Goal: Task Accomplishment & Management: Manage account settings

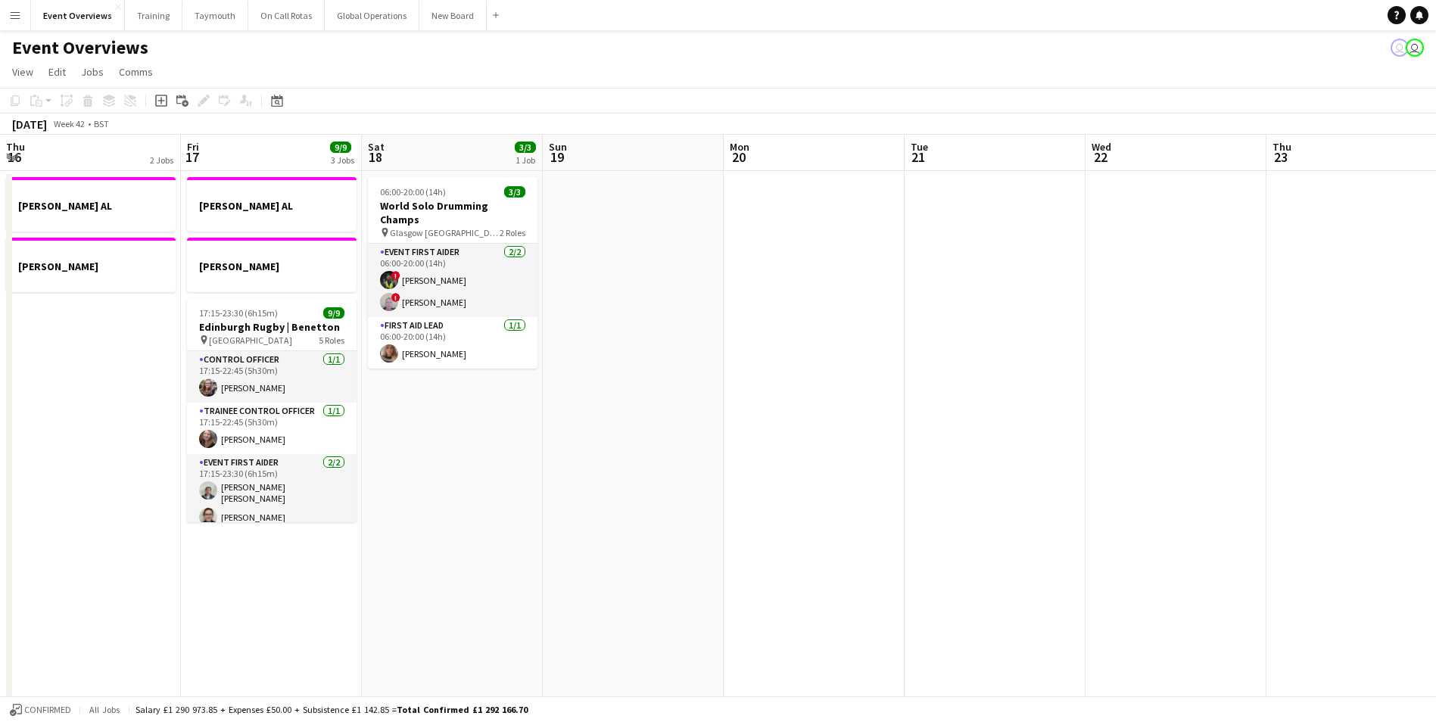
scroll to position [0, 408]
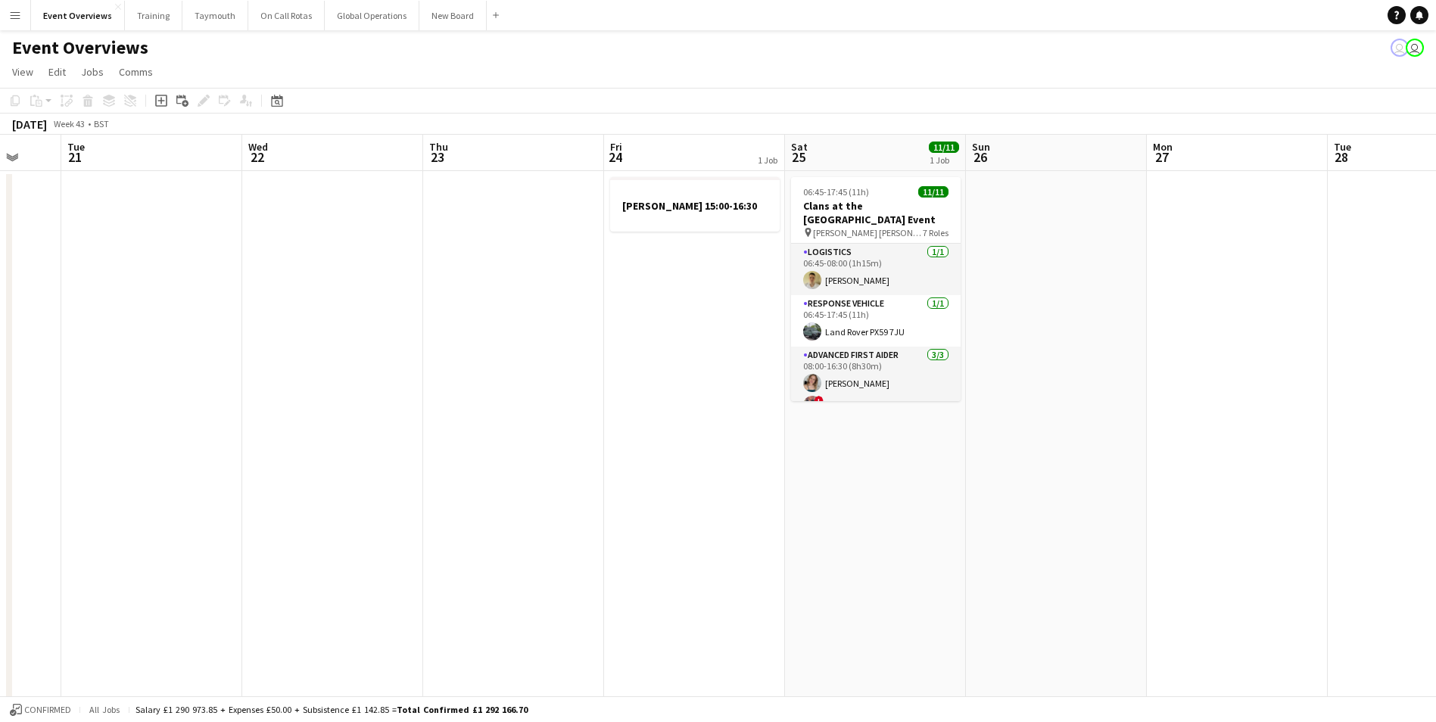
drag, startPoint x: 893, startPoint y: 466, endPoint x: 559, endPoint y: 466, distance: 333.1
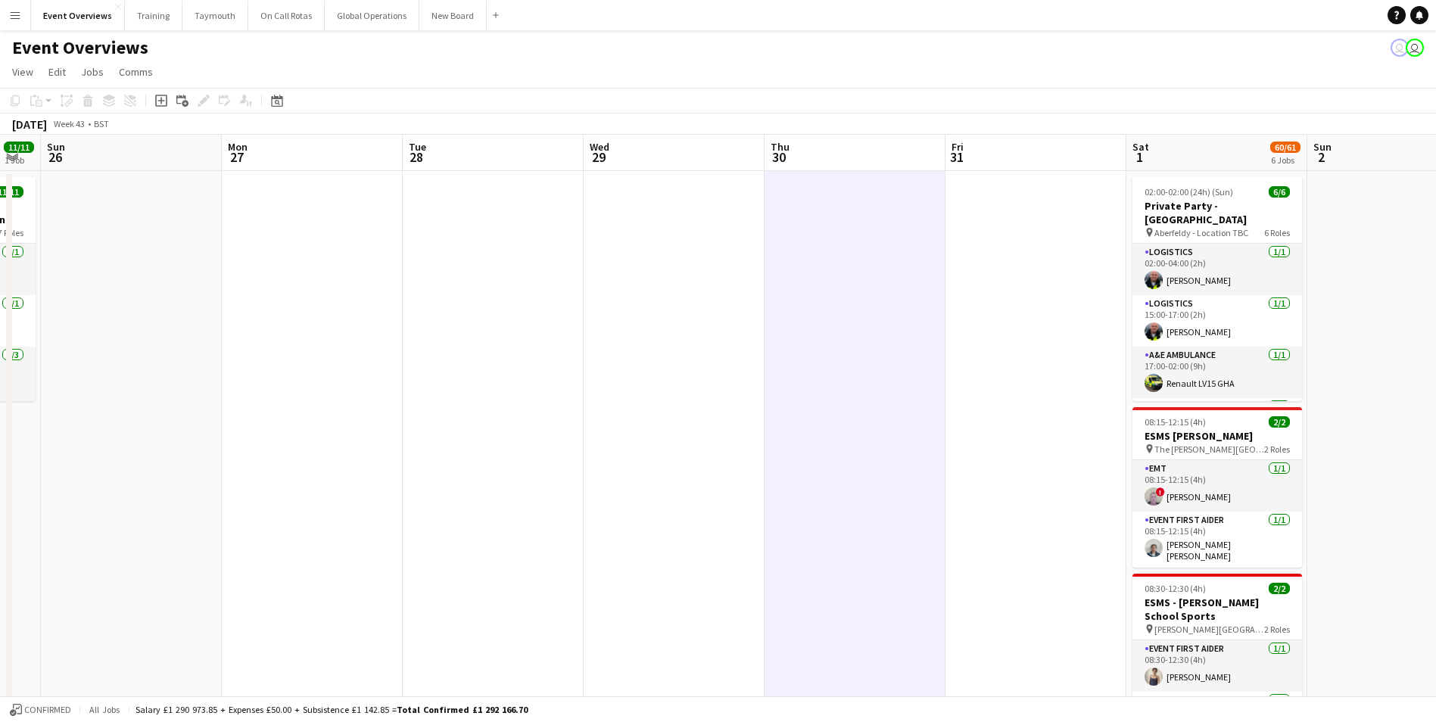
drag, startPoint x: 968, startPoint y: 459, endPoint x: 60, endPoint y: 479, distance: 908.7
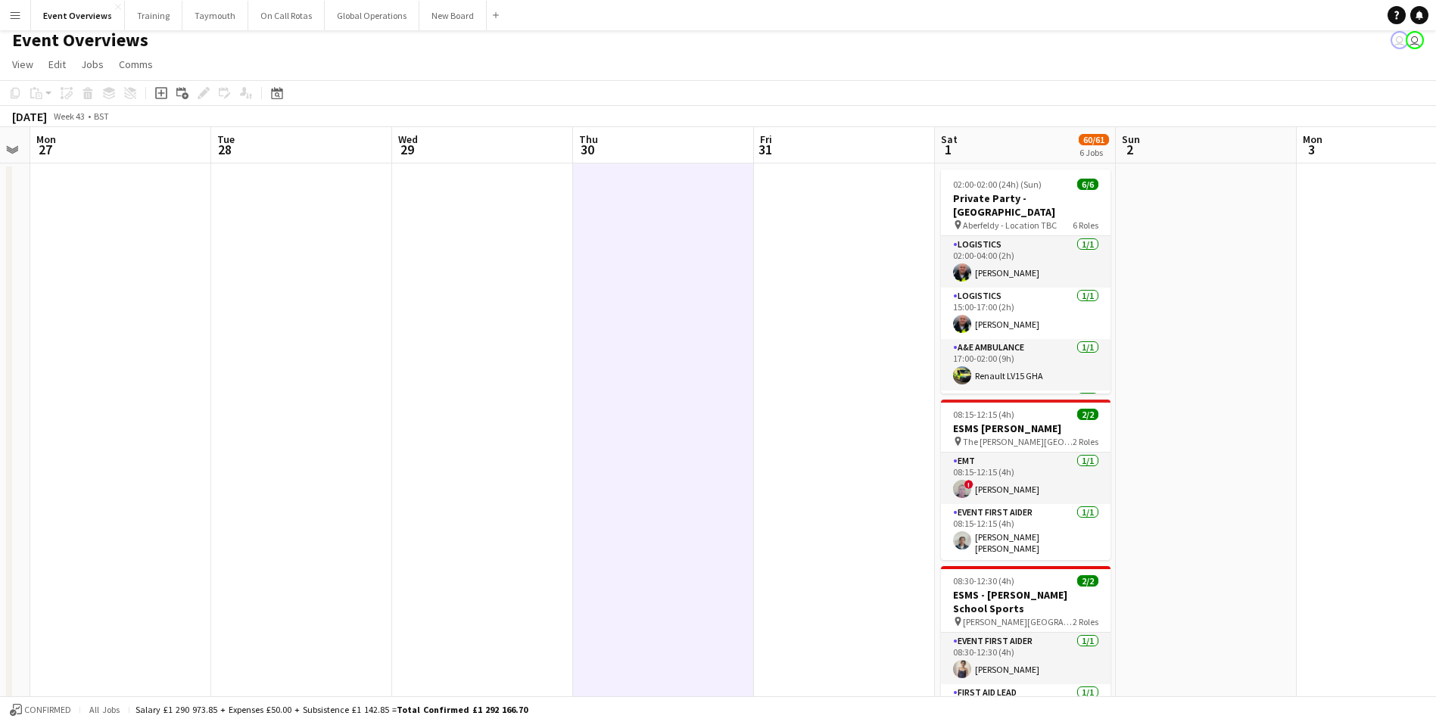
scroll to position [0, 0]
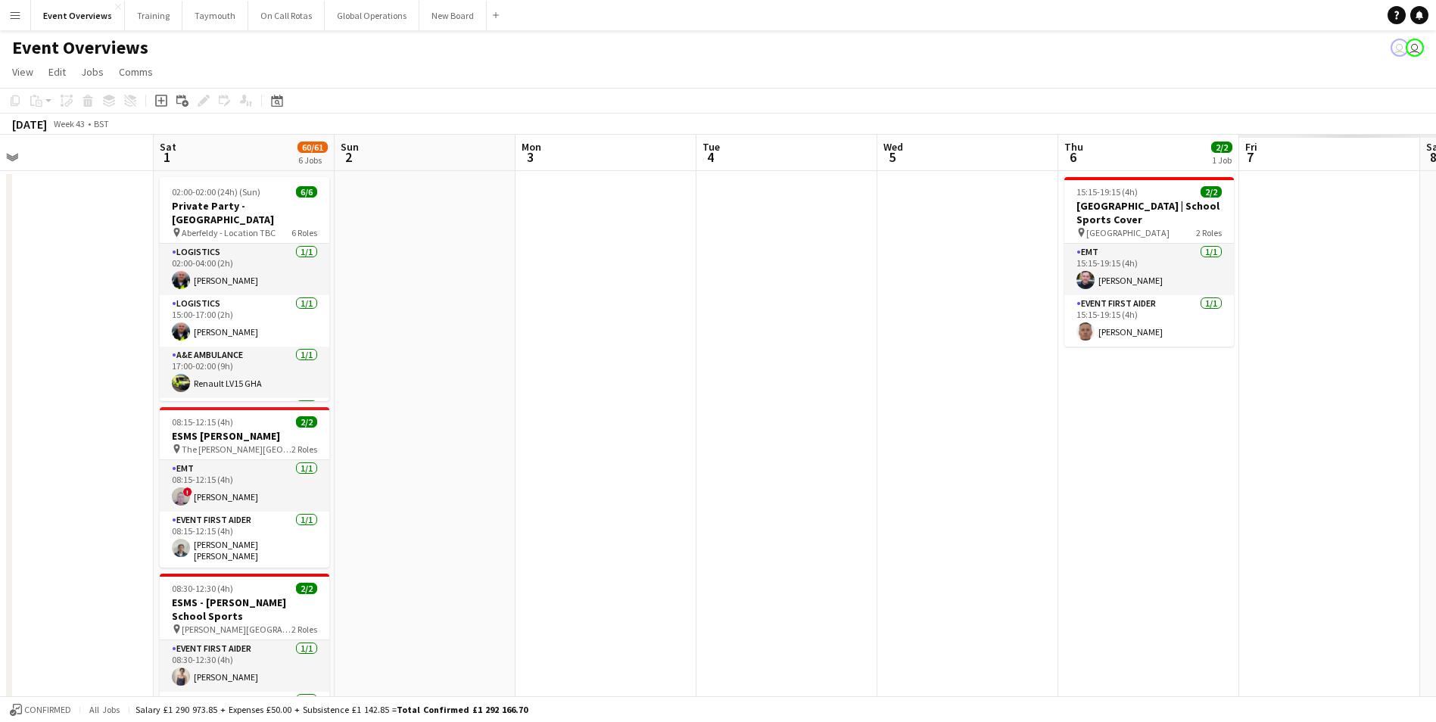
drag, startPoint x: 862, startPoint y: 373, endPoint x: 506, endPoint y: 358, distance: 356.1
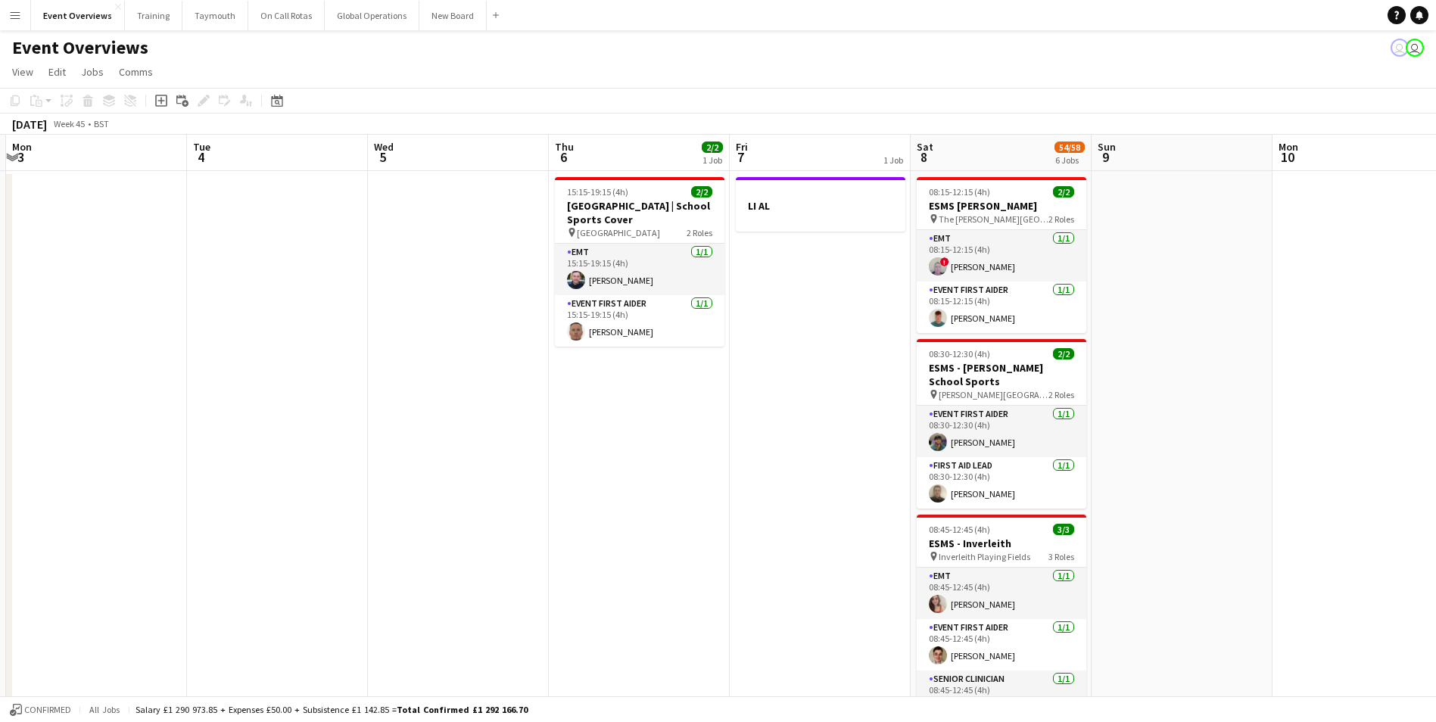
scroll to position [0, 597]
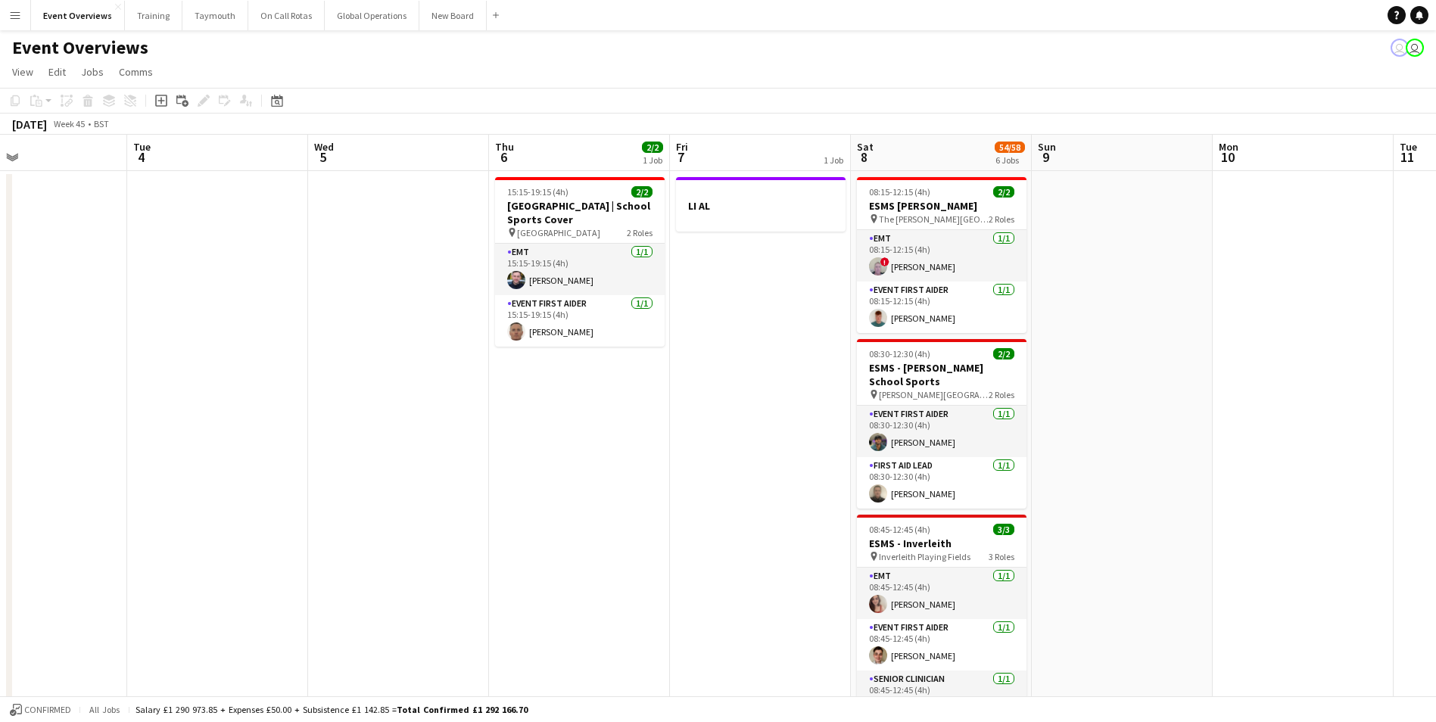
drag, startPoint x: 741, startPoint y: 357, endPoint x: 270, endPoint y: 372, distance: 471.1
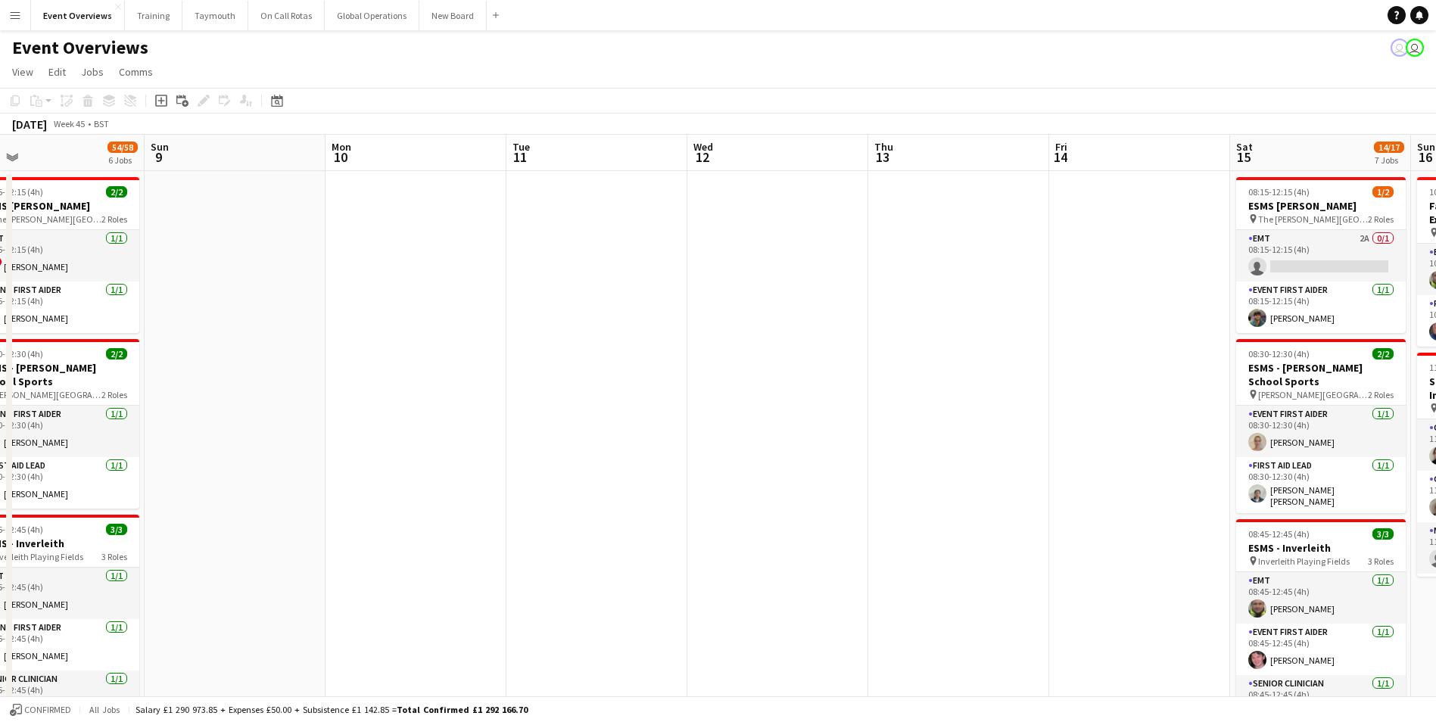
drag, startPoint x: 1151, startPoint y: 422, endPoint x: 257, endPoint y: 452, distance: 894.6
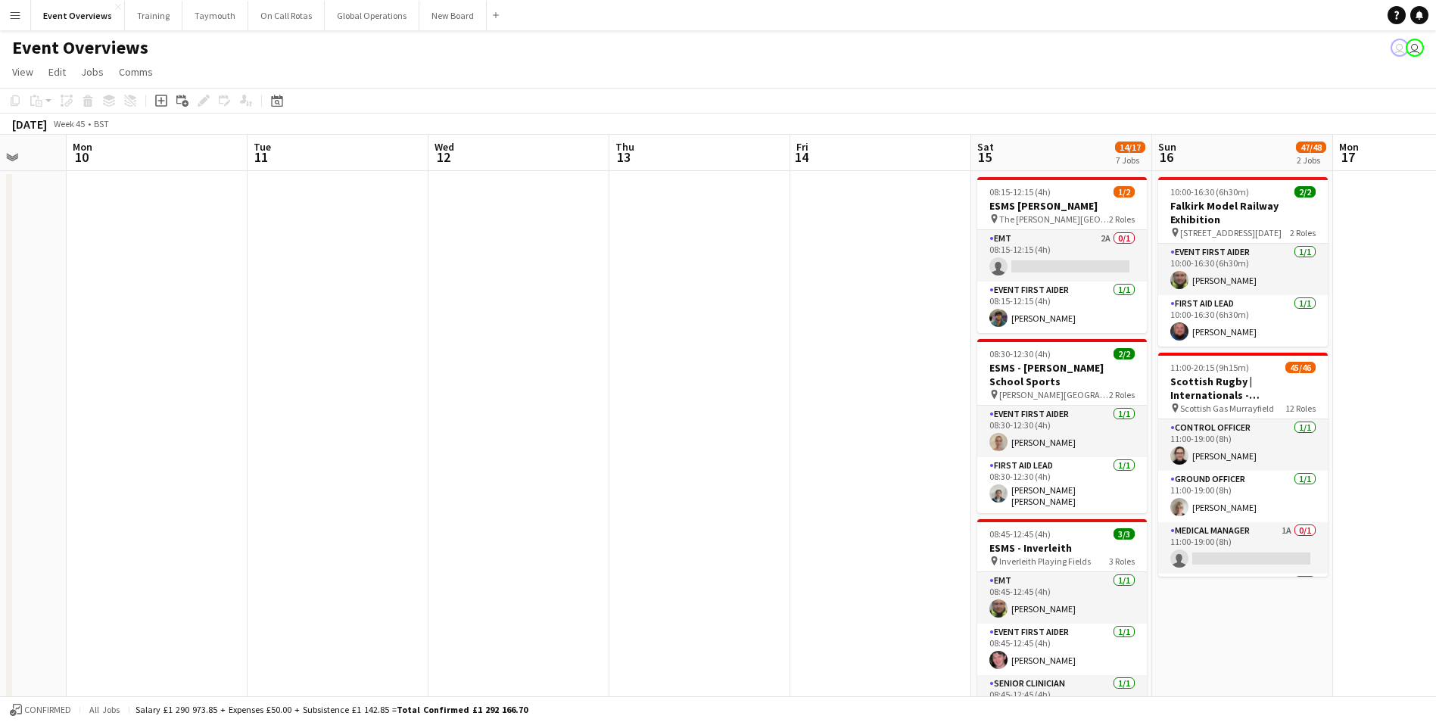
drag, startPoint x: 872, startPoint y: 416, endPoint x: 582, endPoint y: 432, distance: 290.4
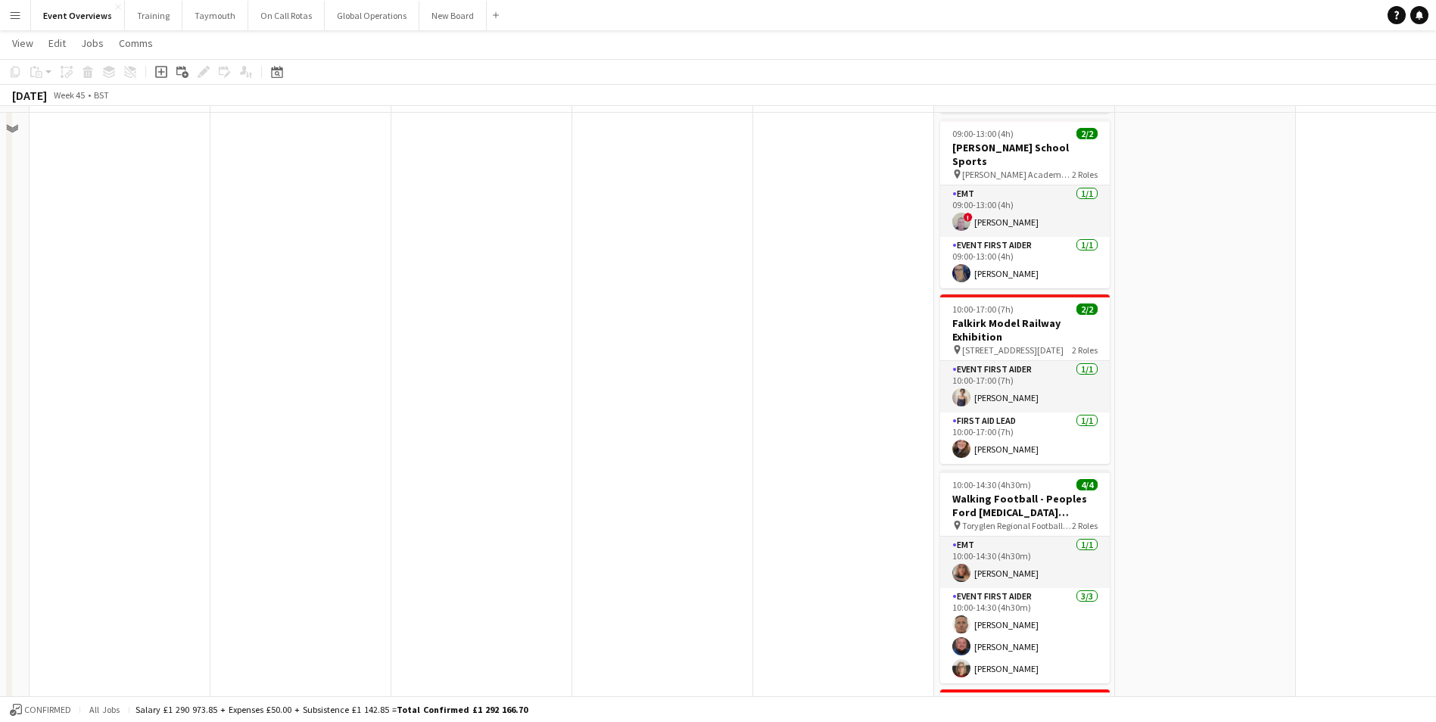
scroll to position [582, 0]
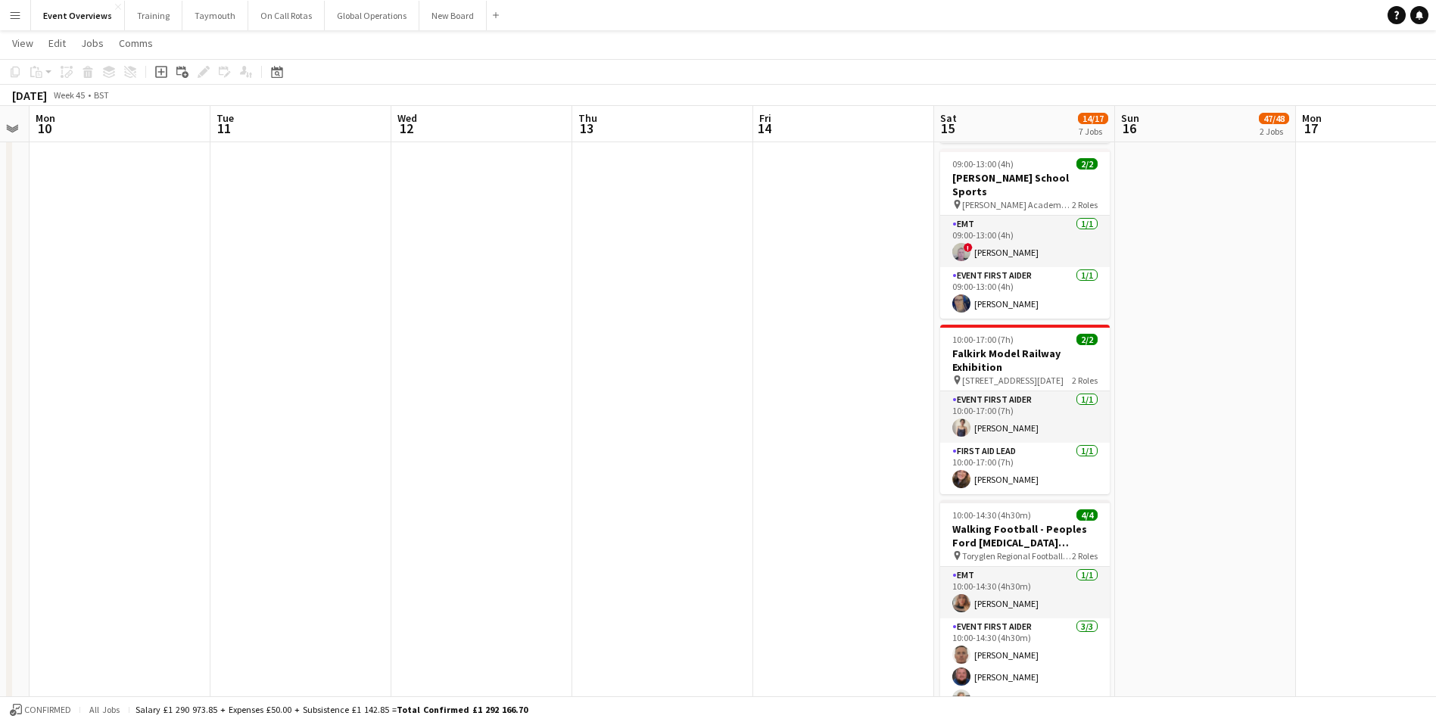
drag, startPoint x: 276, startPoint y: 73, endPoint x: 275, endPoint y: 83, distance: 9.9
click at [276, 73] on icon at bounding box center [277, 73] width 5 height 5
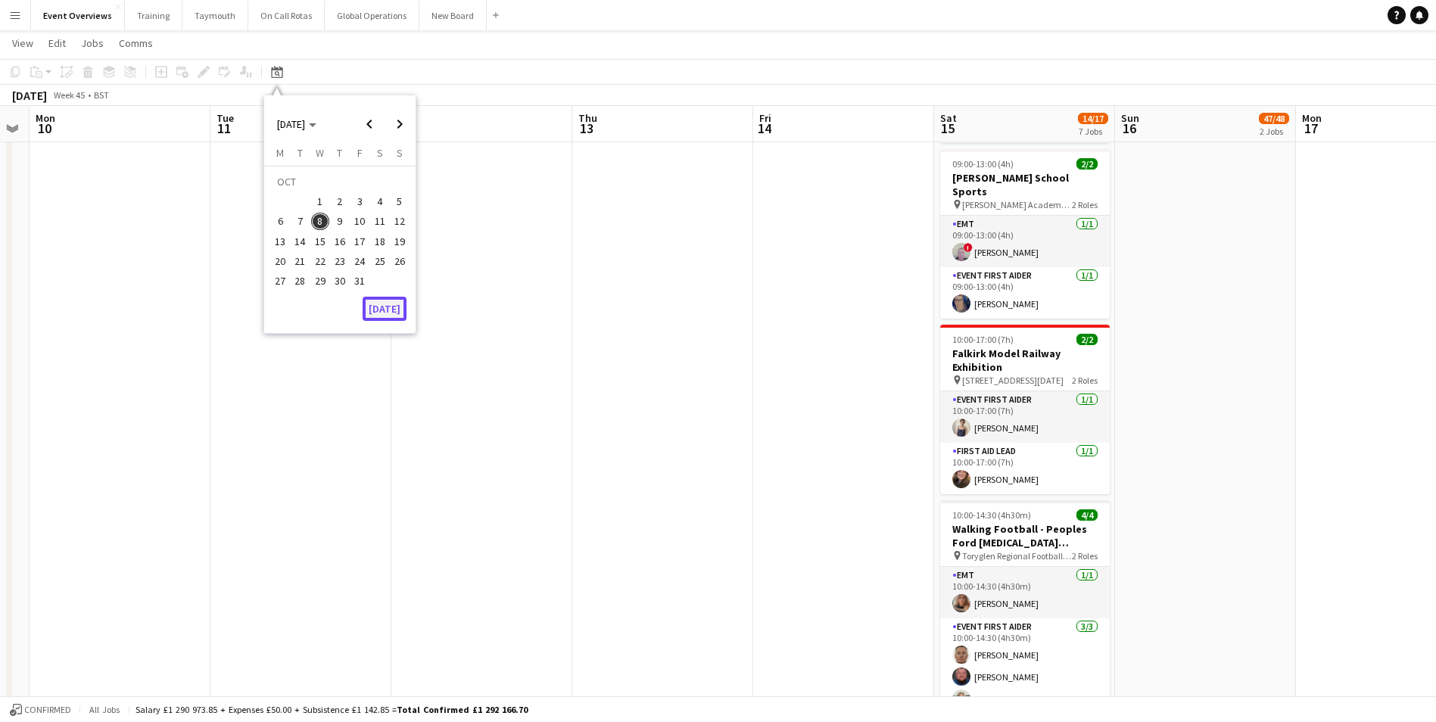
click at [379, 304] on button "[DATE]" at bounding box center [385, 309] width 44 height 24
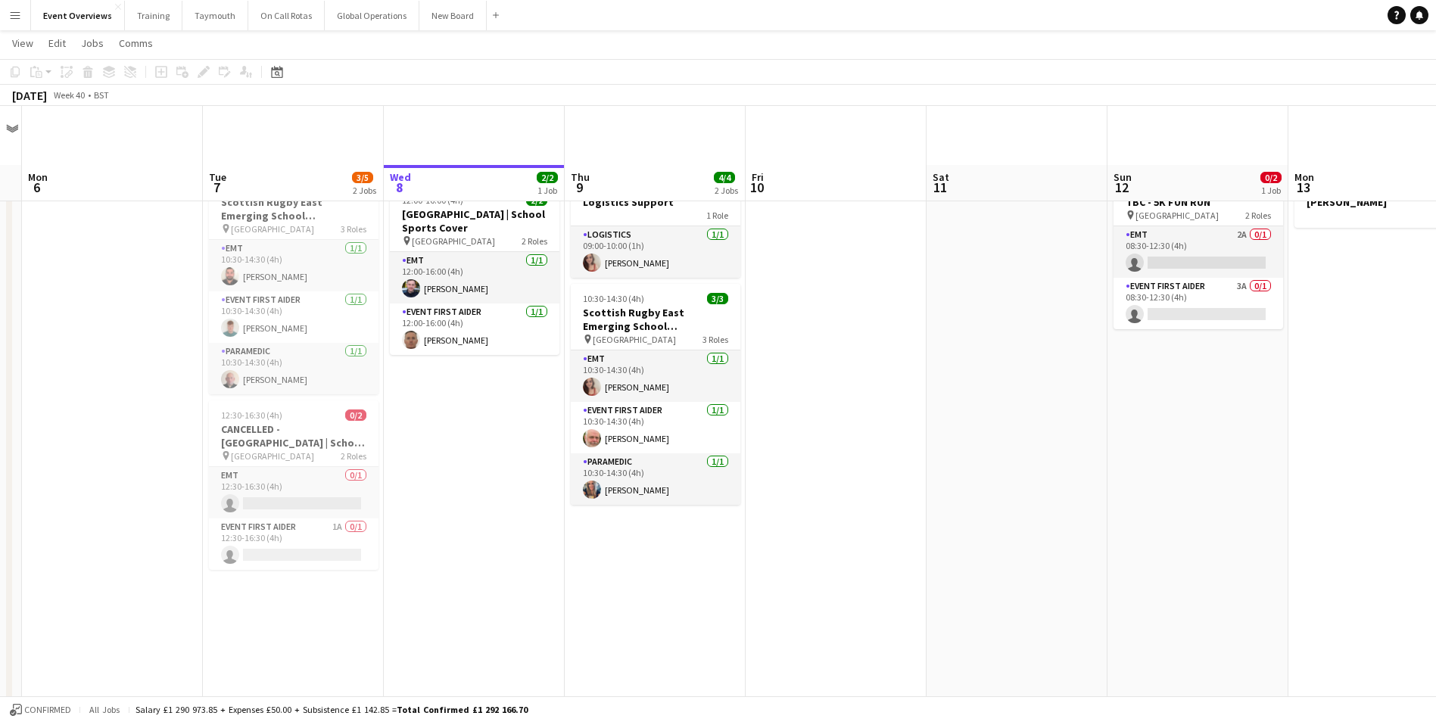
scroll to position [0, 0]
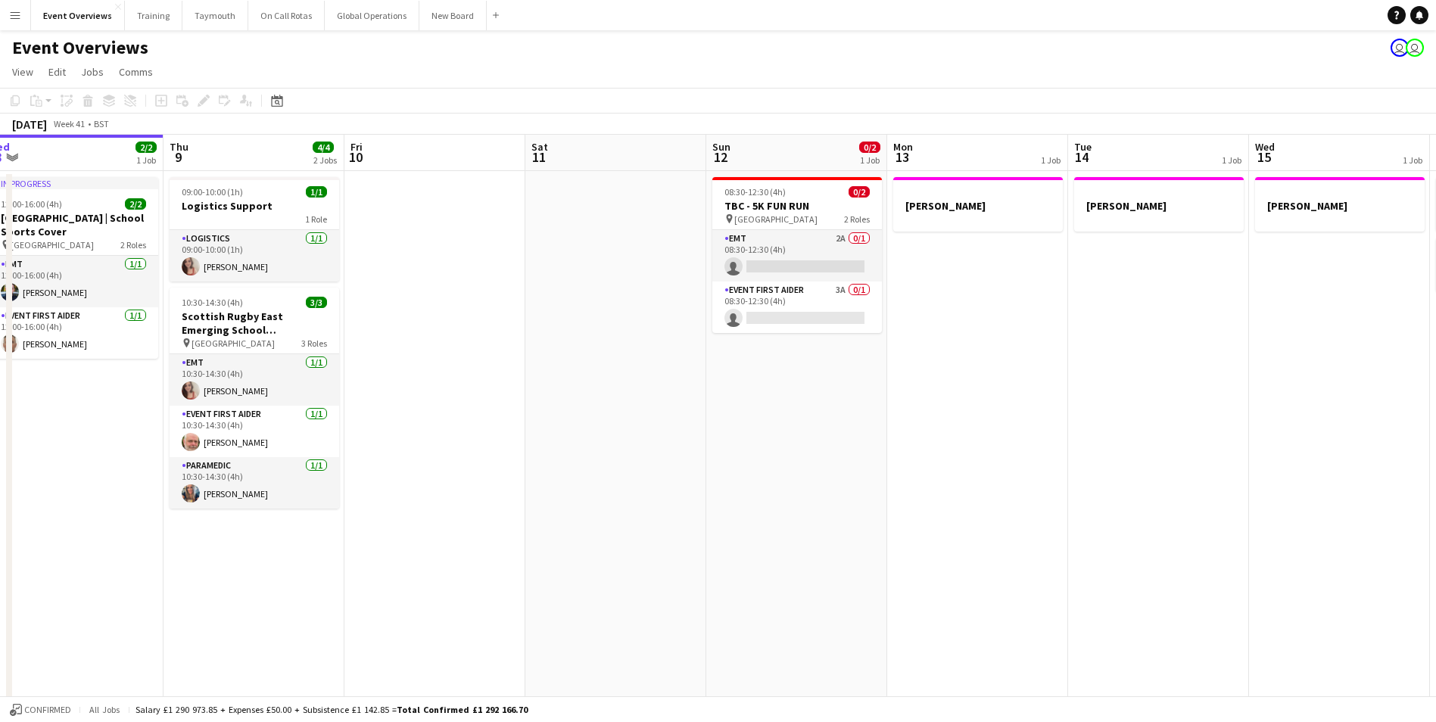
drag, startPoint x: 460, startPoint y: 476, endPoint x: 58, endPoint y: 460, distance: 402.3
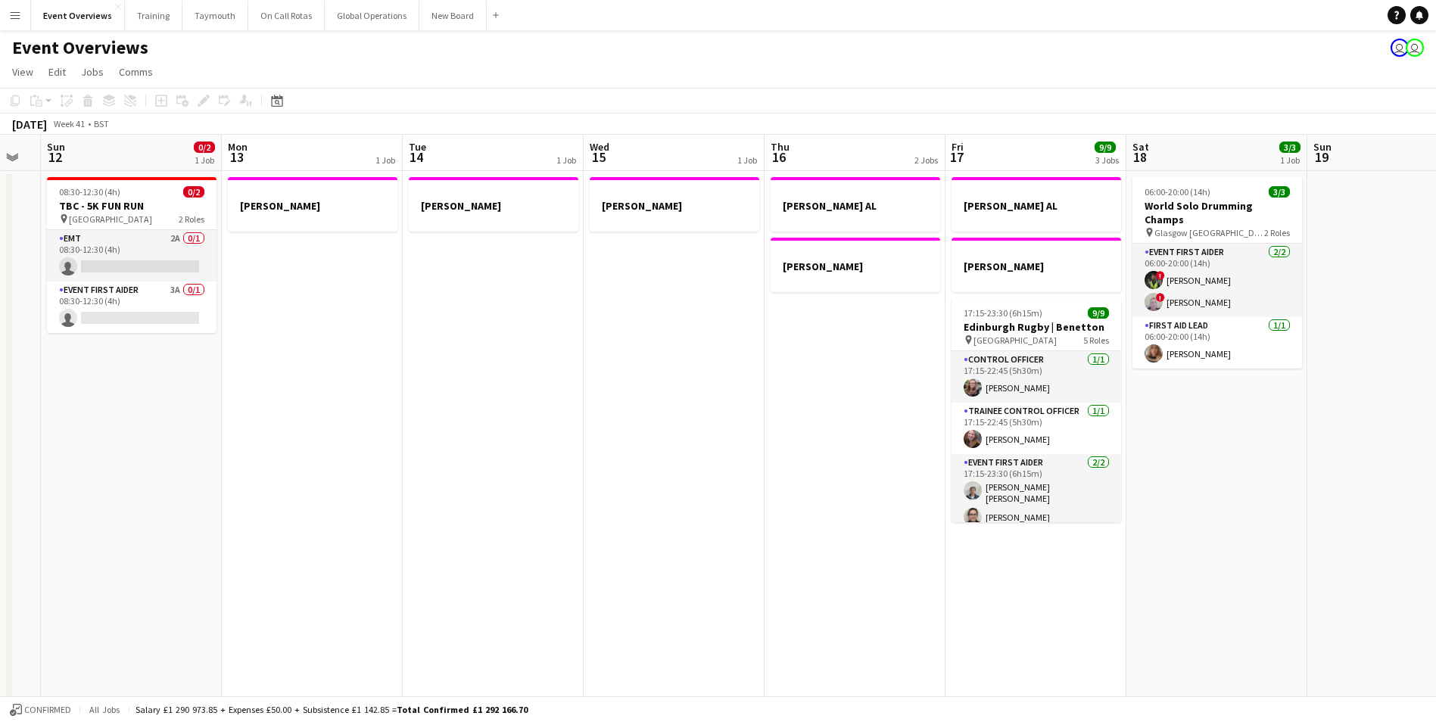
drag, startPoint x: 679, startPoint y: 460, endPoint x: -90, endPoint y: 466, distance: 769.2
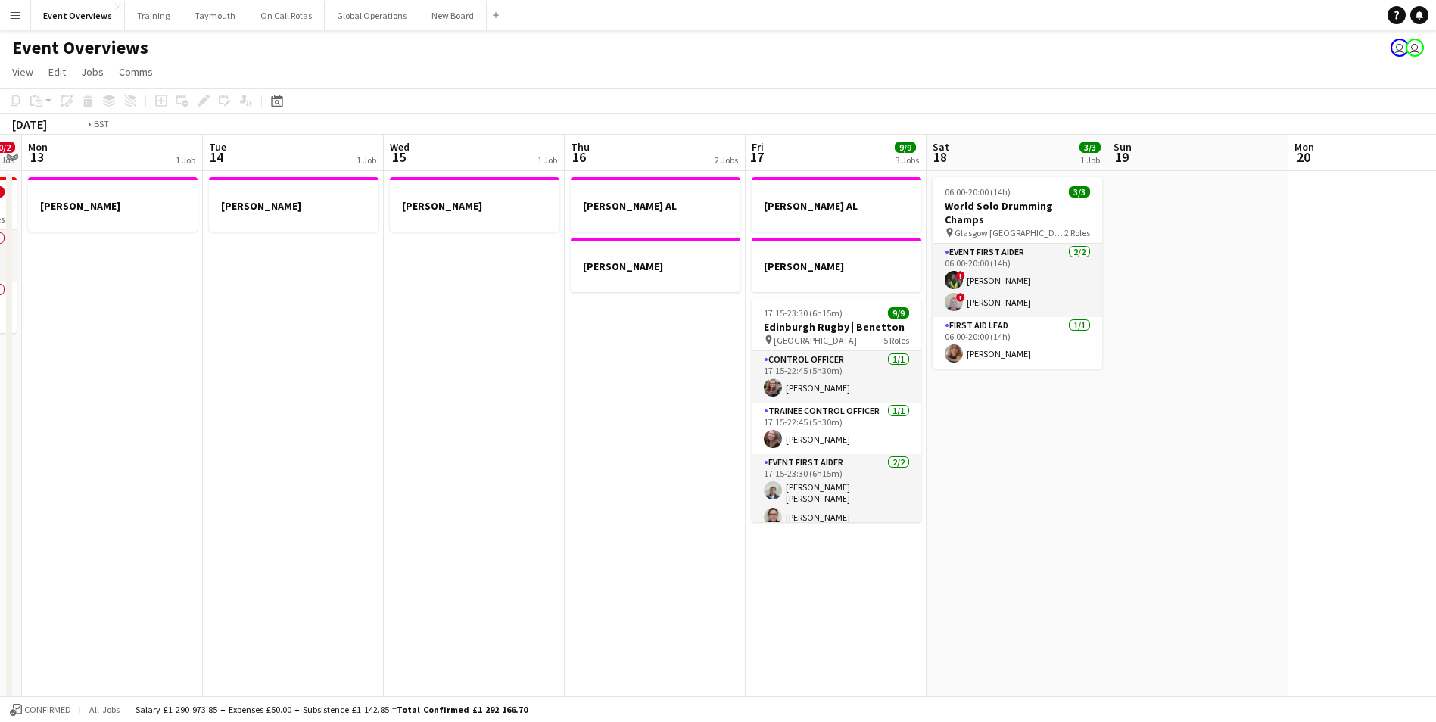
scroll to position [0, 586]
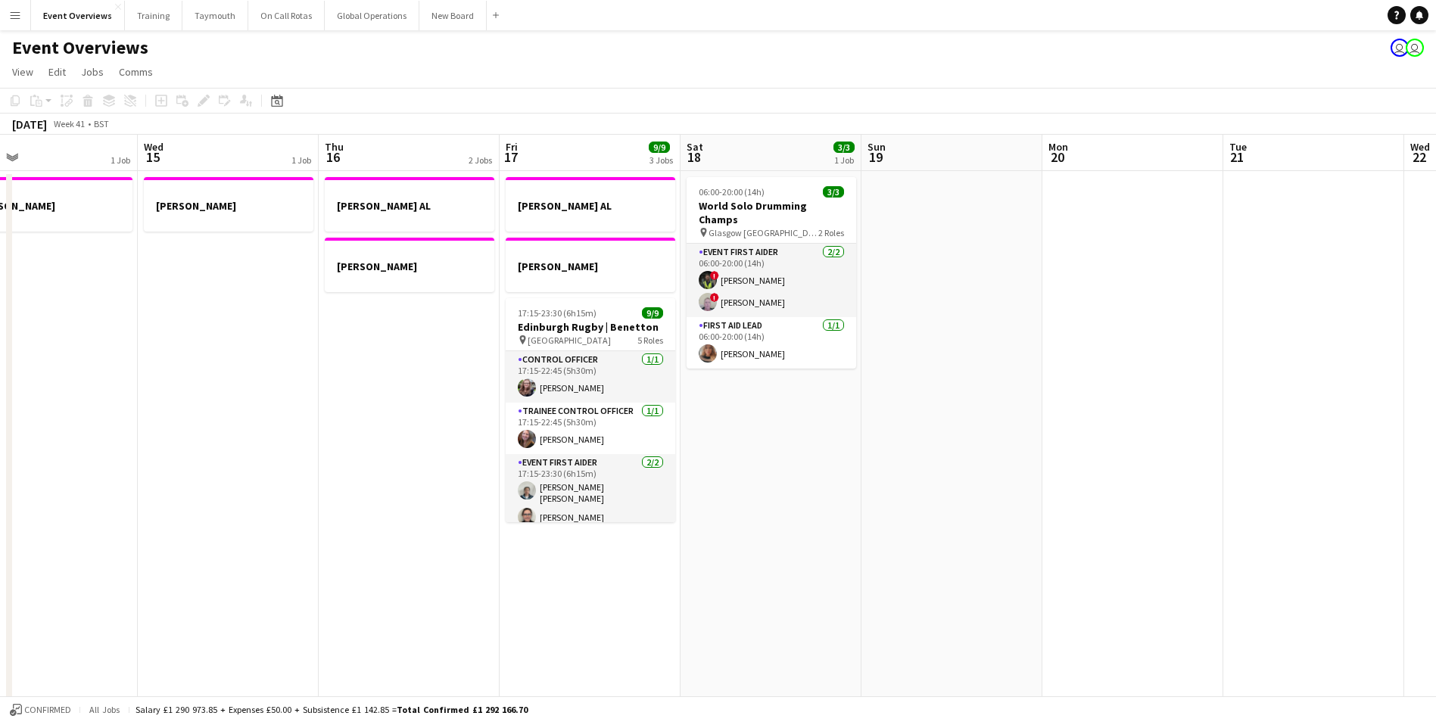
drag, startPoint x: 569, startPoint y: 452, endPoint x: 151, endPoint y: 460, distance: 417.2
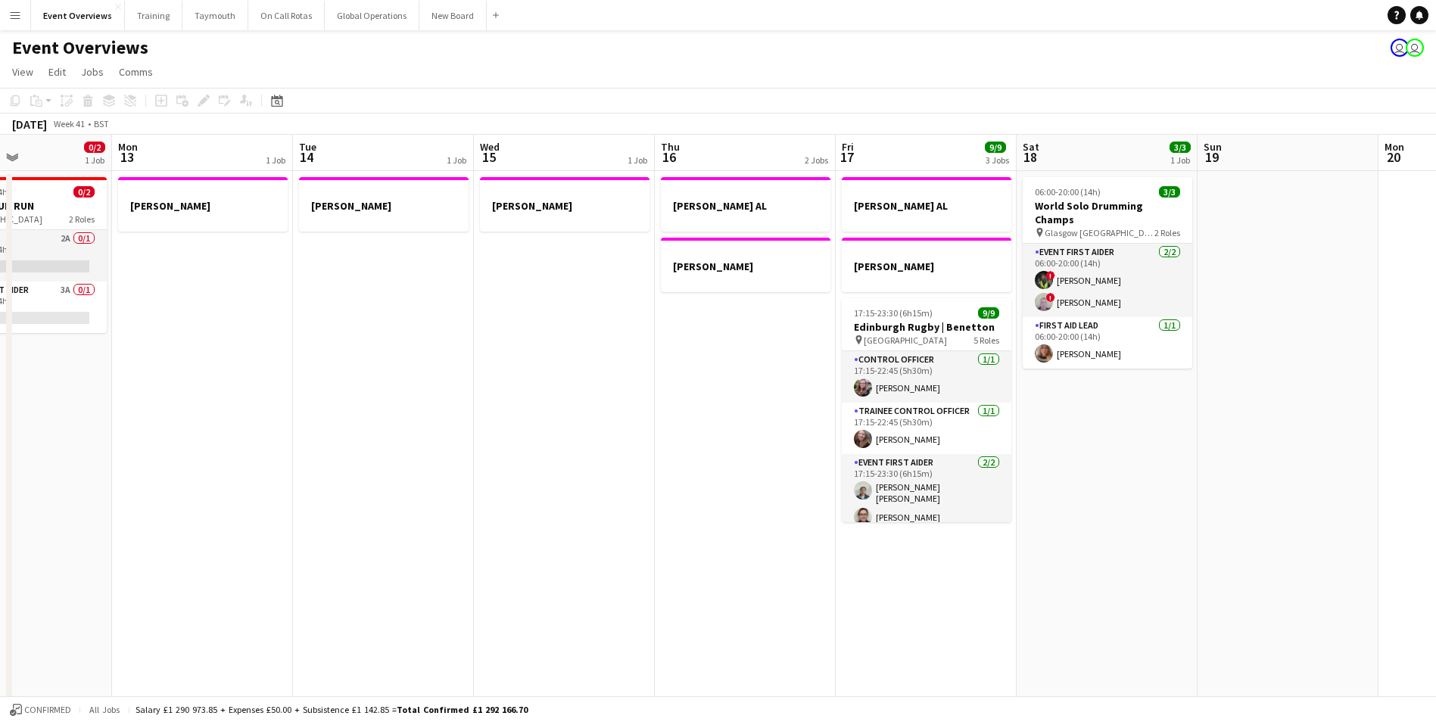
scroll to position [0, 420]
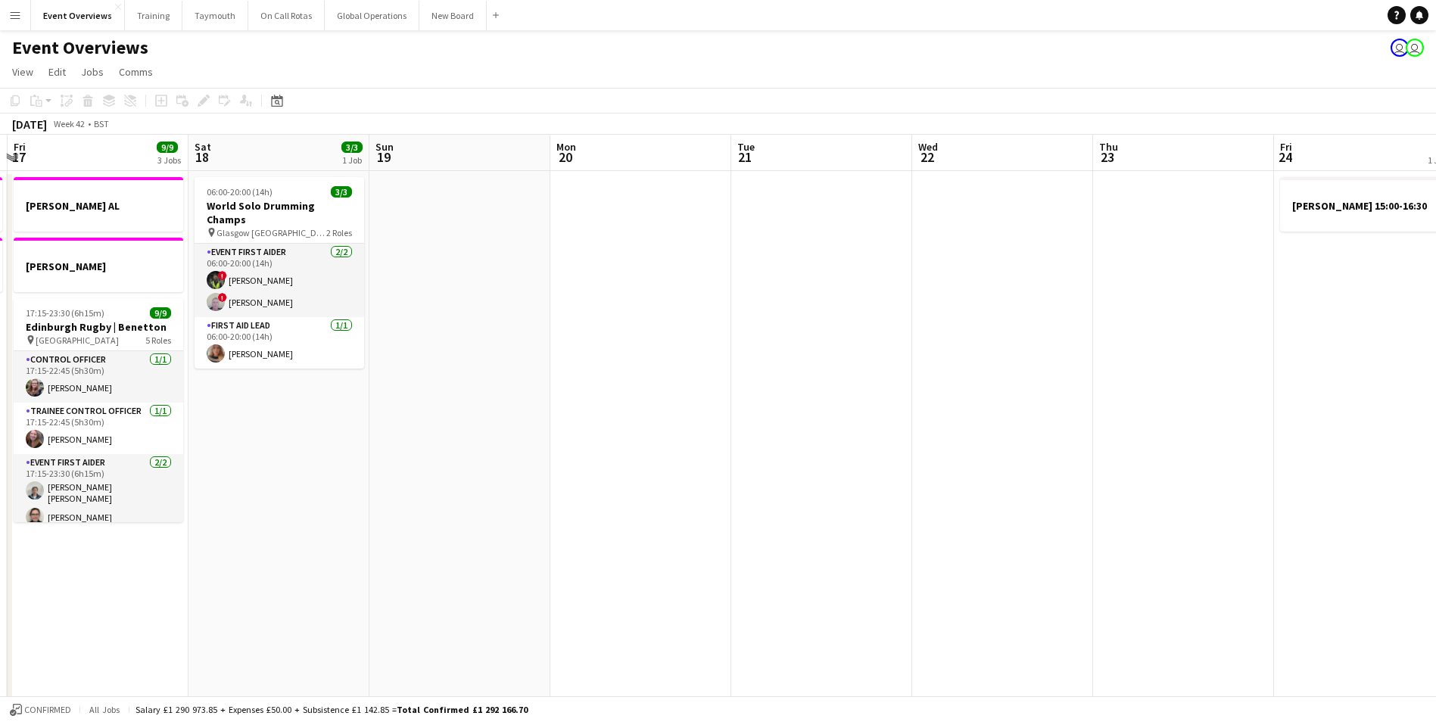
drag, startPoint x: 1086, startPoint y: 409, endPoint x: 594, endPoint y: 387, distance: 492.6
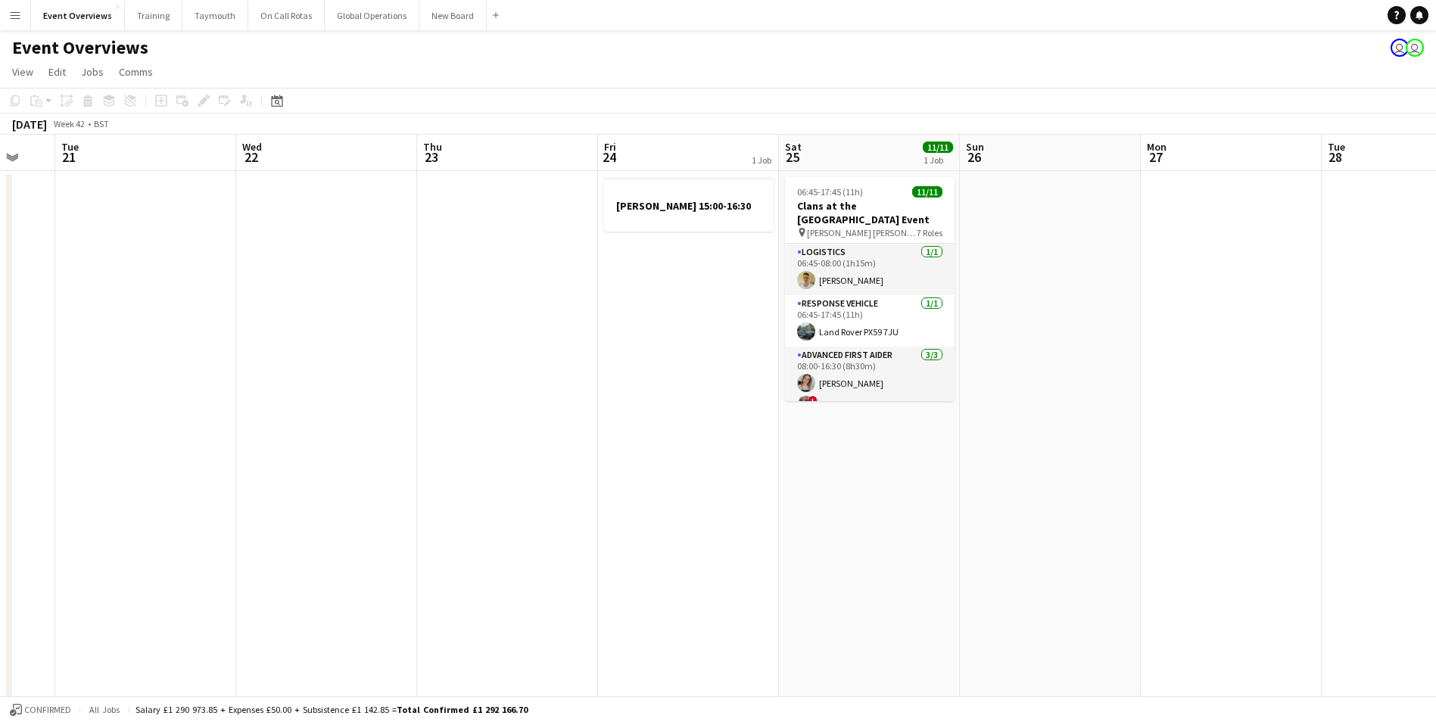
drag, startPoint x: 1058, startPoint y: 388, endPoint x: 372, endPoint y: 401, distance: 686.0
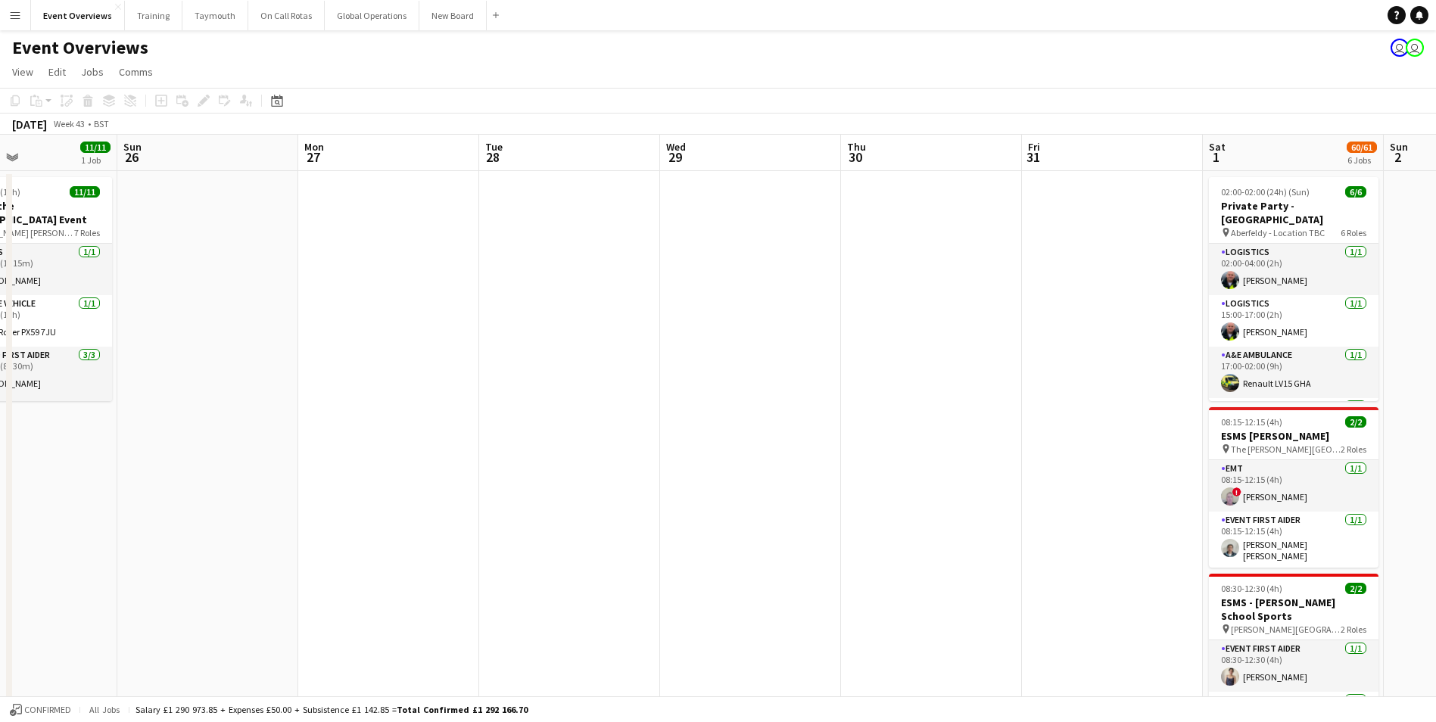
drag, startPoint x: 913, startPoint y: 472, endPoint x: 252, endPoint y: 483, distance: 661.0
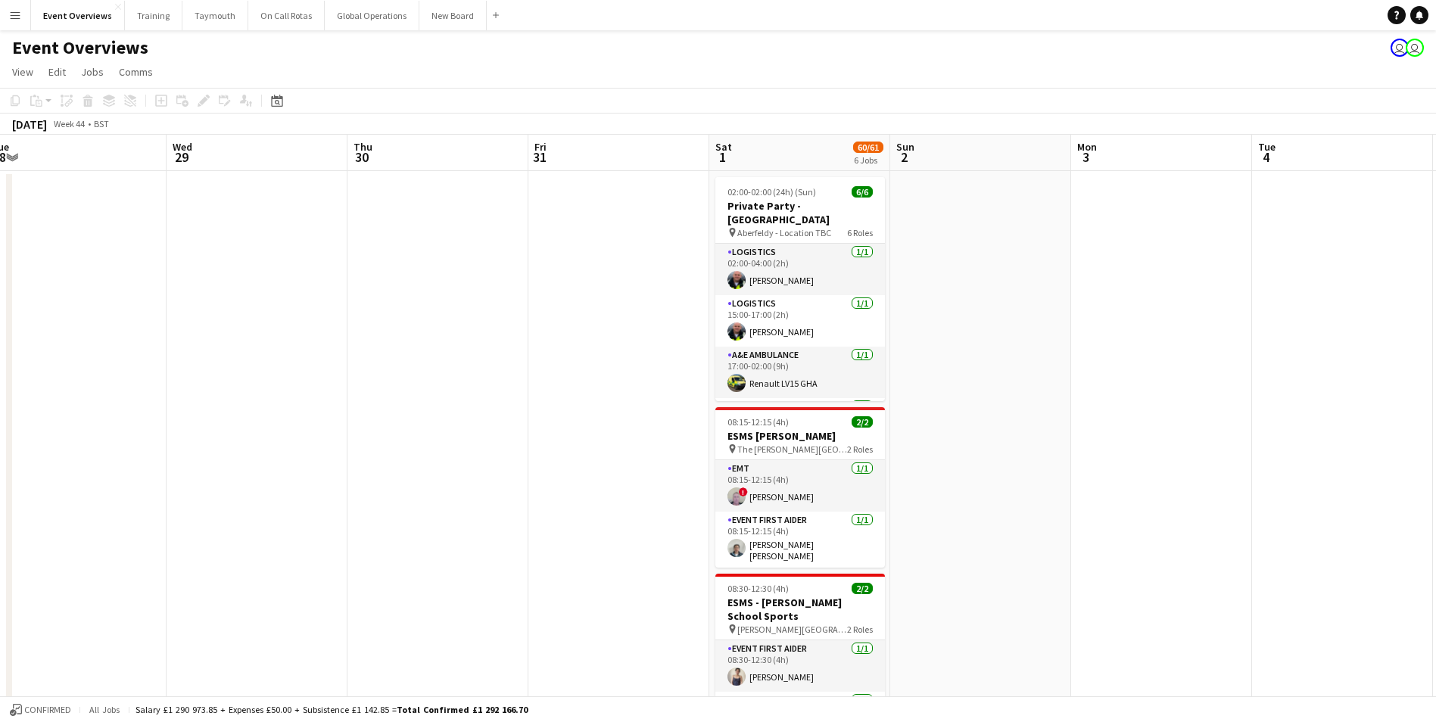
scroll to position [0, 600]
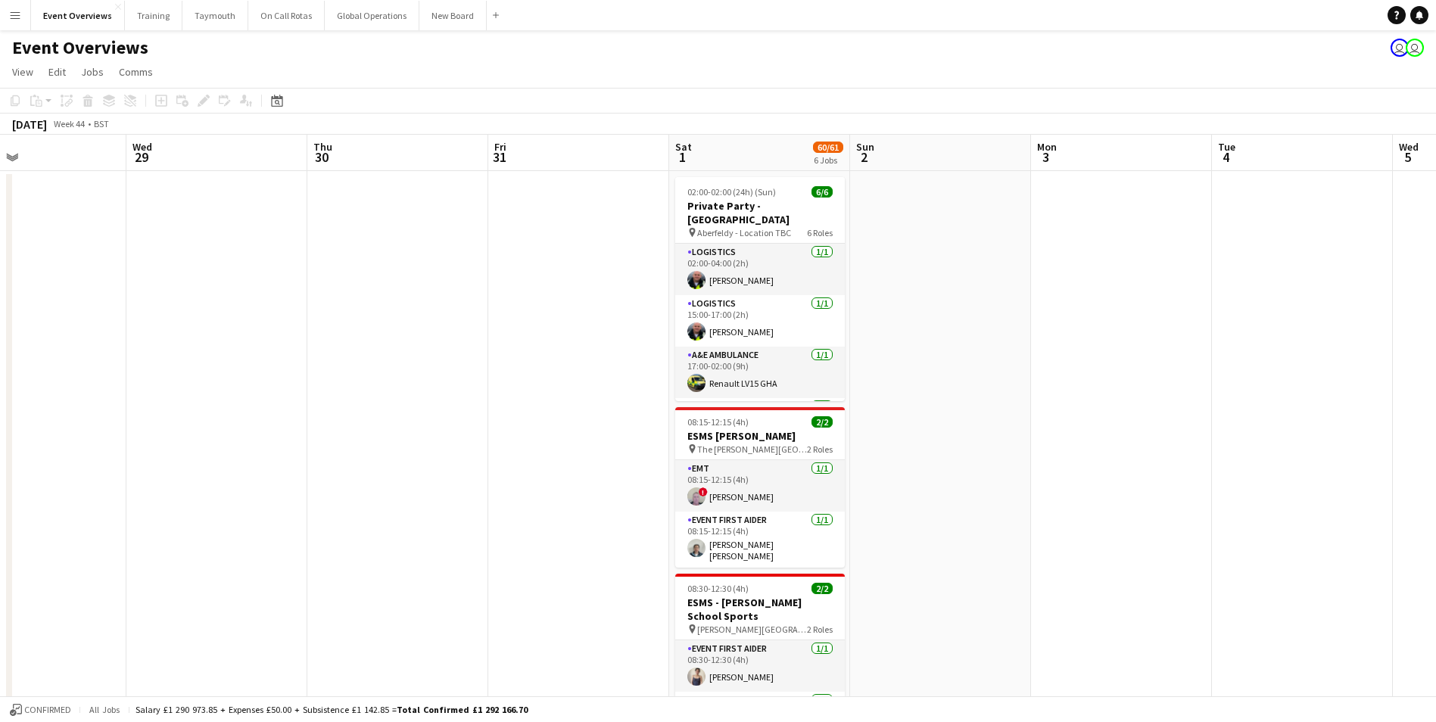
drag, startPoint x: 803, startPoint y: 471, endPoint x: 190, endPoint y: 491, distance: 613.6
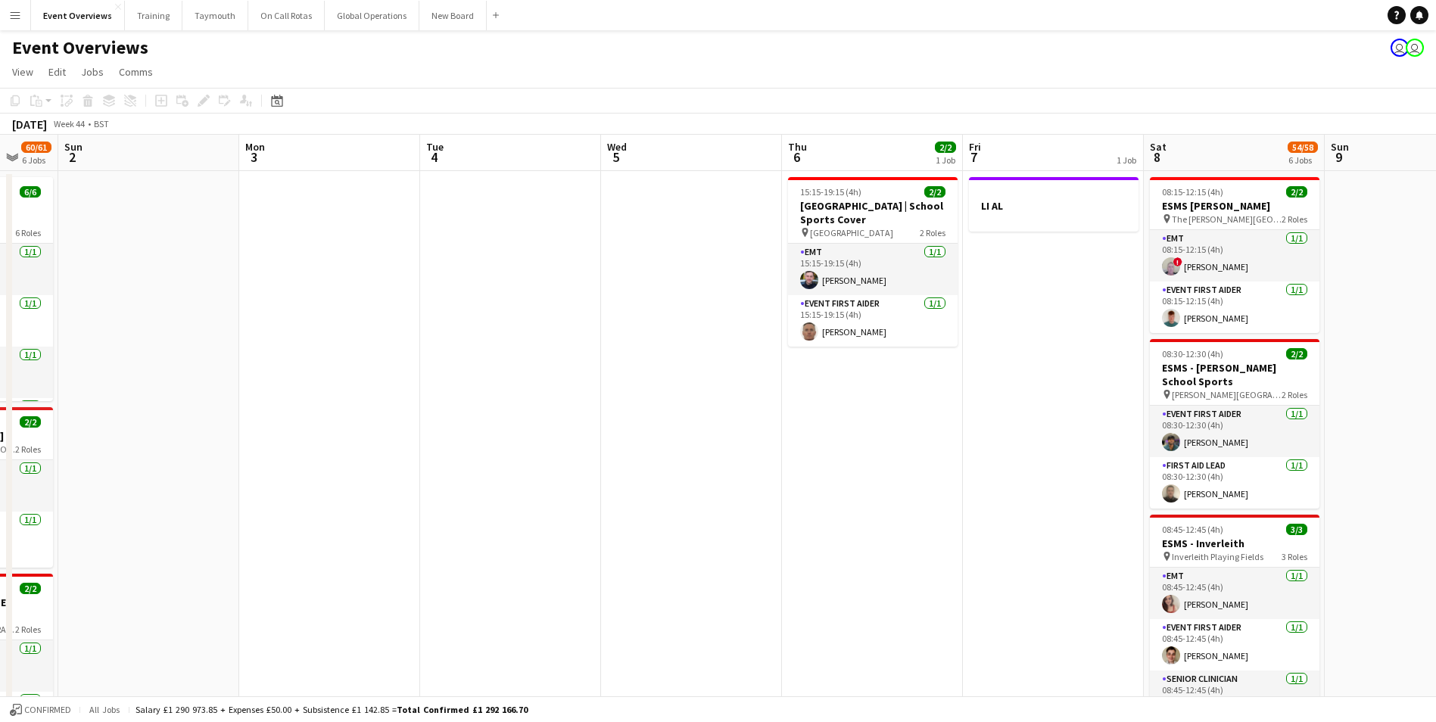
scroll to position [0, 521]
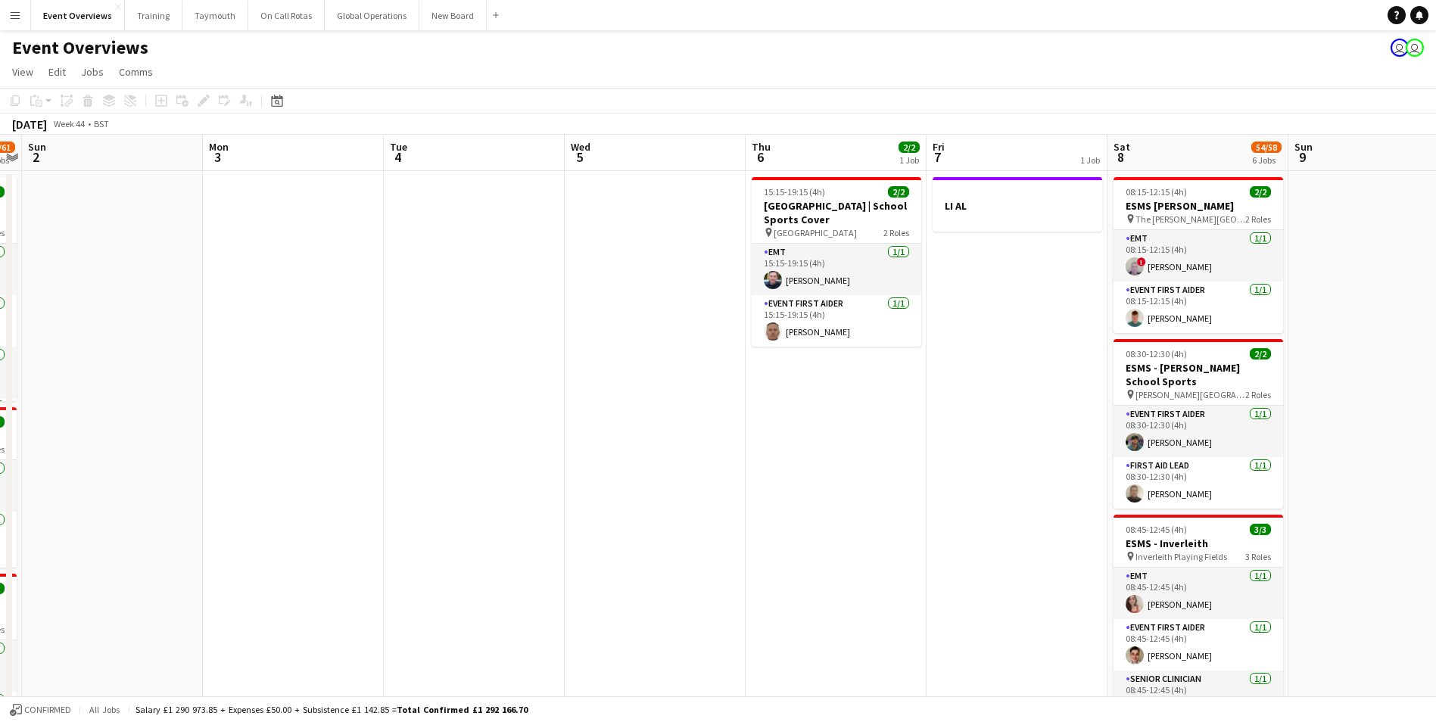
drag, startPoint x: 1221, startPoint y: 415, endPoint x: 396, endPoint y: 477, distance: 827.5
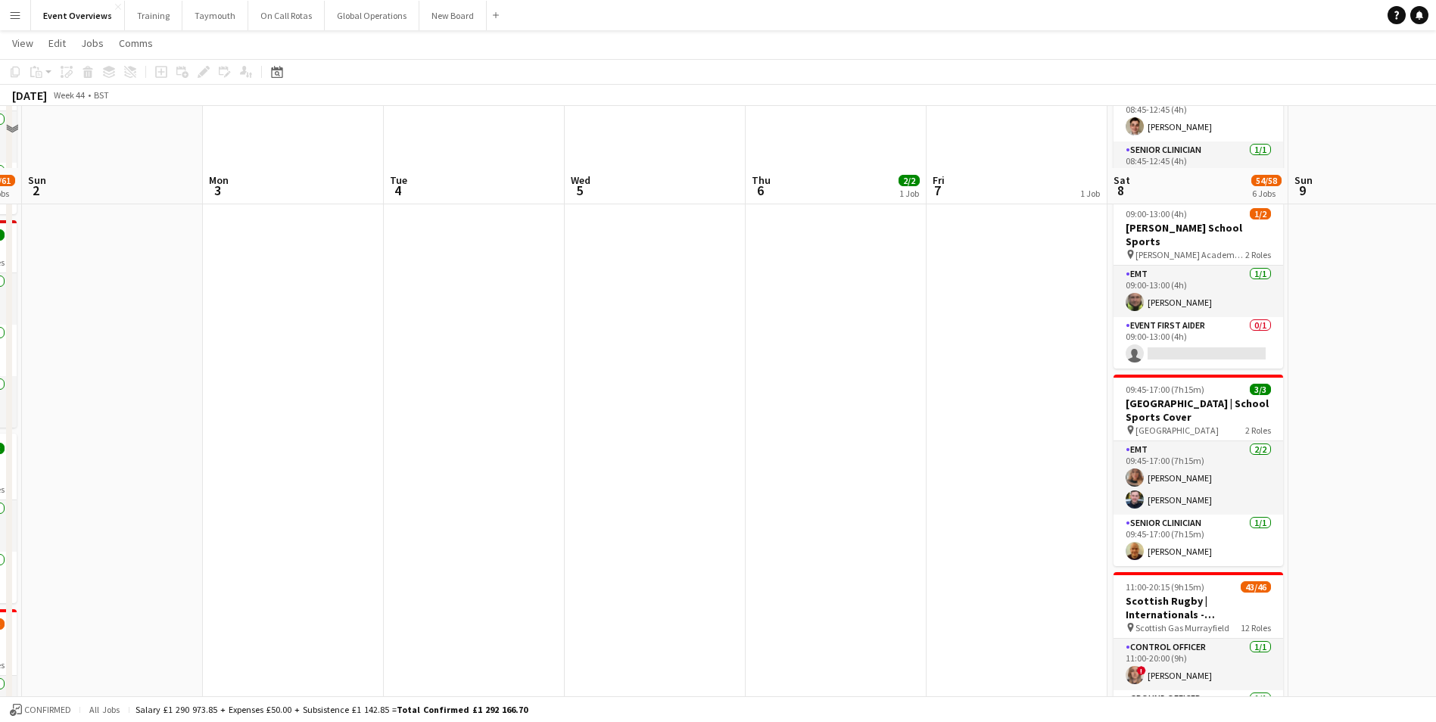
scroll to position [606, 0]
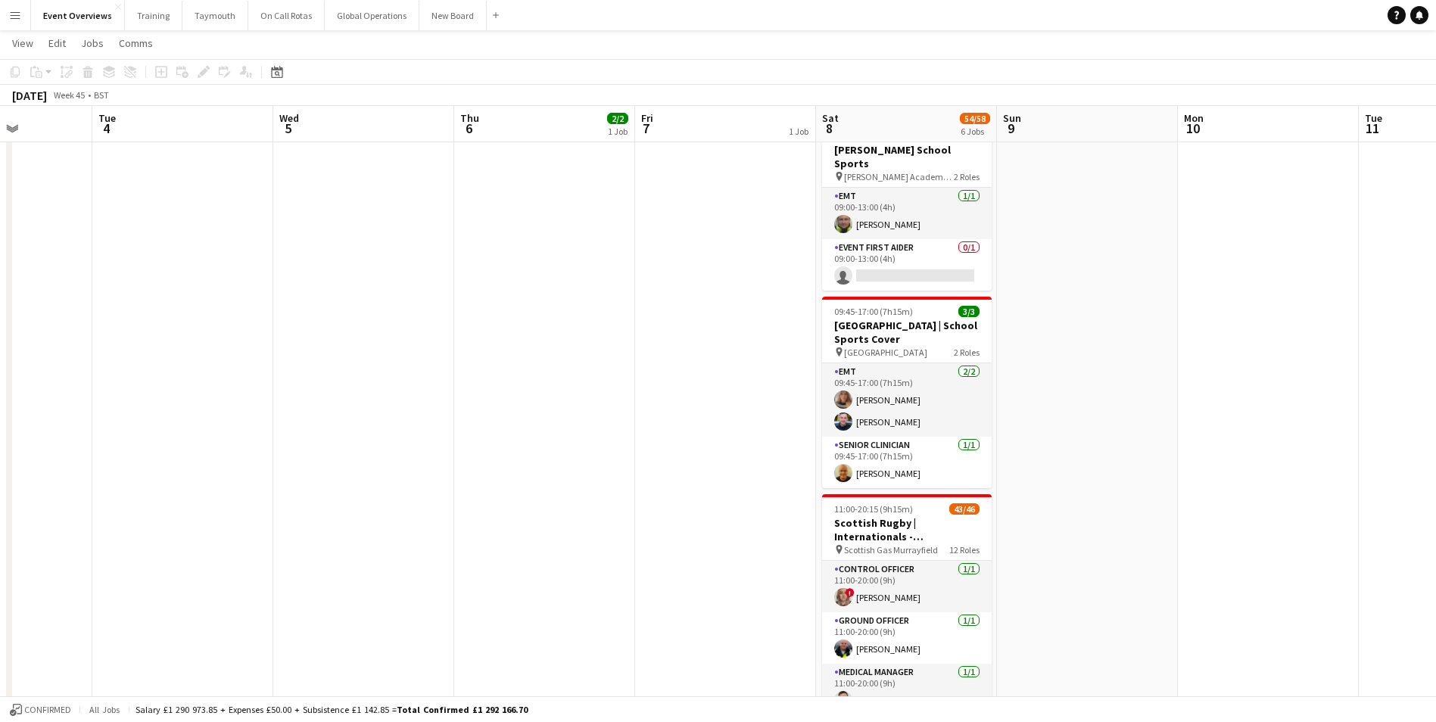
drag, startPoint x: 777, startPoint y: 481, endPoint x: 650, endPoint y: 478, distance: 127.2
click at [450, 494] on app-calendar-viewport "Sat 1 60/61 6 Jobs Sun 2 Mon 3 Tue 4 Wed 5 Thu 6 2/2 1 Job Fri 7 1 Job Sat 8 54…" at bounding box center [718, 176] width 1436 height 1447
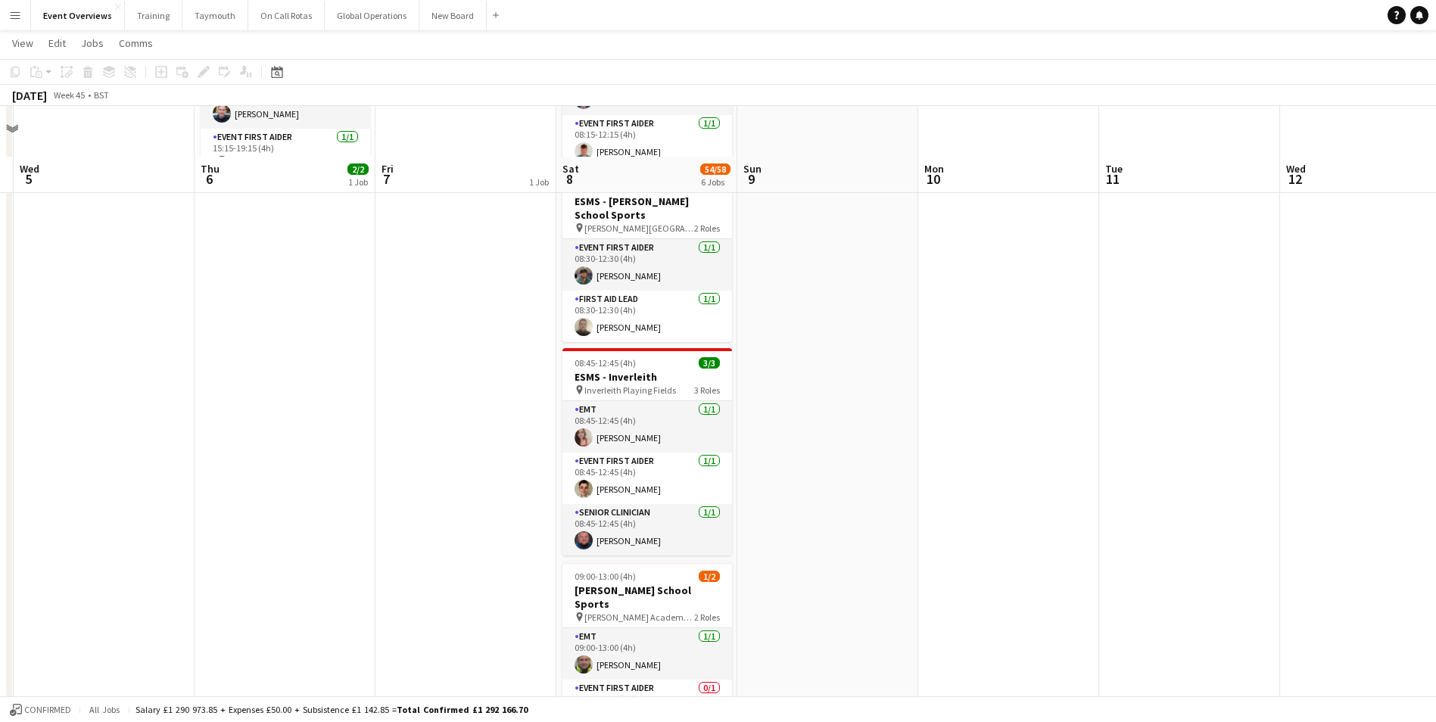
scroll to position [0, 0]
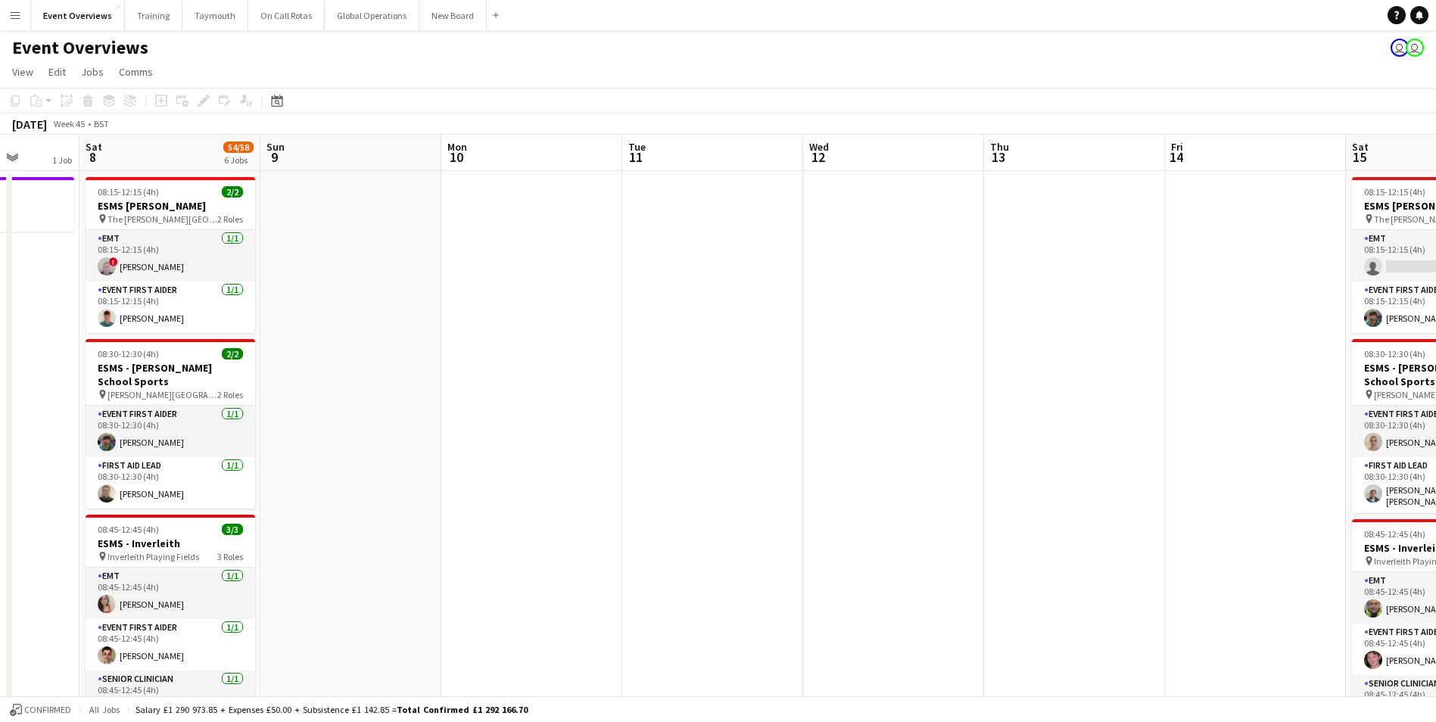
drag, startPoint x: 1127, startPoint y: 431, endPoint x: 420, endPoint y: 489, distance: 709.5
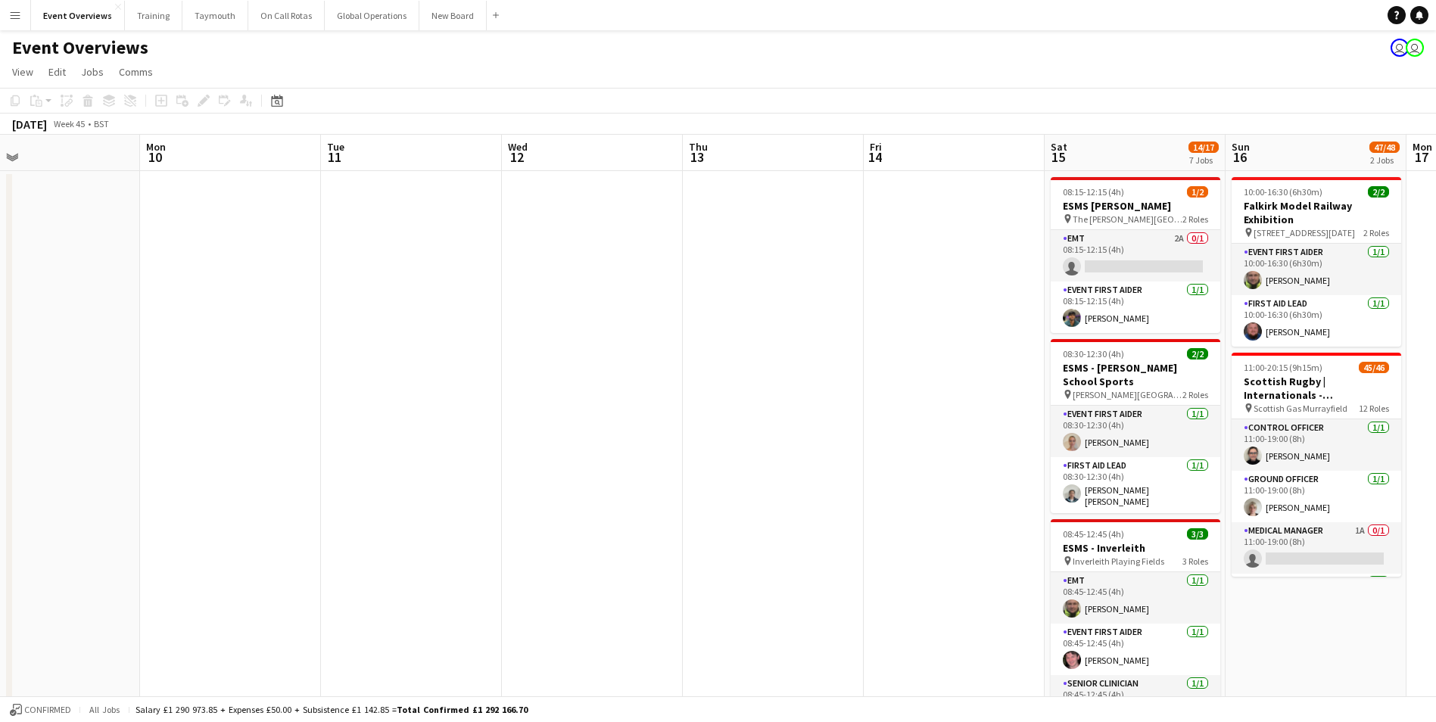
scroll to position [0, 449]
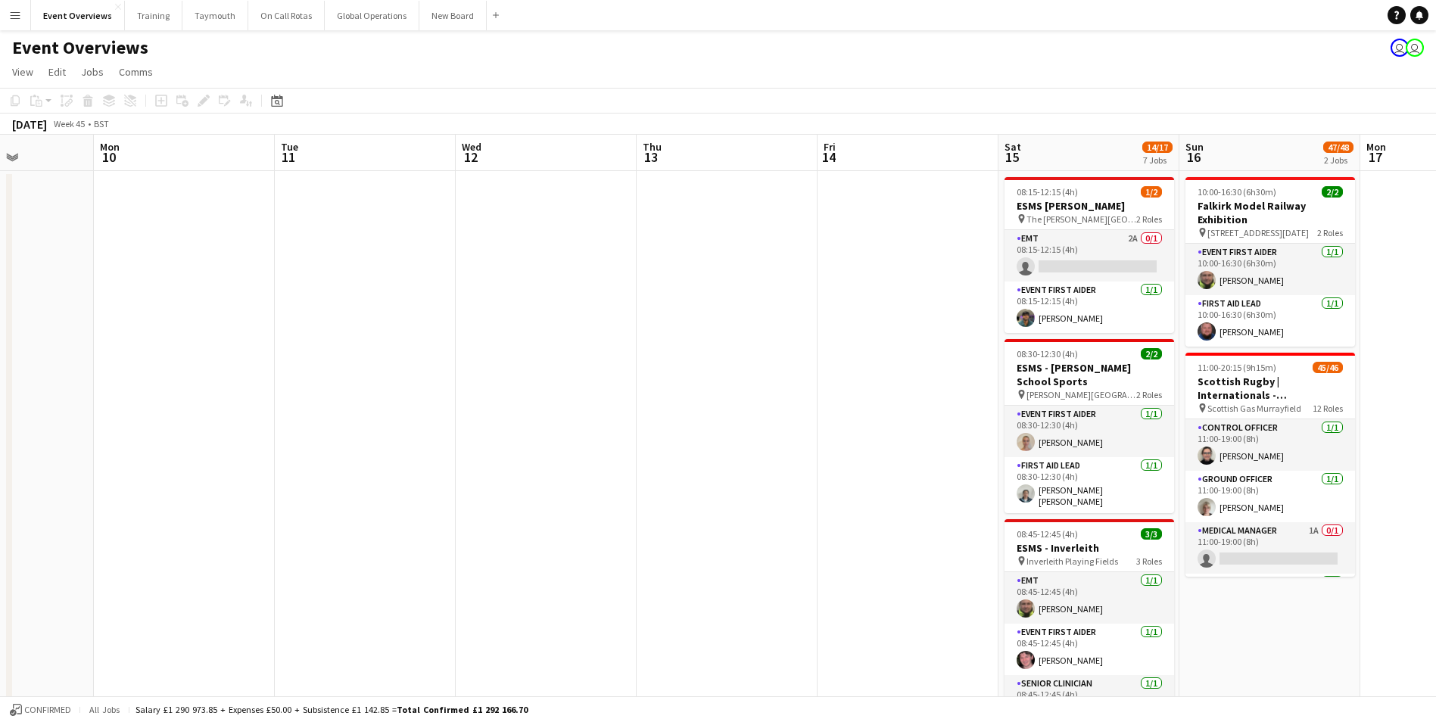
drag, startPoint x: 740, startPoint y: 470, endPoint x: 622, endPoint y: 479, distance: 117.7
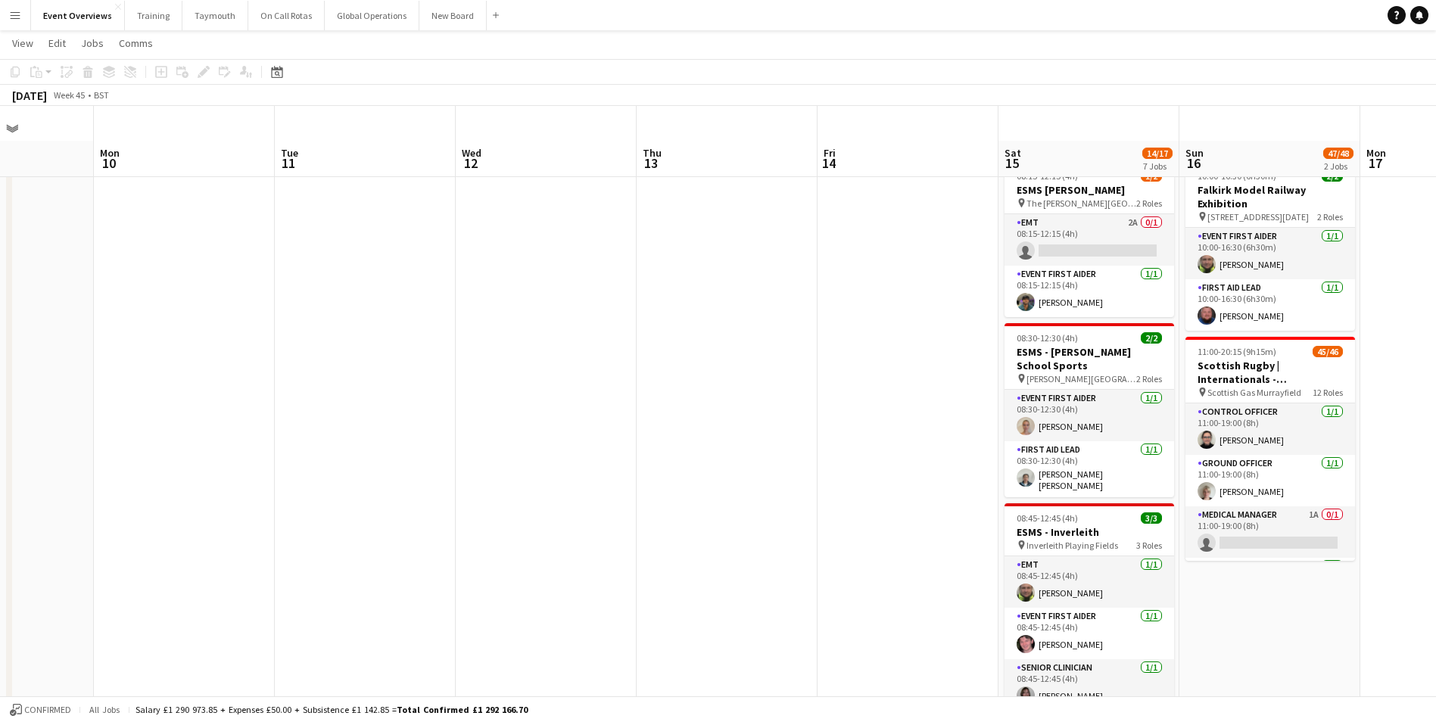
scroll to position [0, 0]
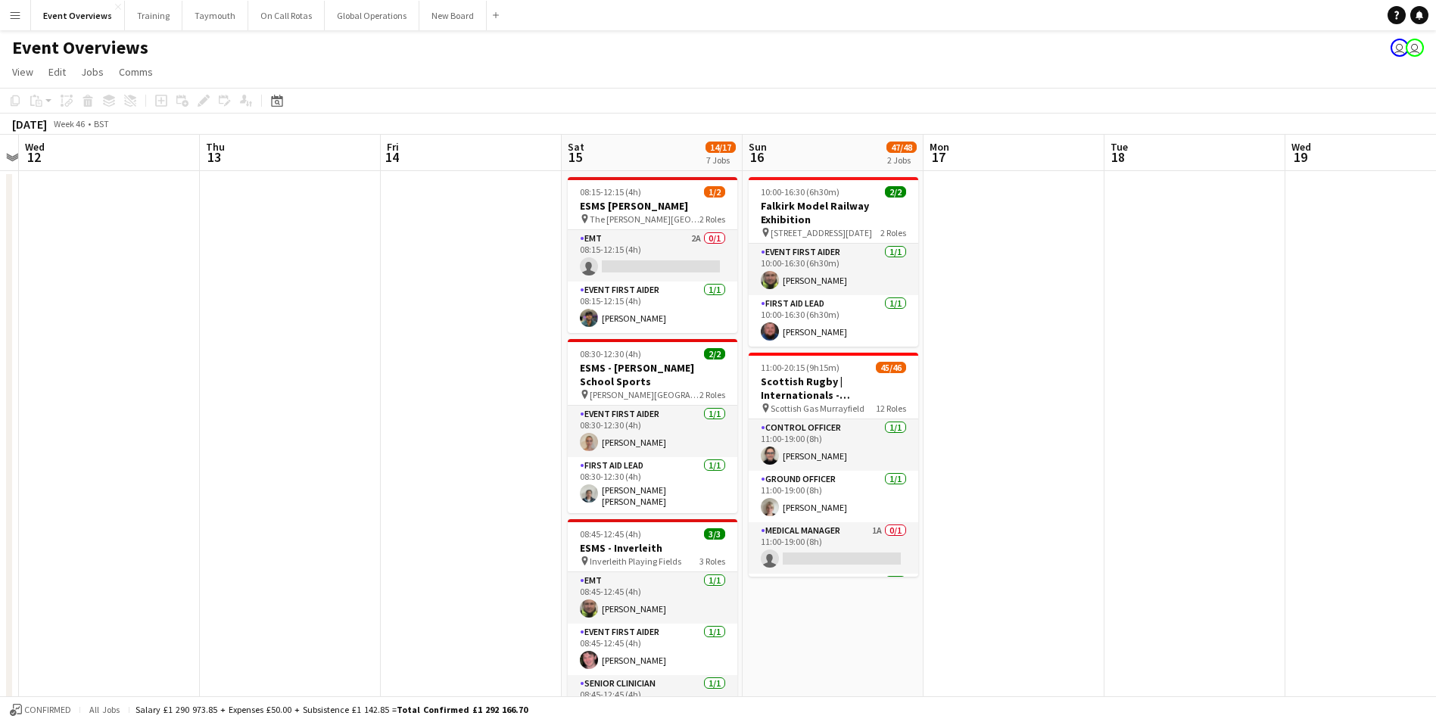
drag, startPoint x: 962, startPoint y: 510, endPoint x: 521, endPoint y: 531, distance: 441.9
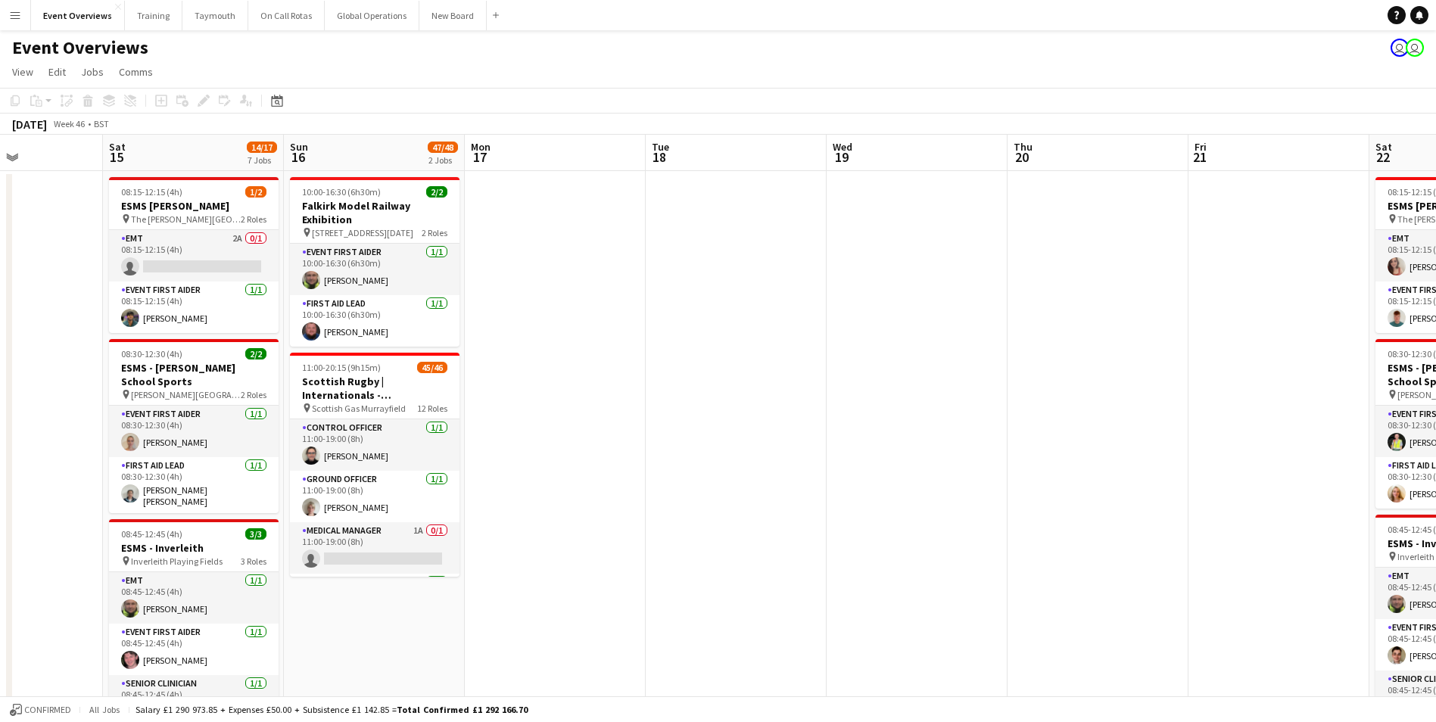
drag, startPoint x: 1176, startPoint y: 382, endPoint x: 540, endPoint y: 413, distance: 637.4
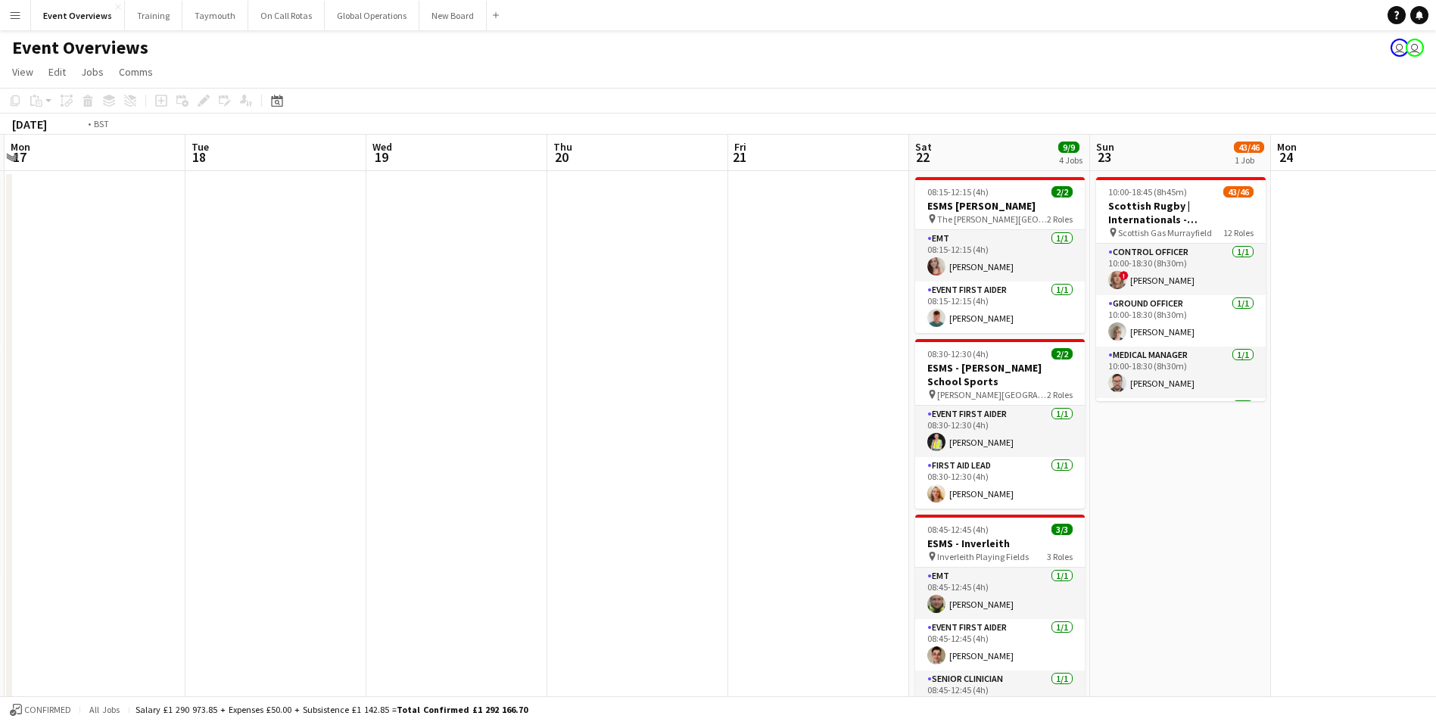
scroll to position [0, 567]
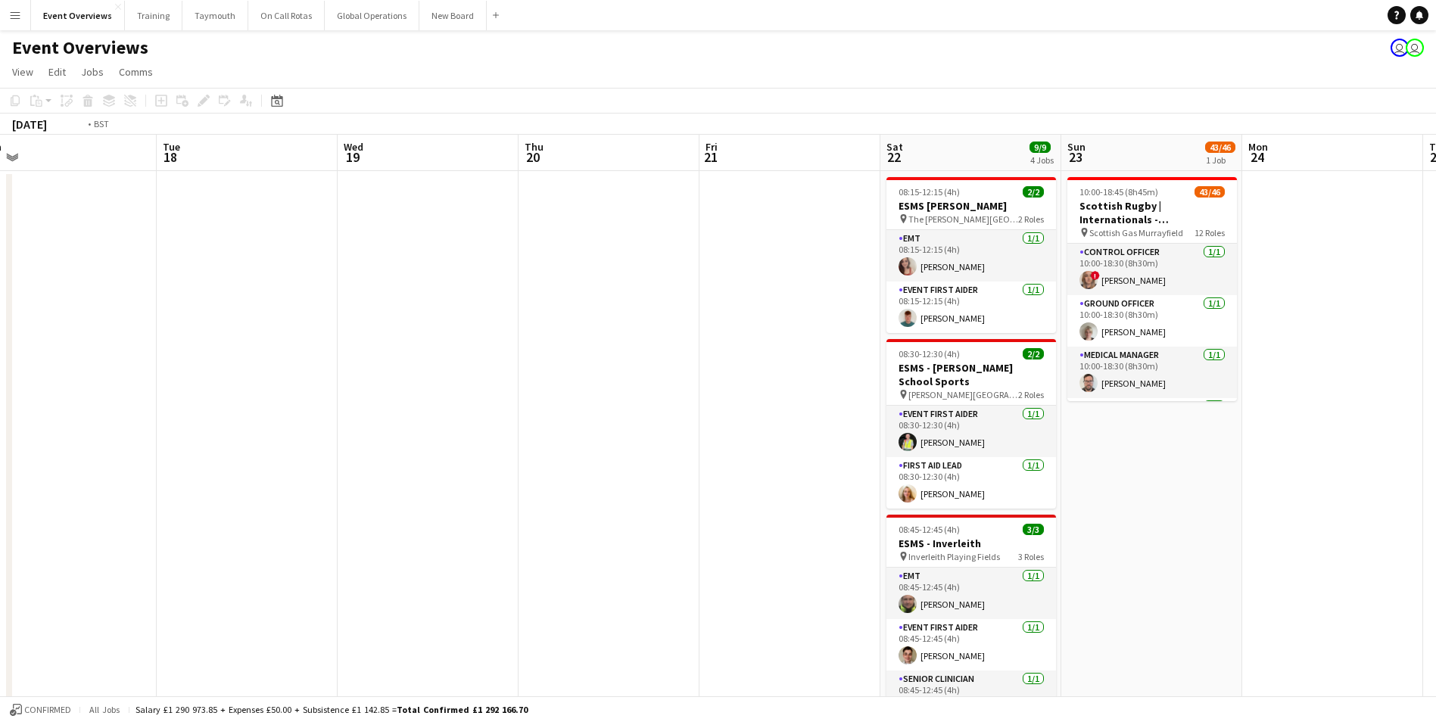
drag, startPoint x: 852, startPoint y: 419, endPoint x: 544, endPoint y: 436, distance: 307.9
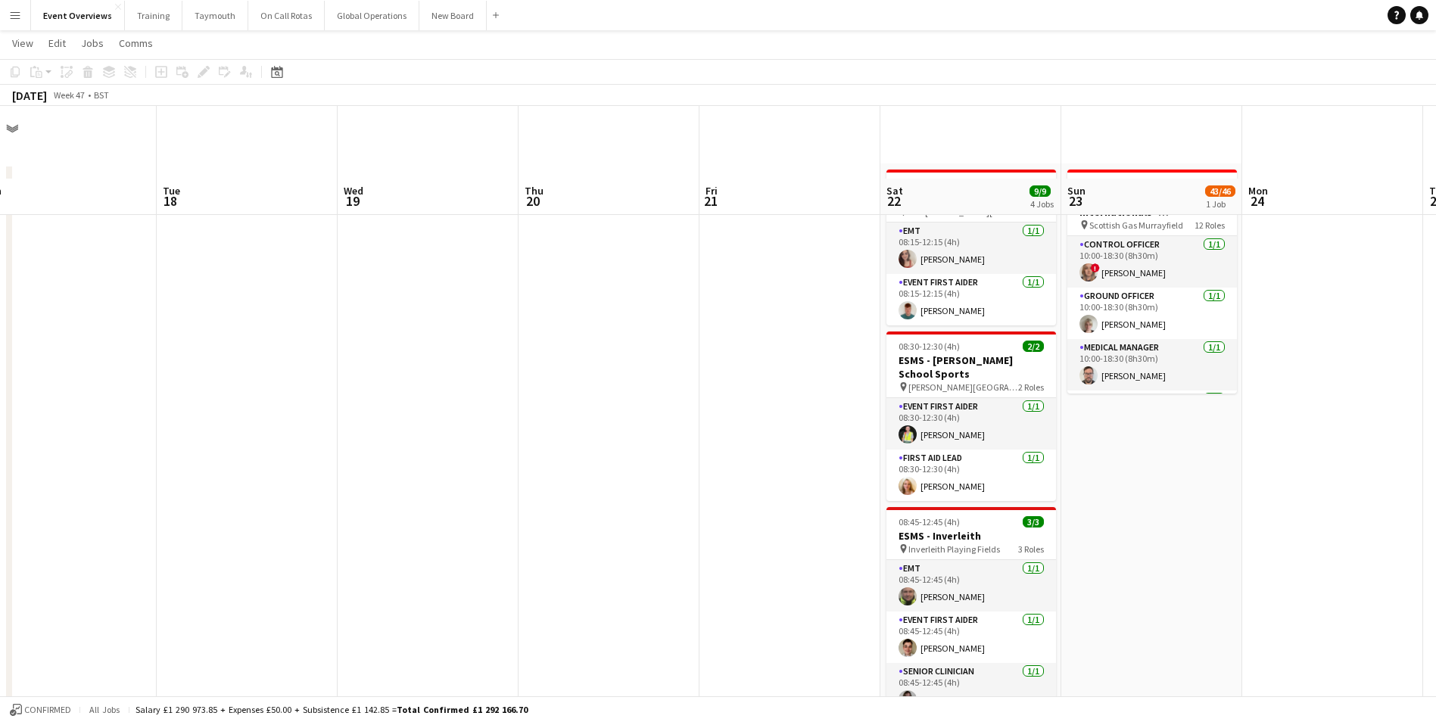
scroll to position [0, 0]
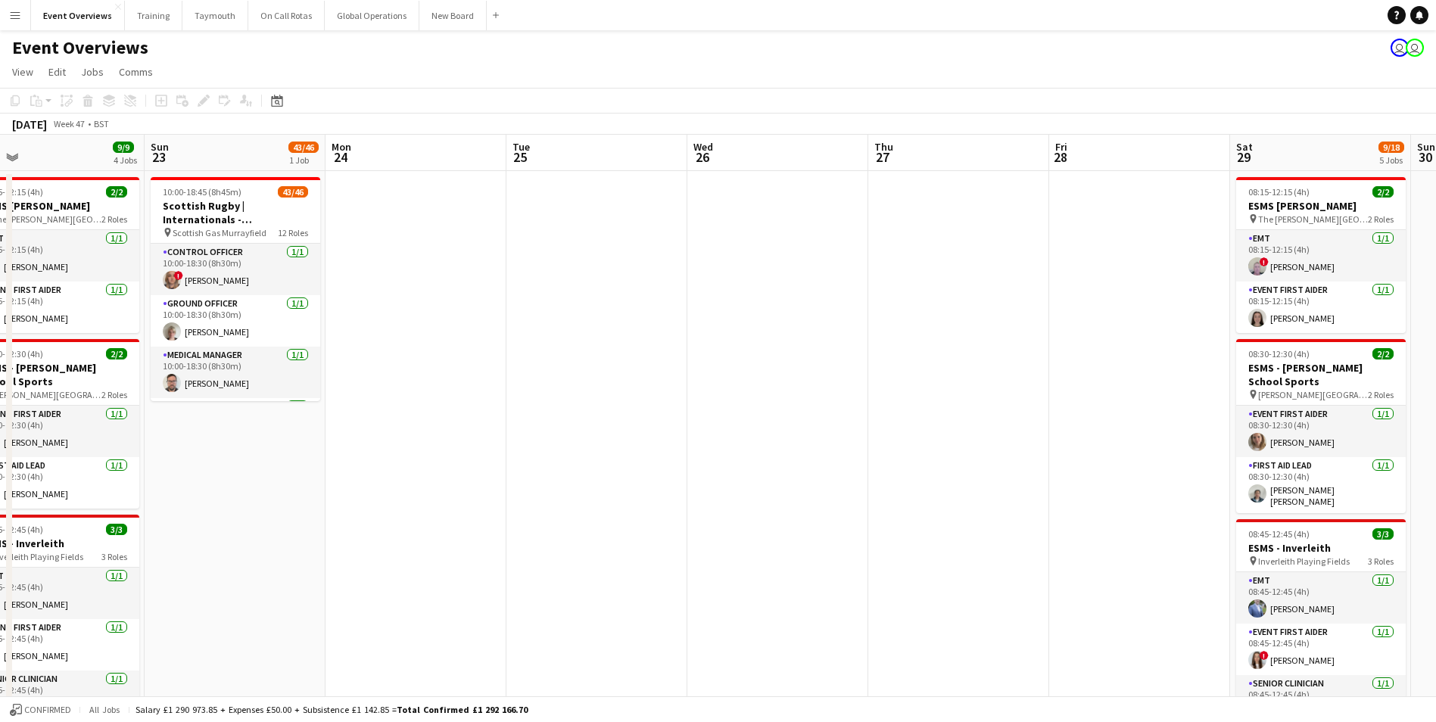
drag, startPoint x: 1117, startPoint y: 507, endPoint x: 598, endPoint y: 484, distance: 519.1
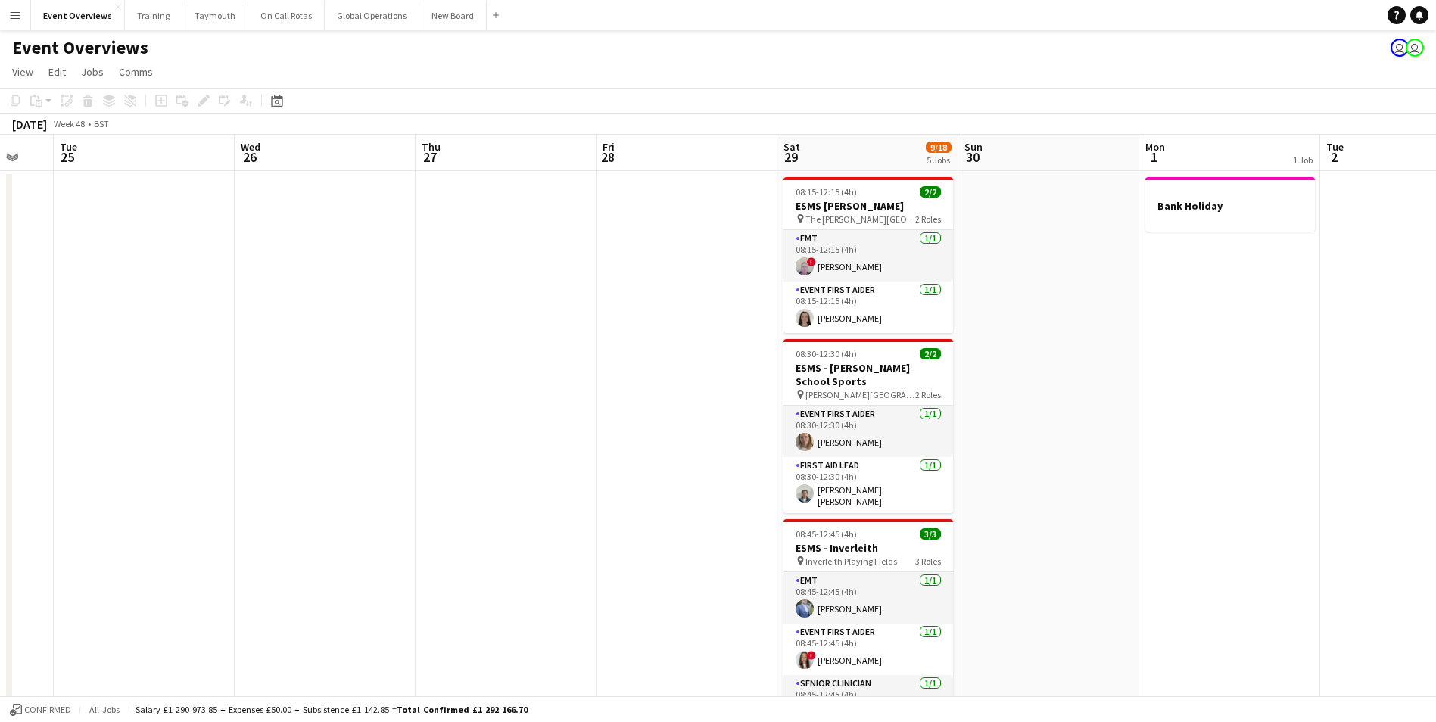
drag, startPoint x: 891, startPoint y: 481, endPoint x: 435, endPoint y: 509, distance: 457.3
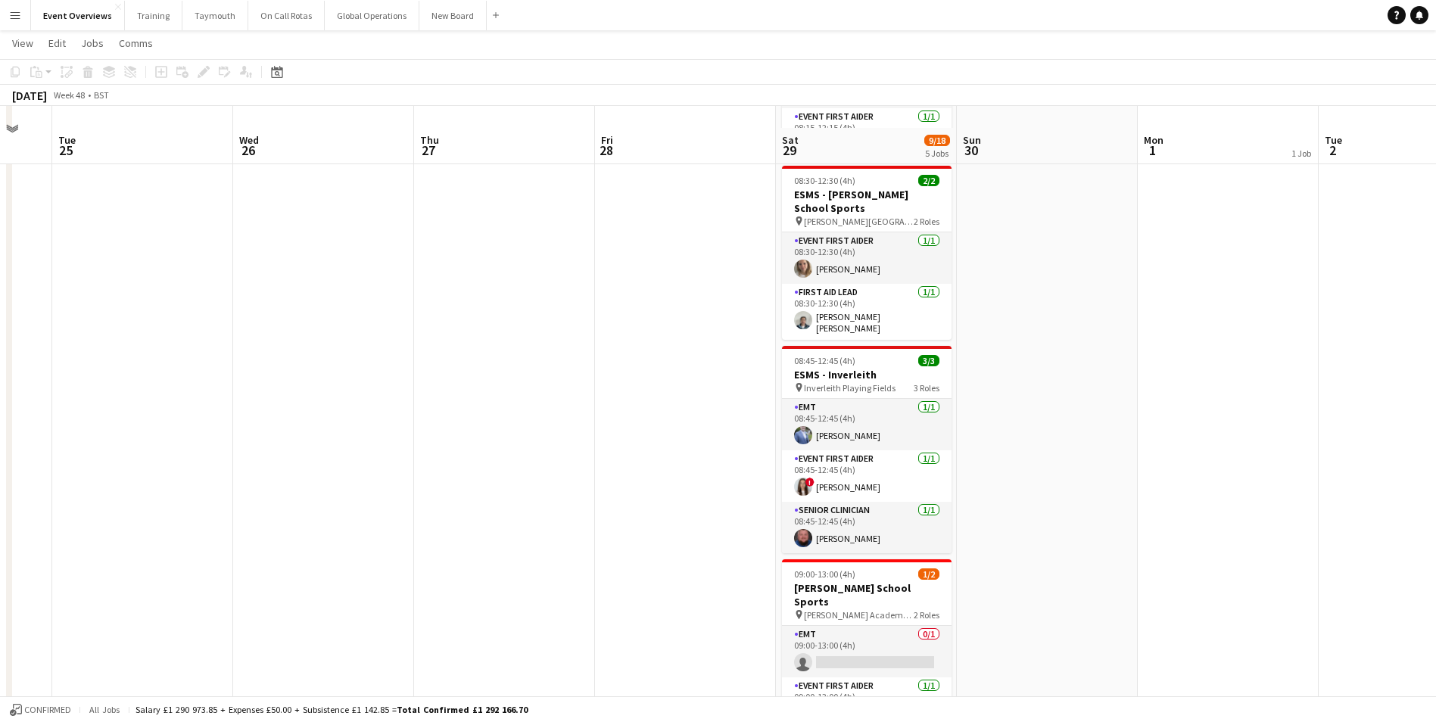
scroll to position [0, 0]
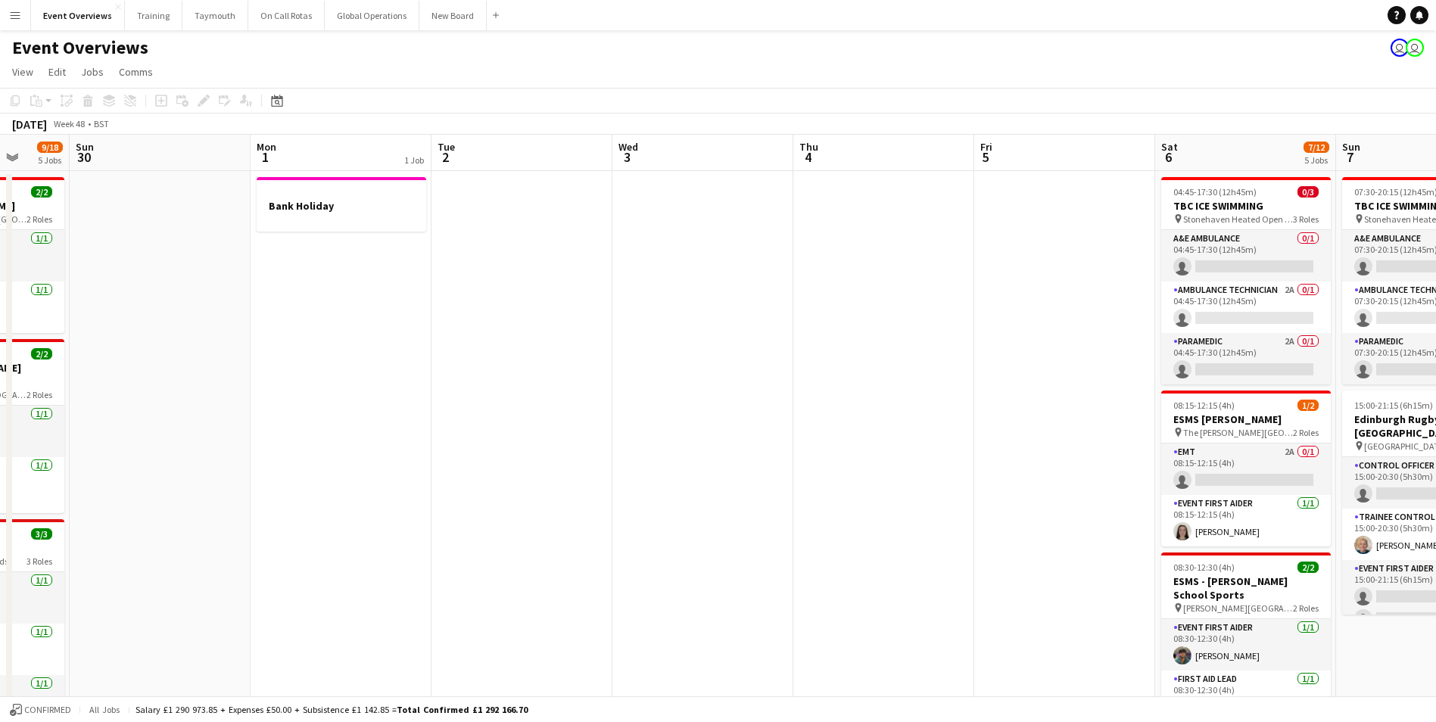
drag, startPoint x: 1151, startPoint y: 386, endPoint x: 245, endPoint y: 417, distance: 906.0
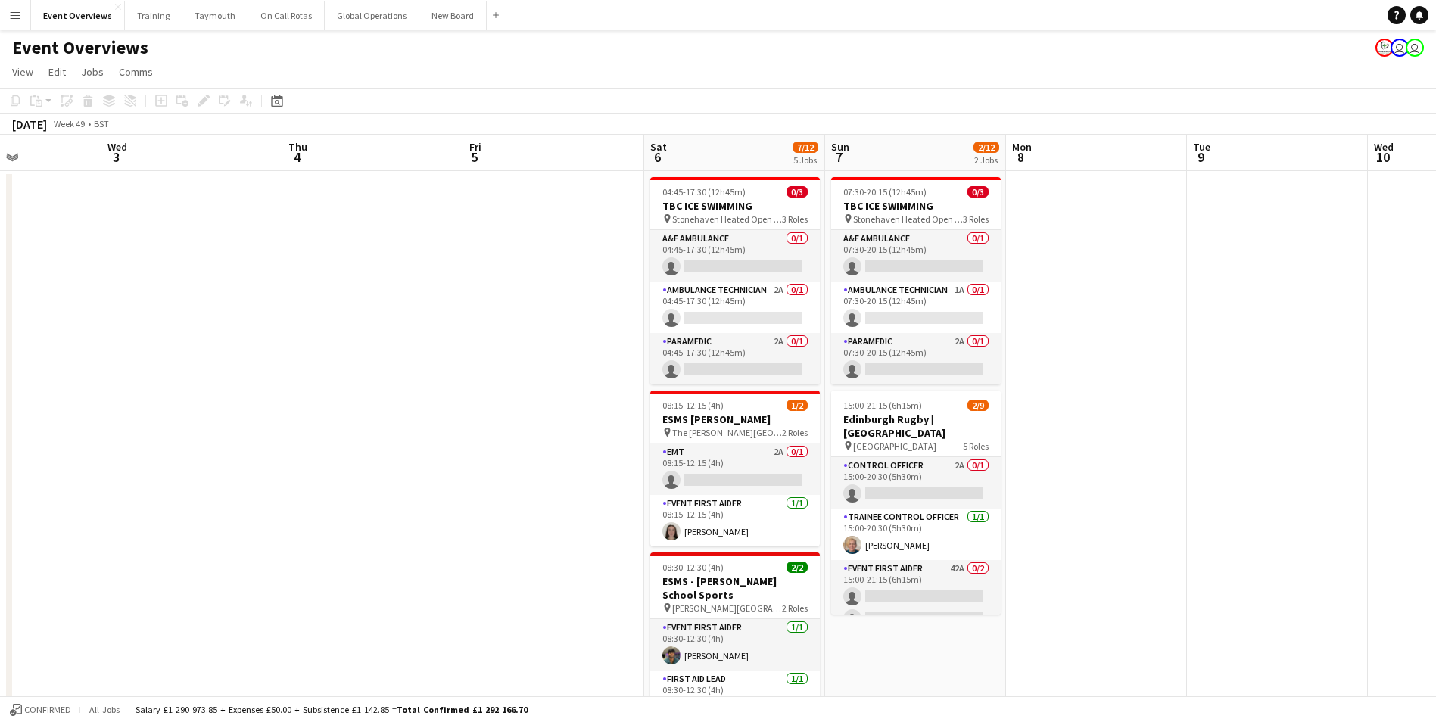
scroll to position [0, 595]
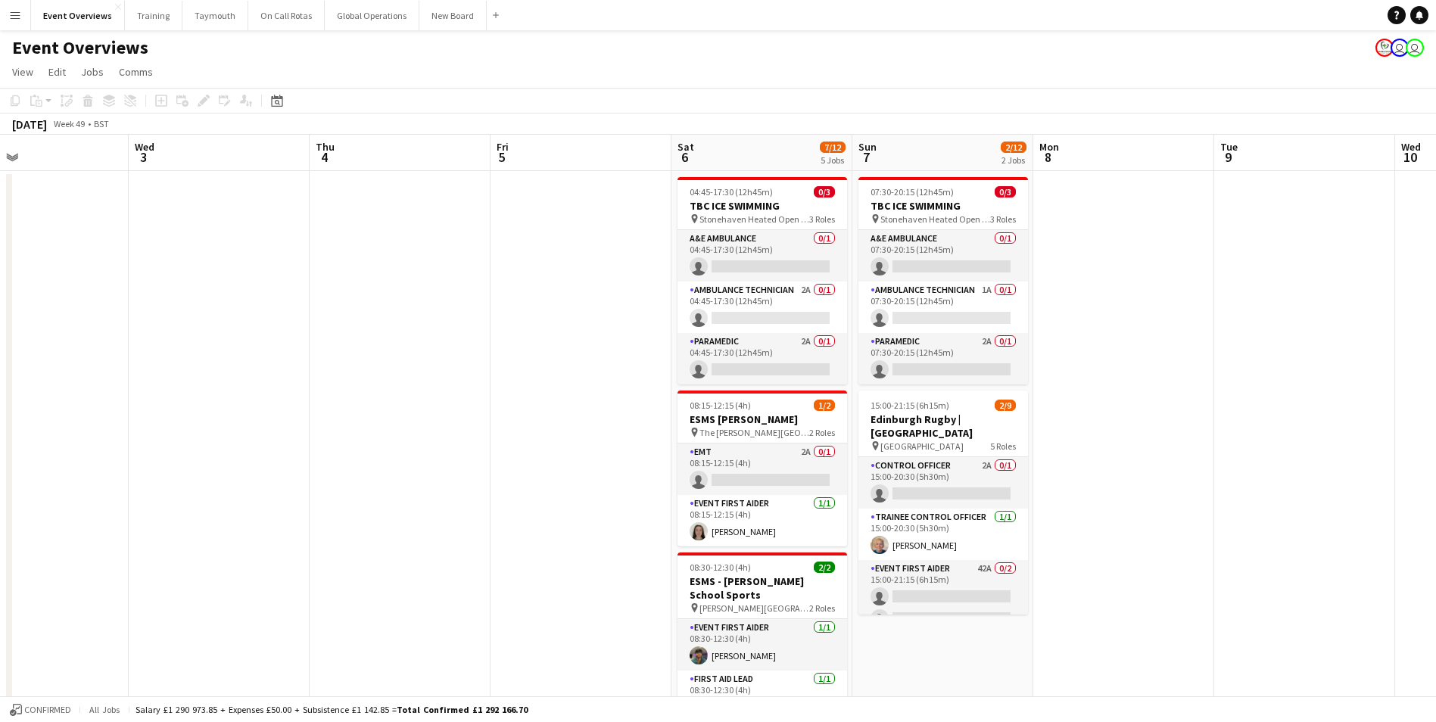
drag, startPoint x: 976, startPoint y: 556, endPoint x: 494, endPoint y: 566, distance: 481.6
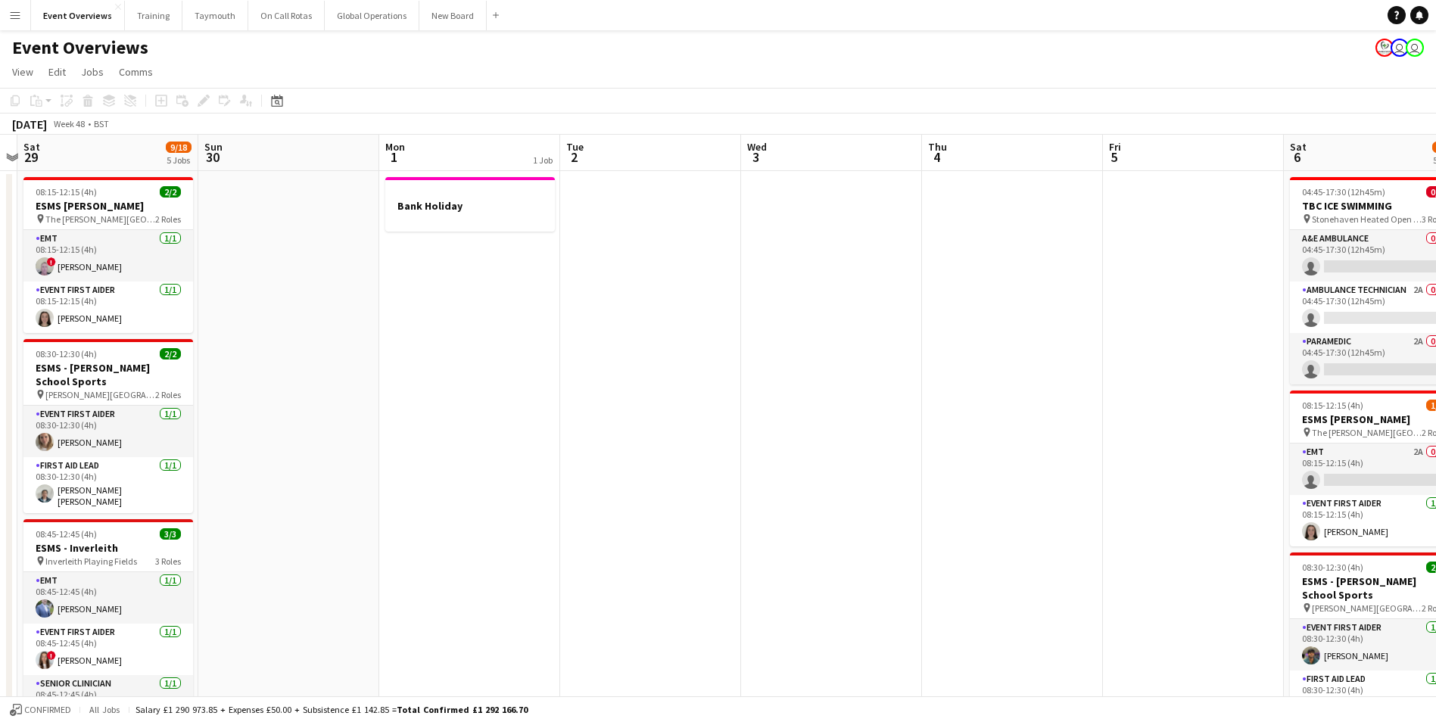
drag, startPoint x: 212, startPoint y: 431, endPoint x: 762, endPoint y: 413, distance: 550.7
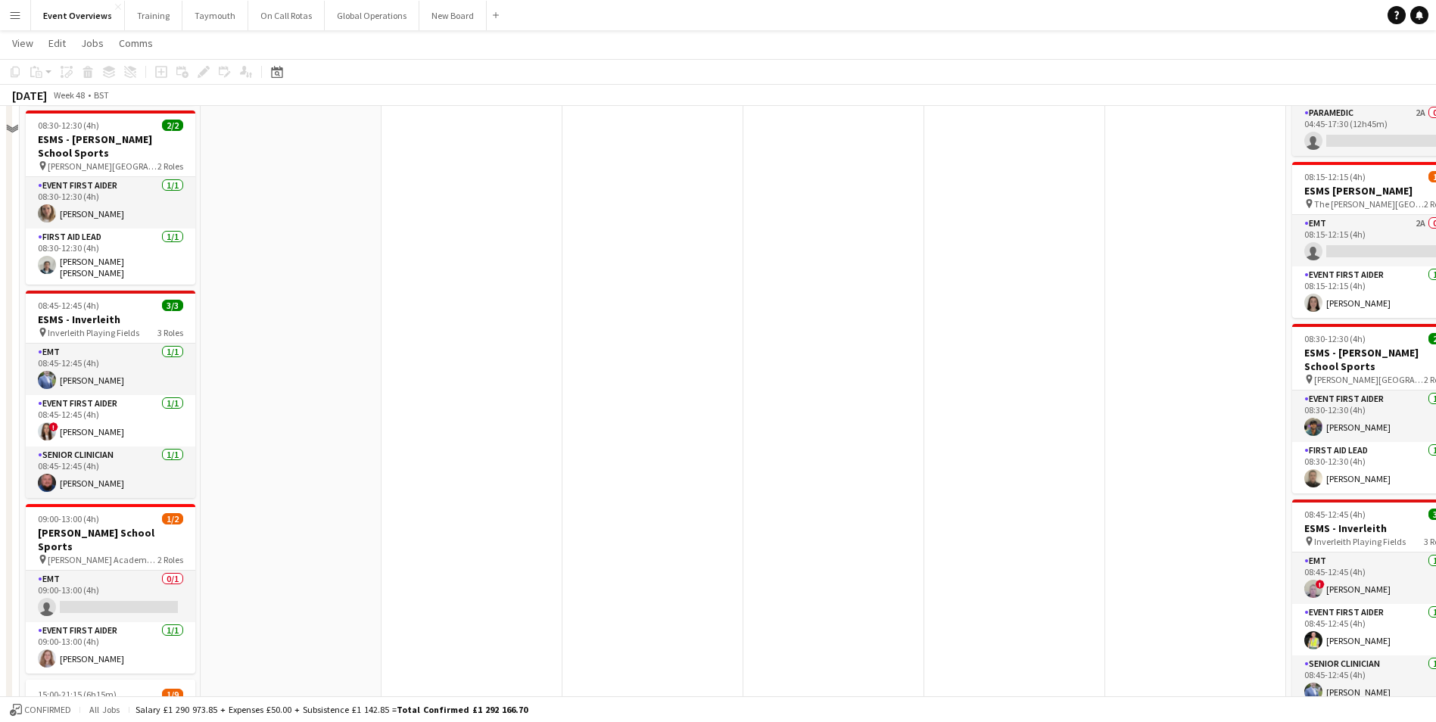
scroll to position [0, 0]
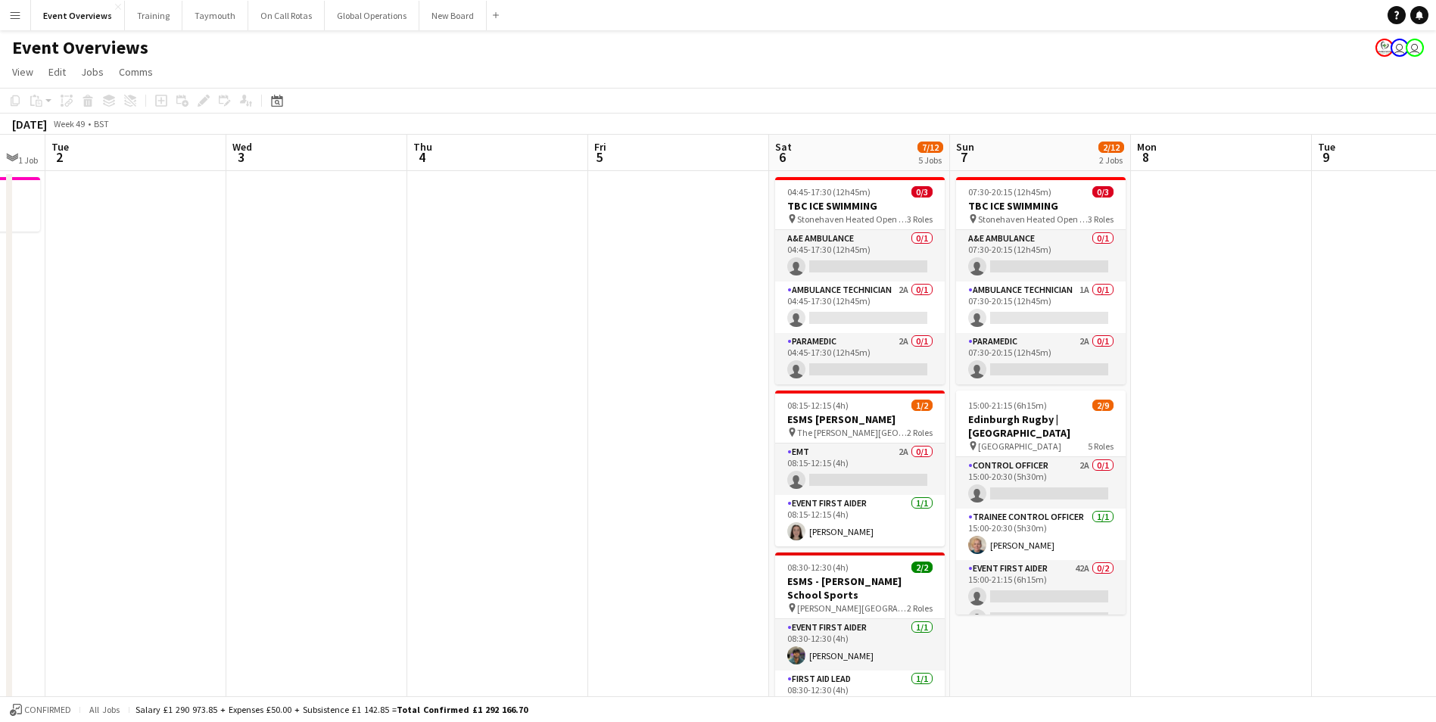
drag, startPoint x: 610, startPoint y: 423, endPoint x: 90, endPoint y: 425, distance: 520.1
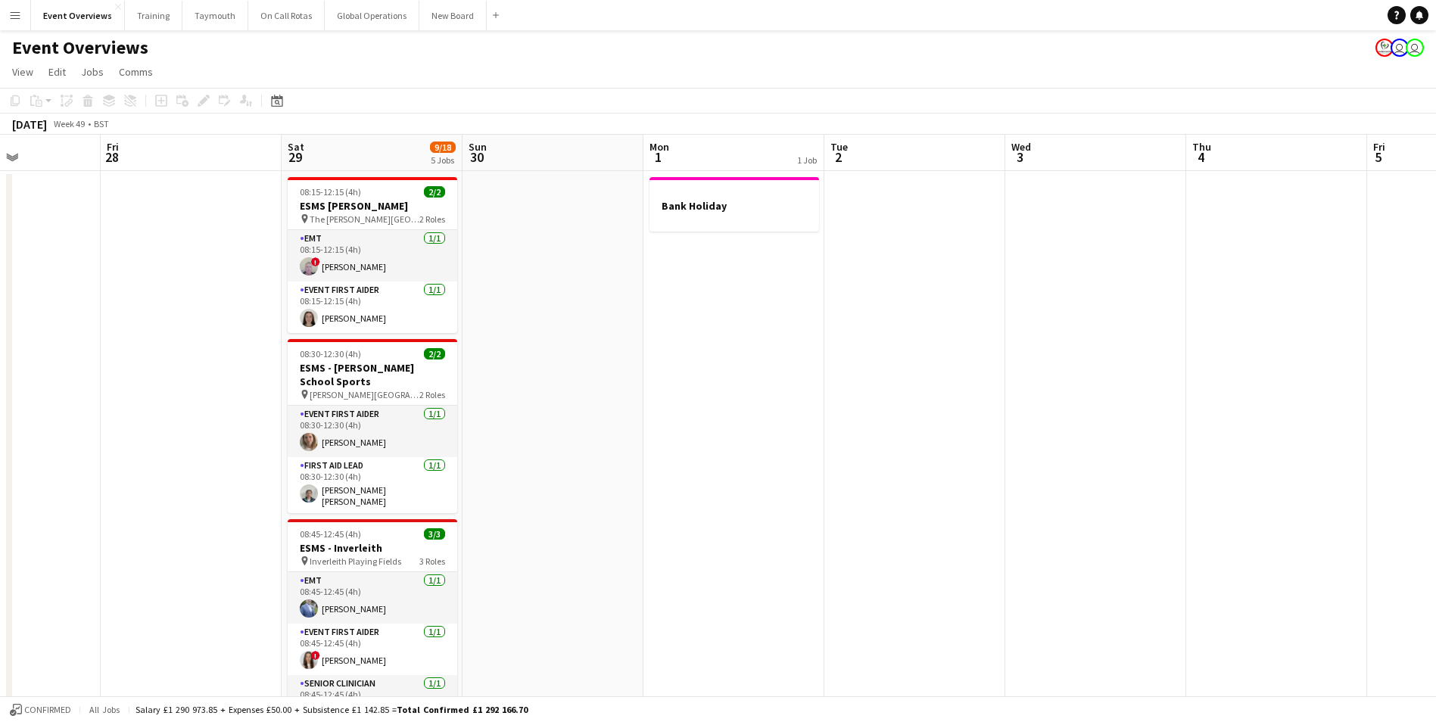
drag, startPoint x: 176, startPoint y: 453, endPoint x: 930, endPoint y: 422, distance: 755.4
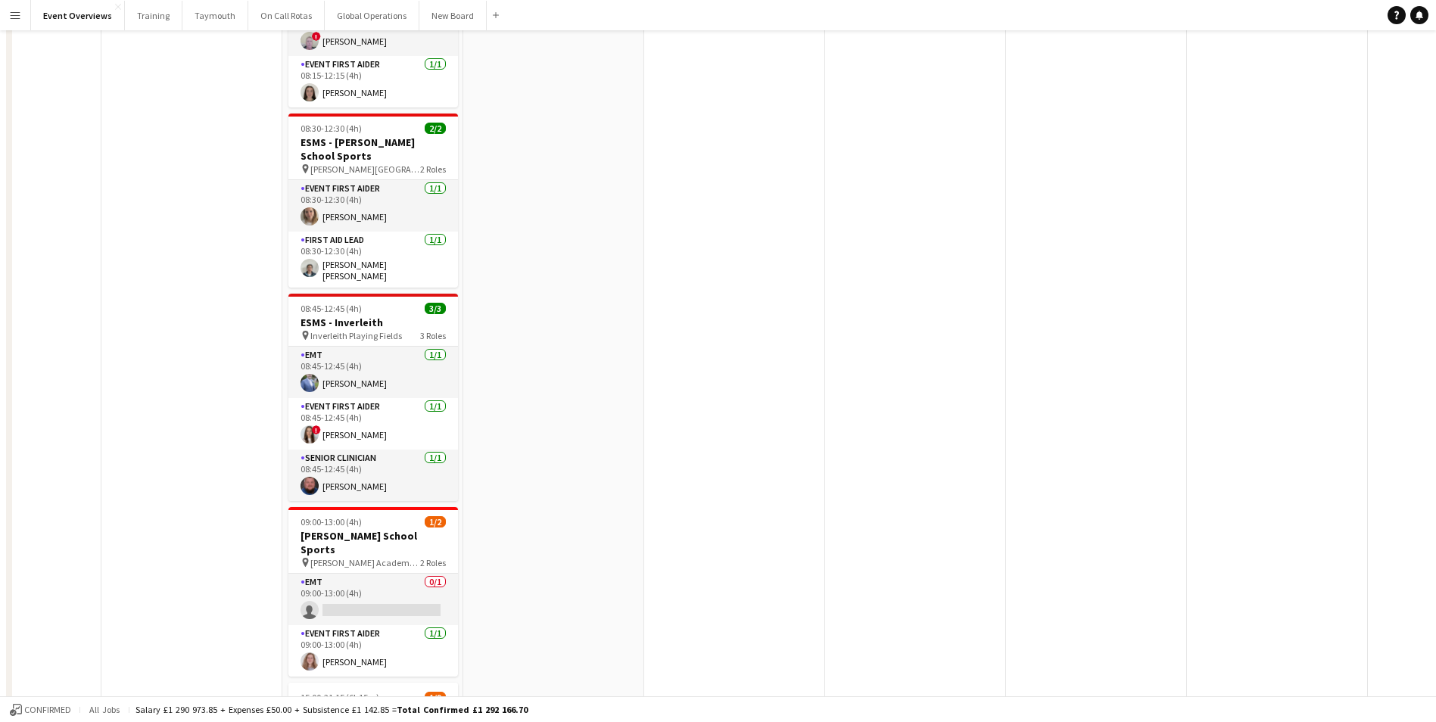
scroll to position [0, 0]
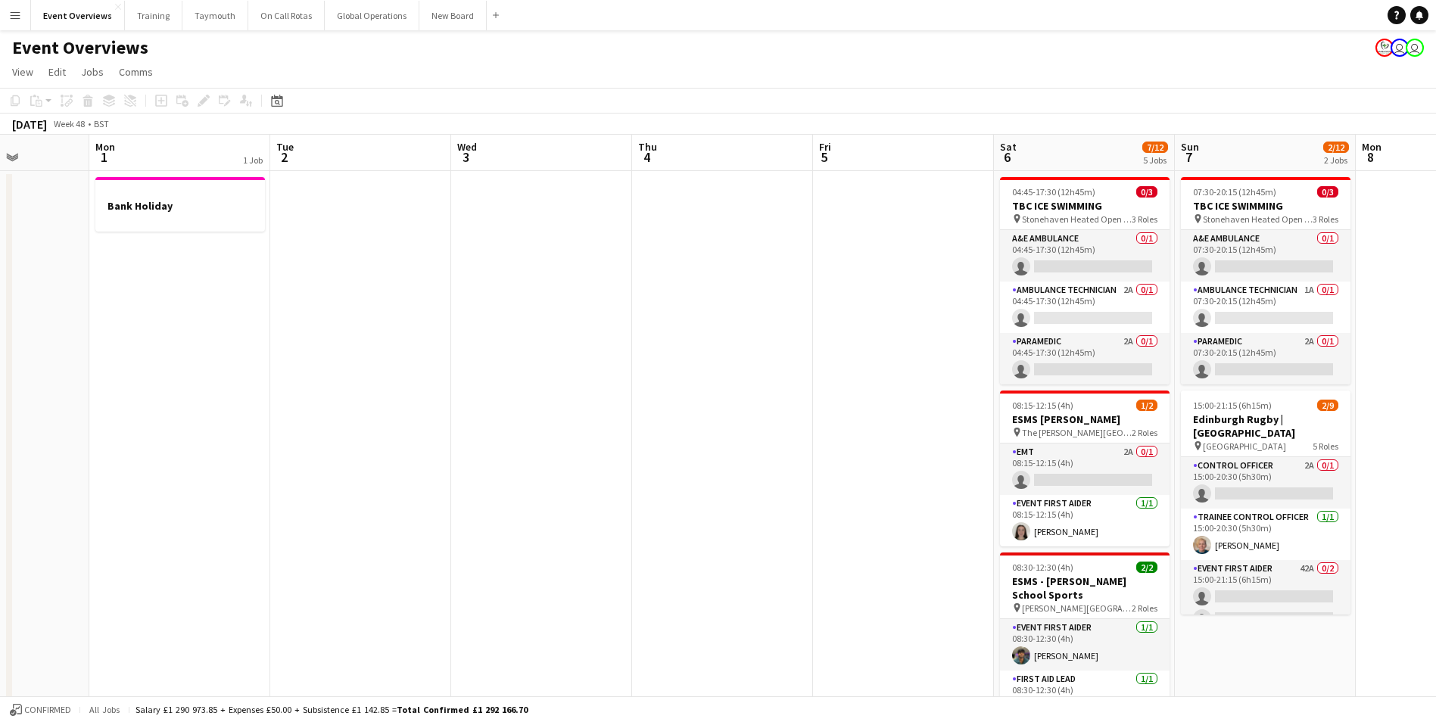
drag, startPoint x: 744, startPoint y: 457, endPoint x: 333, endPoint y: 457, distance: 411.1
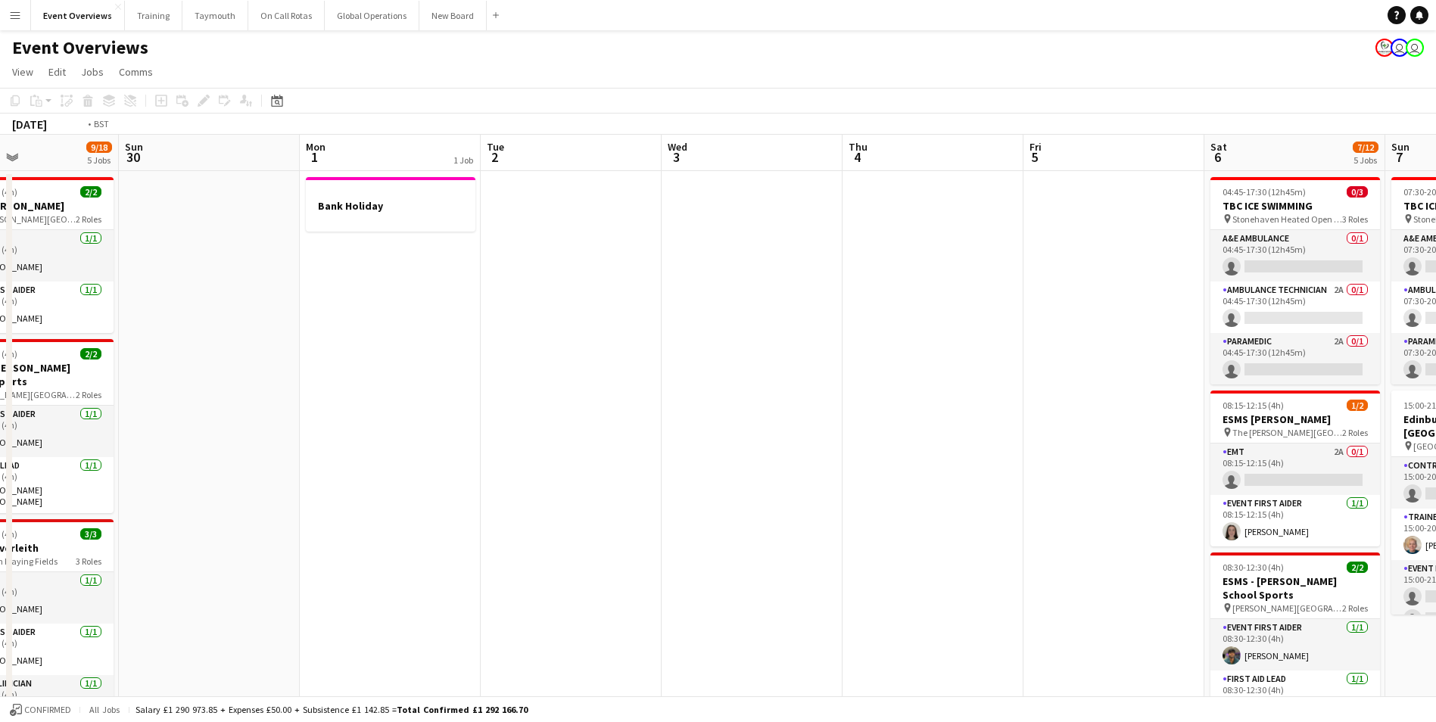
scroll to position [0, 547]
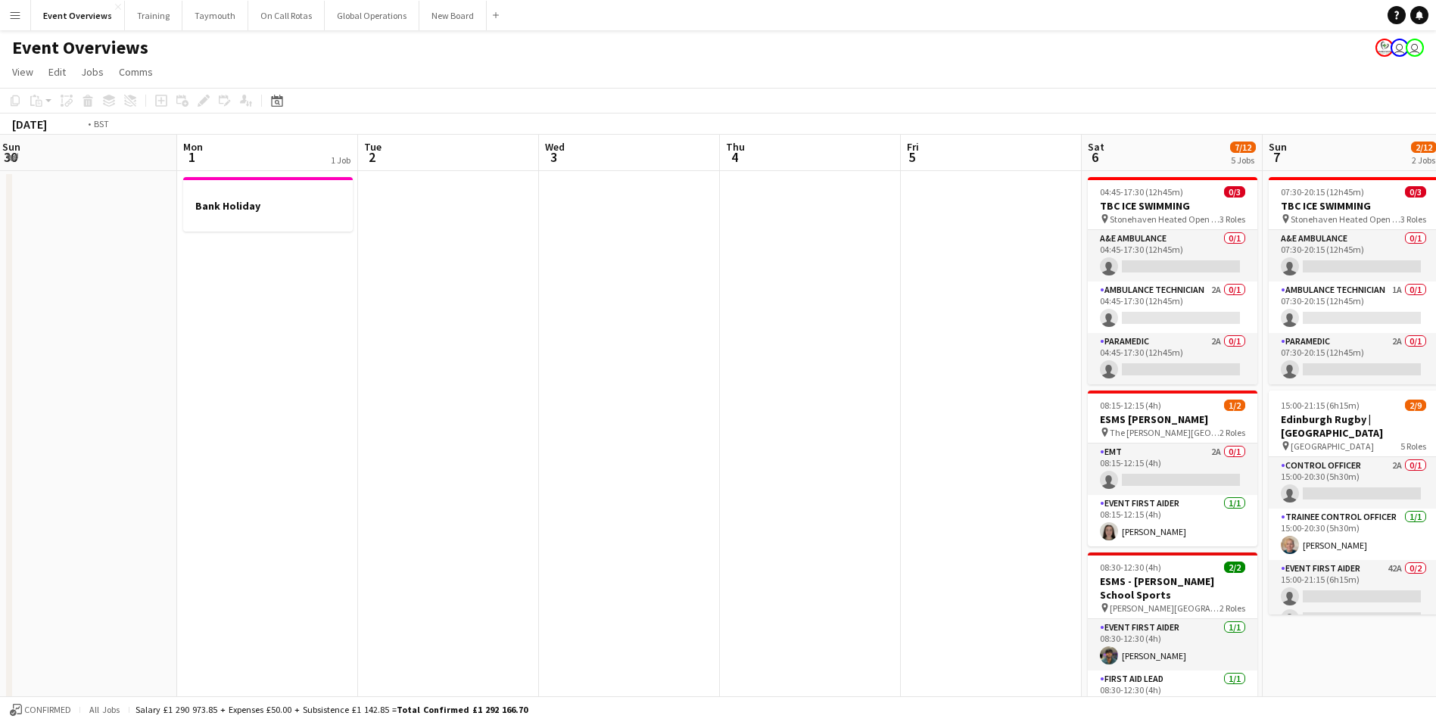
drag, startPoint x: 553, startPoint y: 420, endPoint x: 173, endPoint y: 413, distance: 380.9
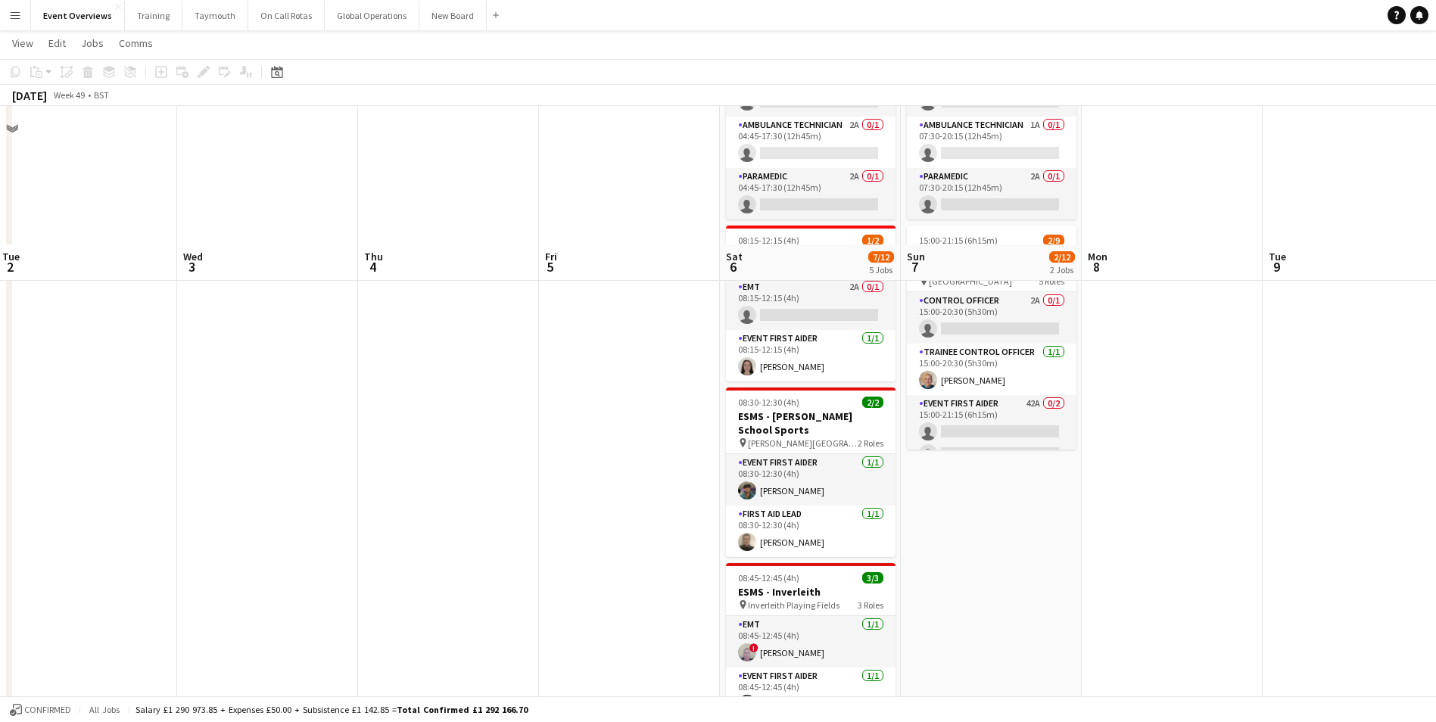
scroll to position [0, 0]
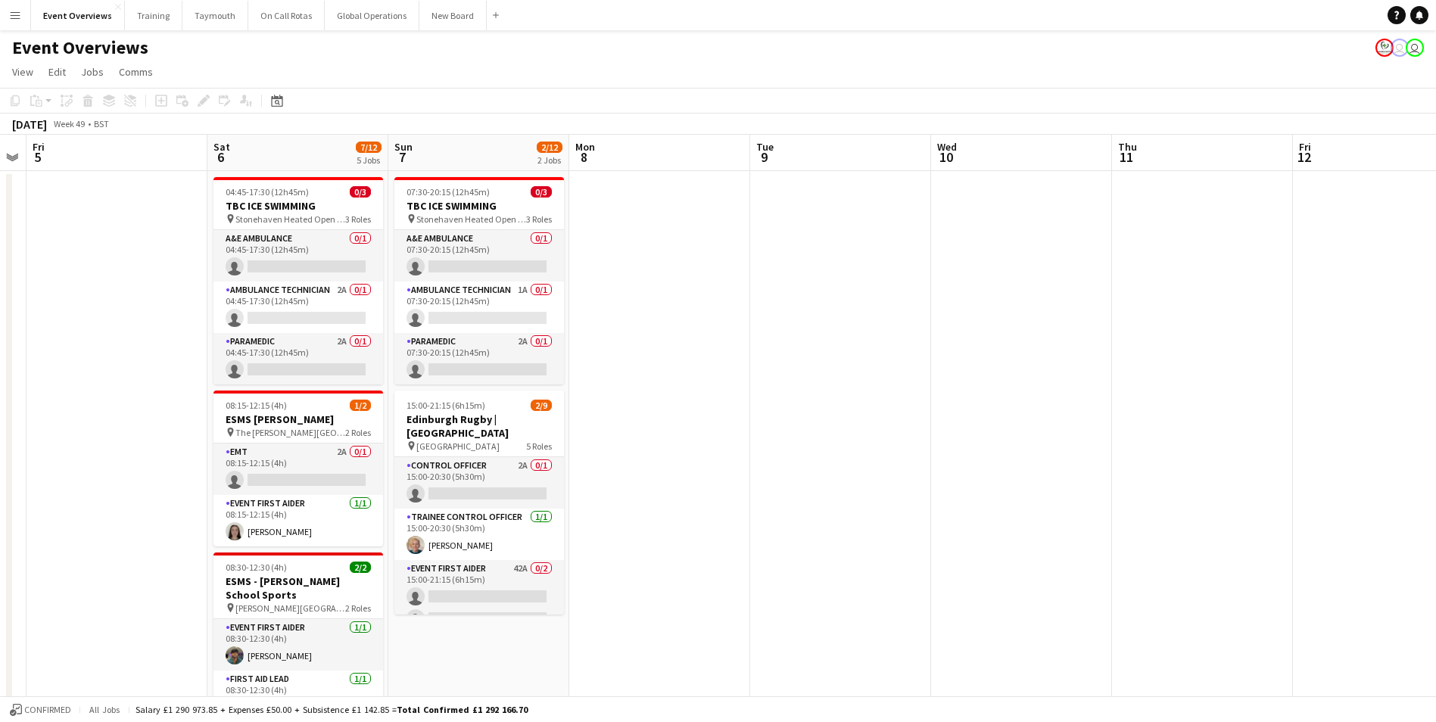
drag, startPoint x: 596, startPoint y: 450, endPoint x: 105, endPoint y: 466, distance: 490.8
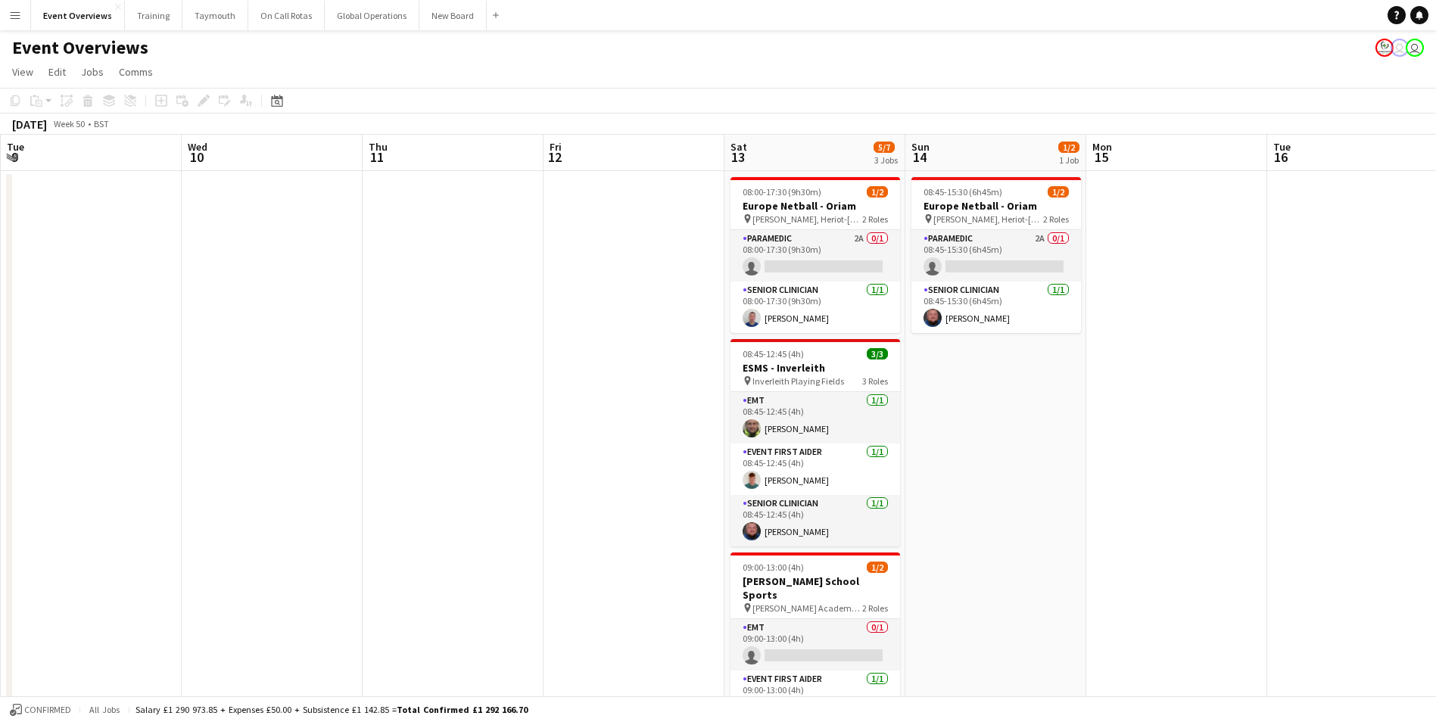
scroll to position [0, 447]
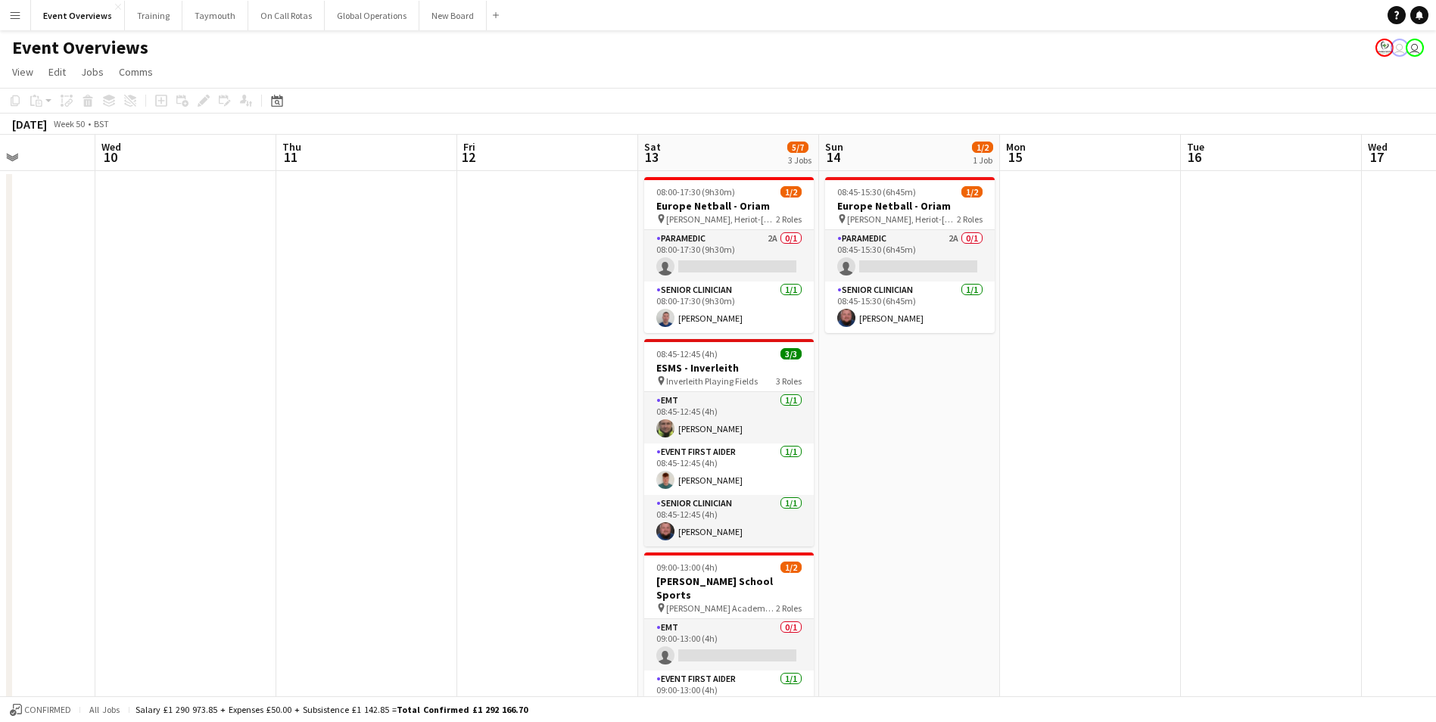
drag, startPoint x: 813, startPoint y: 426, endPoint x: 89, endPoint y: 463, distance: 725.4
click at [713, 208] on h3 "Europe Netball - Oriam" at bounding box center [729, 206] width 170 height 14
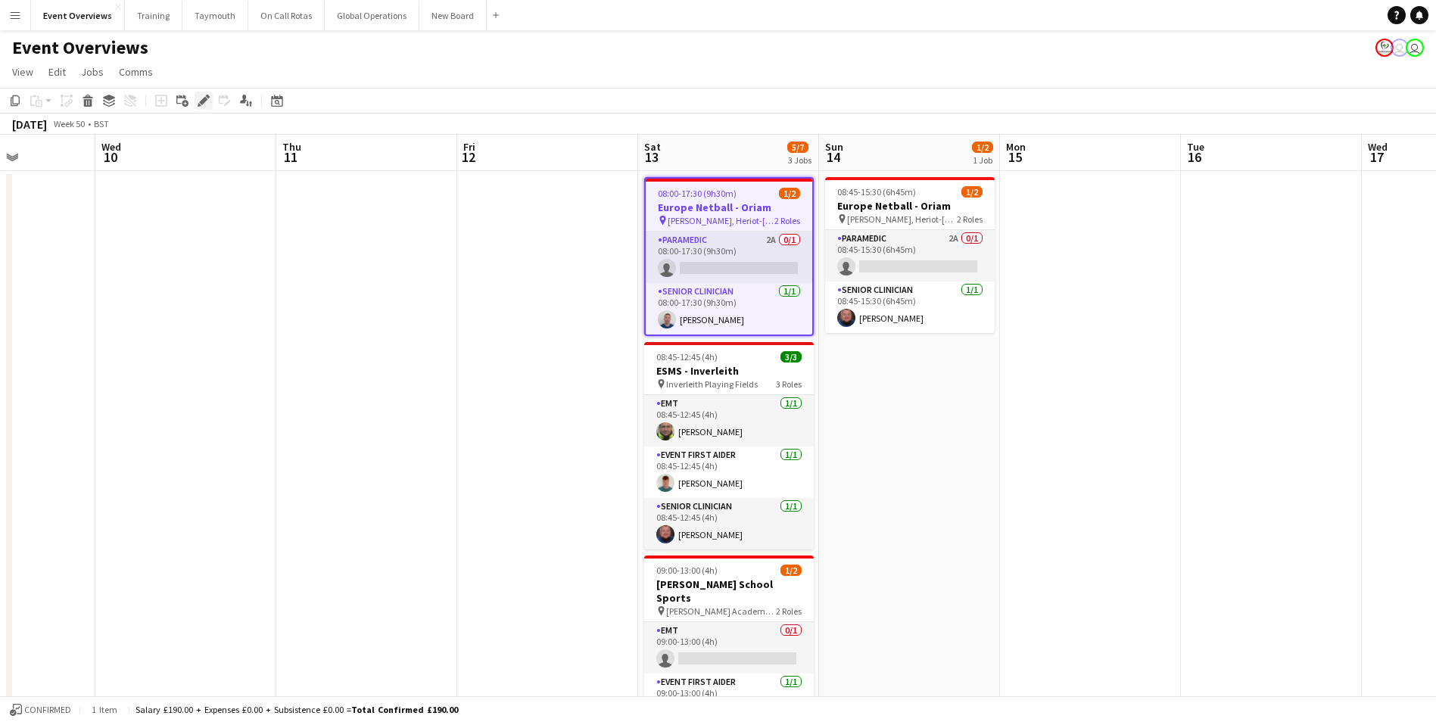
click at [204, 101] on icon at bounding box center [203, 101] width 8 height 8
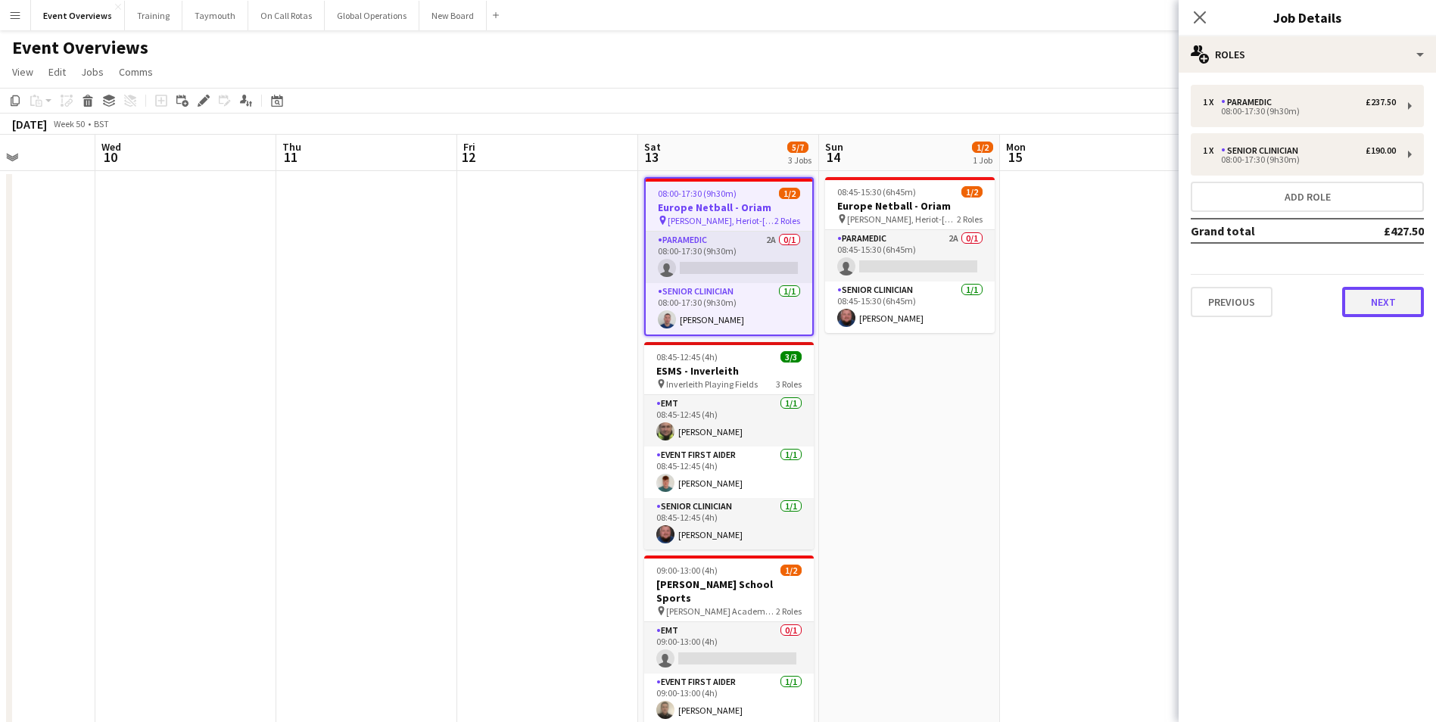
click at [1382, 313] on button "Next" at bounding box center [1383, 302] width 82 height 30
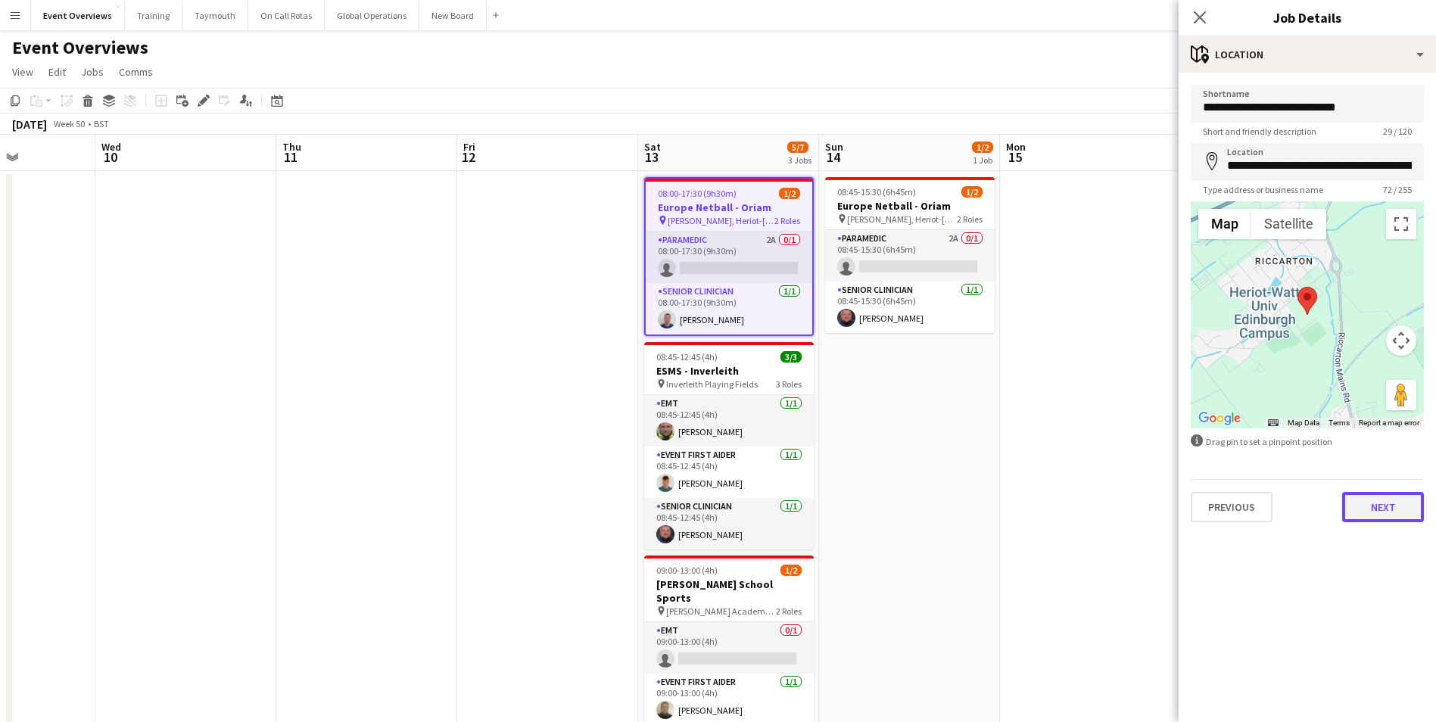
click at [1403, 506] on button "Next" at bounding box center [1383, 507] width 82 height 30
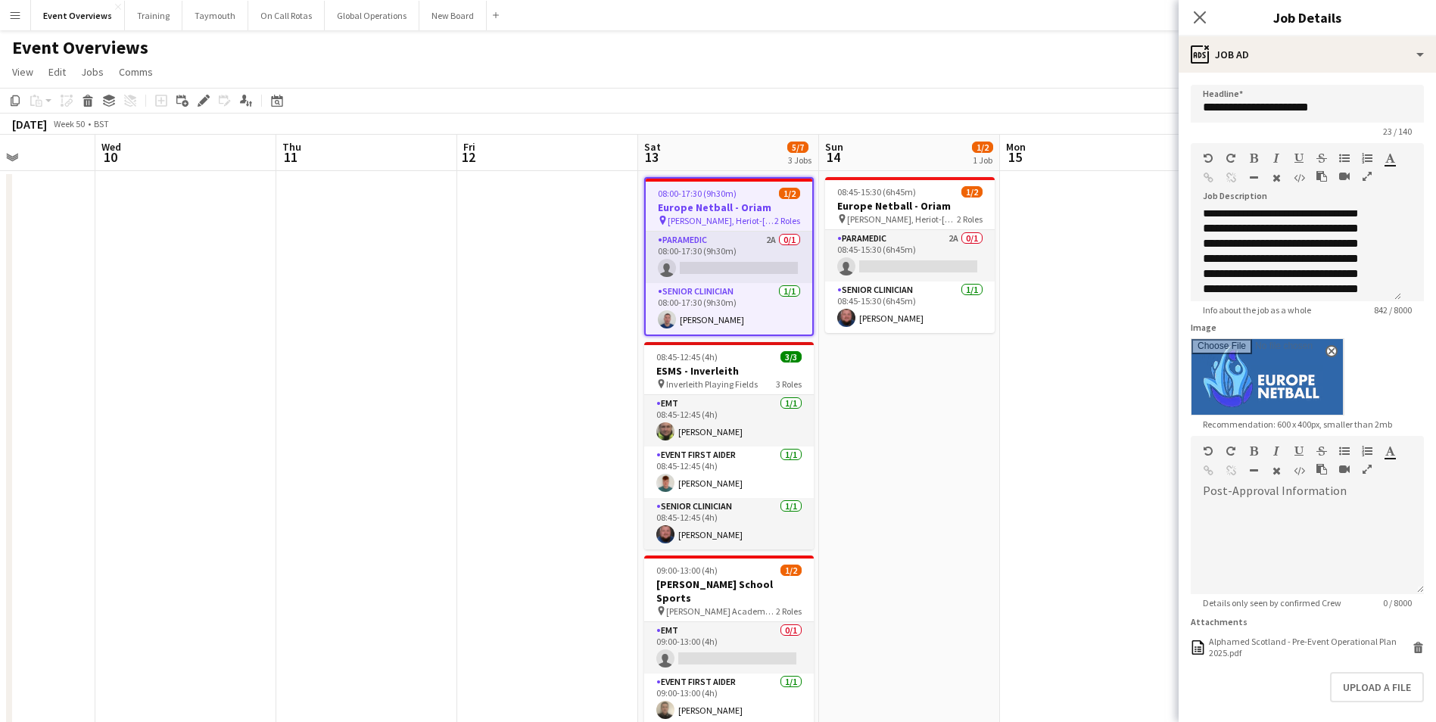
scroll to position [151, 0]
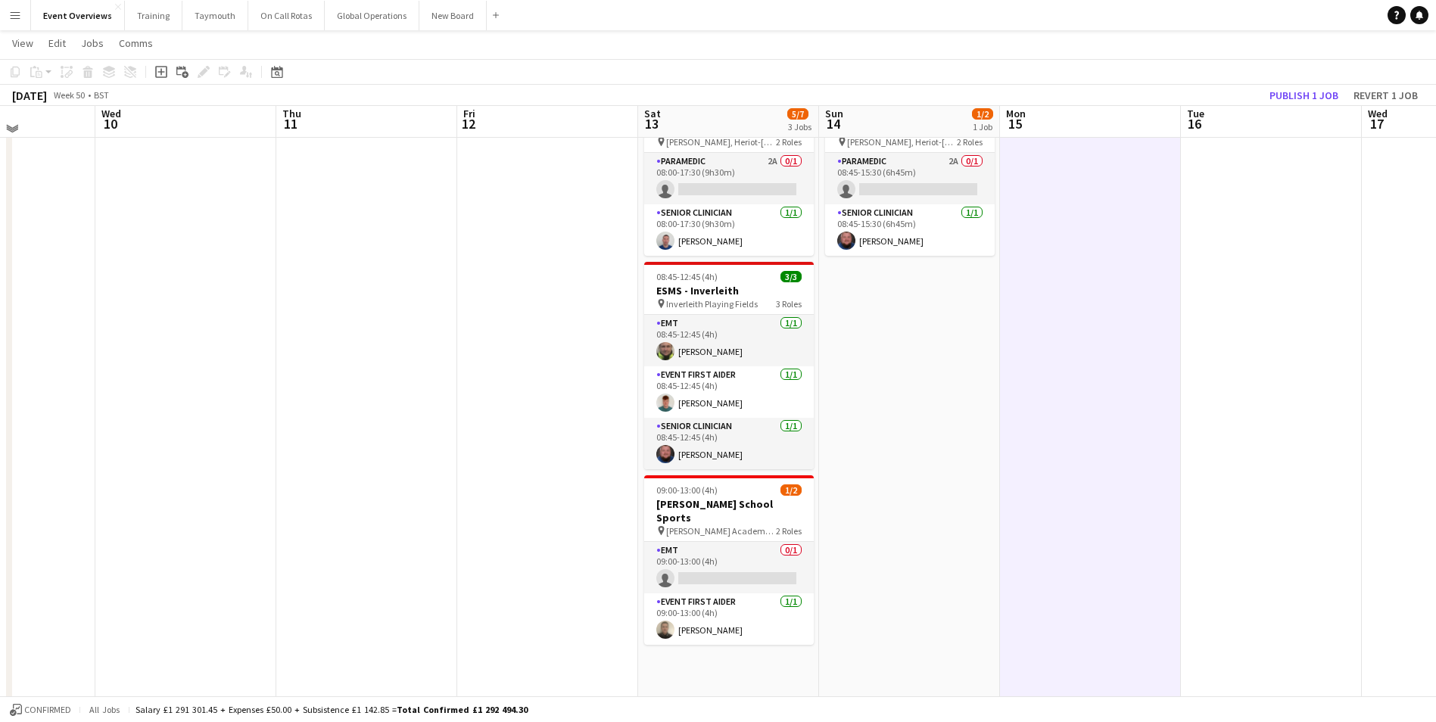
scroll to position [0, 0]
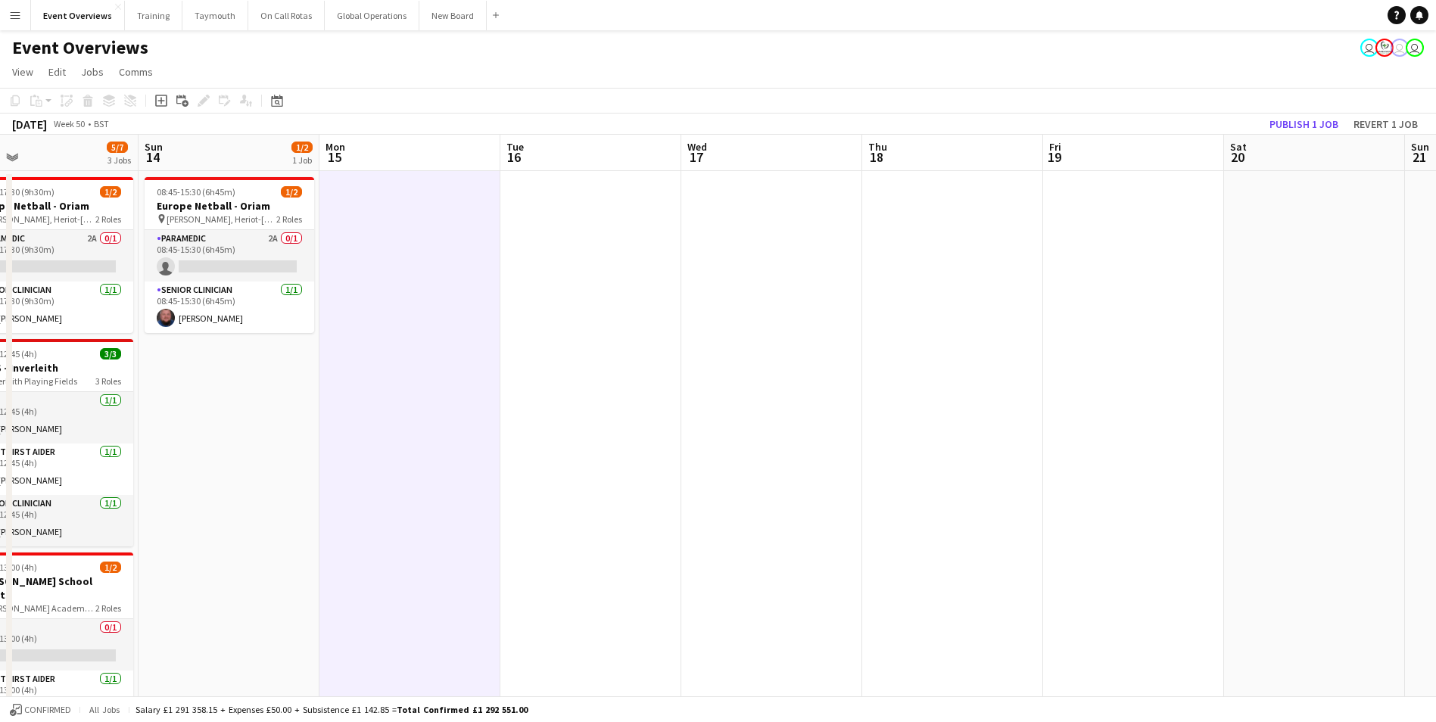
drag, startPoint x: 958, startPoint y: 472, endPoint x: 299, endPoint y: 510, distance: 660.5
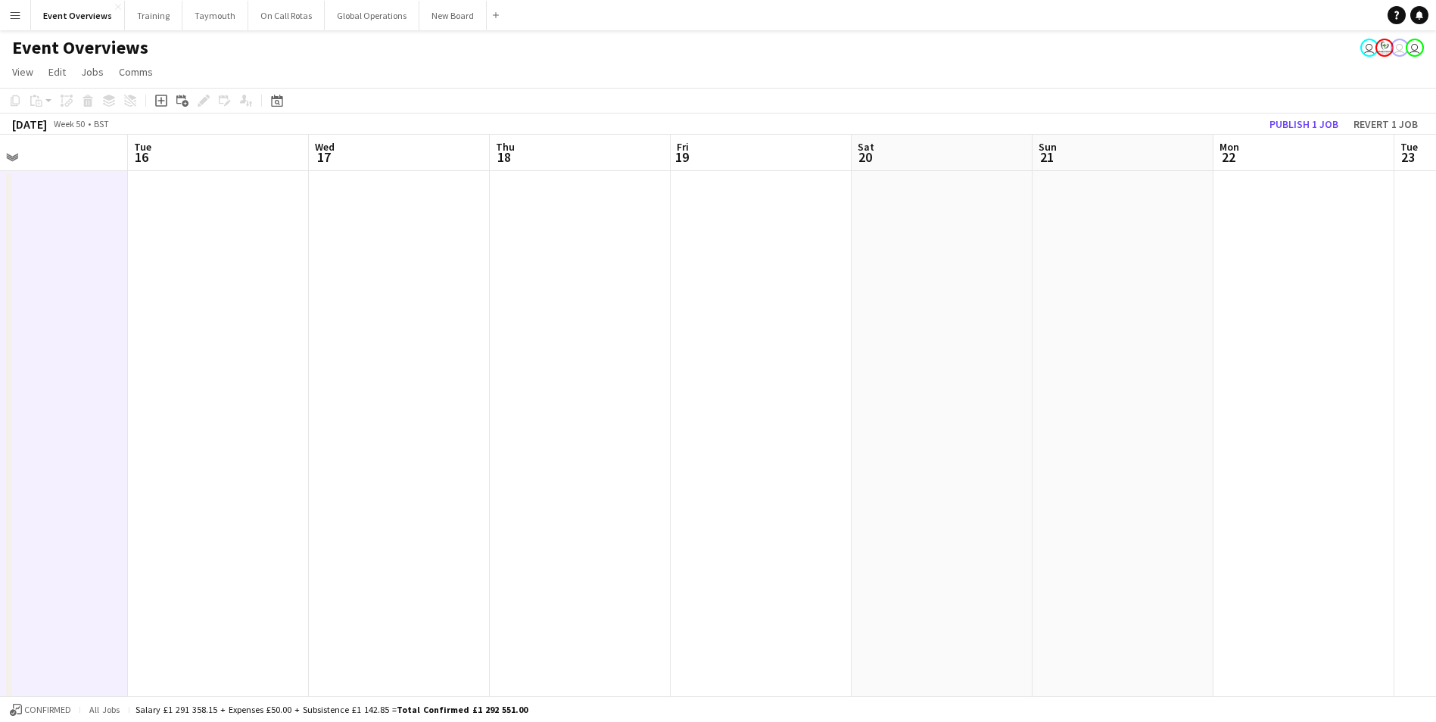
drag, startPoint x: 747, startPoint y: 496, endPoint x: 420, endPoint y: 487, distance: 327.2
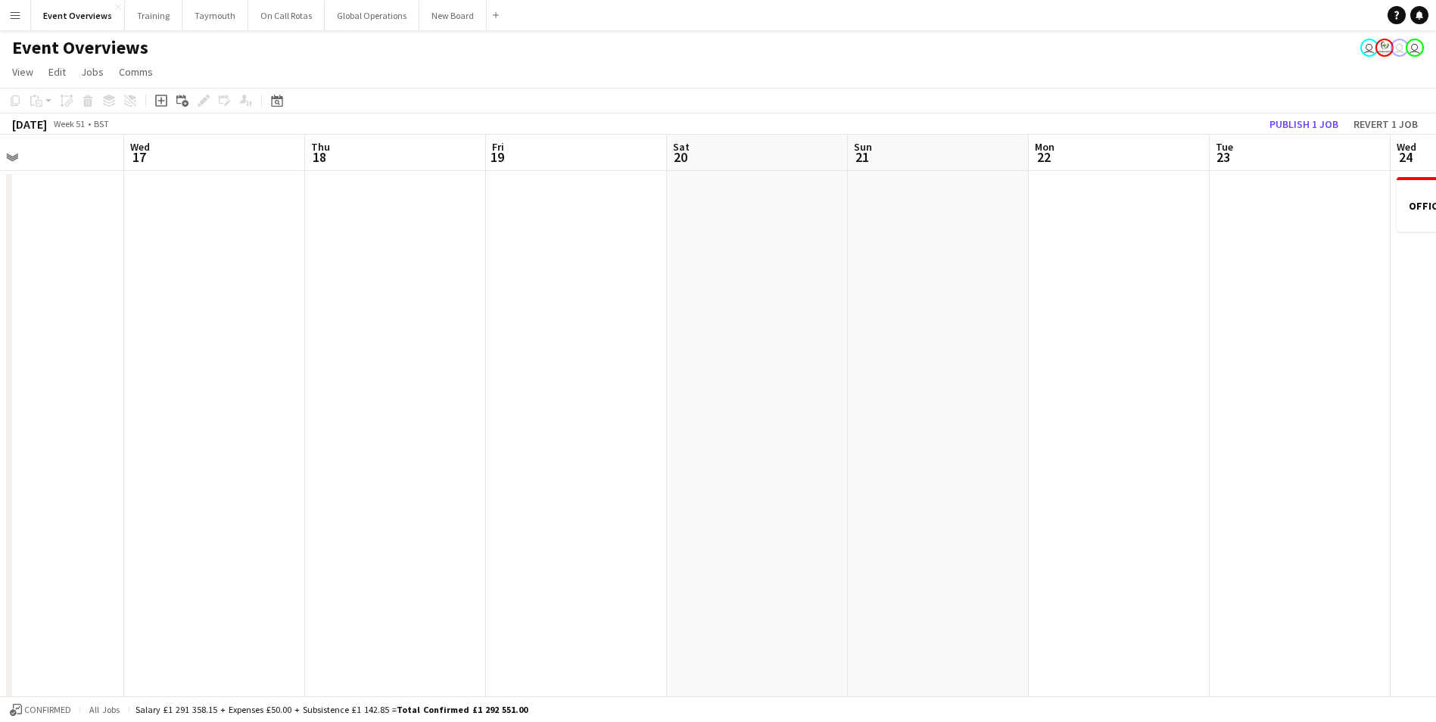
drag, startPoint x: 753, startPoint y: 477, endPoint x: 306, endPoint y: 472, distance: 446.7
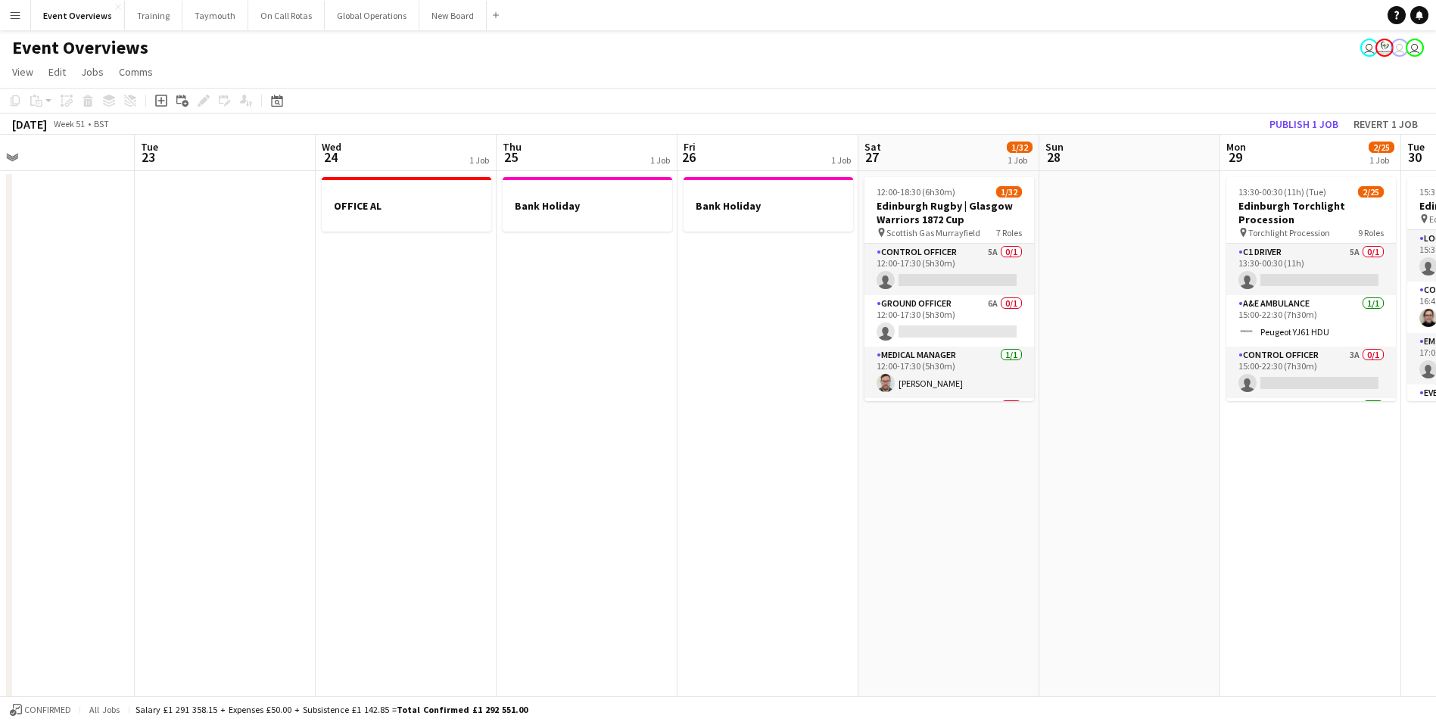
drag, startPoint x: 958, startPoint y: 416, endPoint x: 712, endPoint y: 453, distance: 248.7
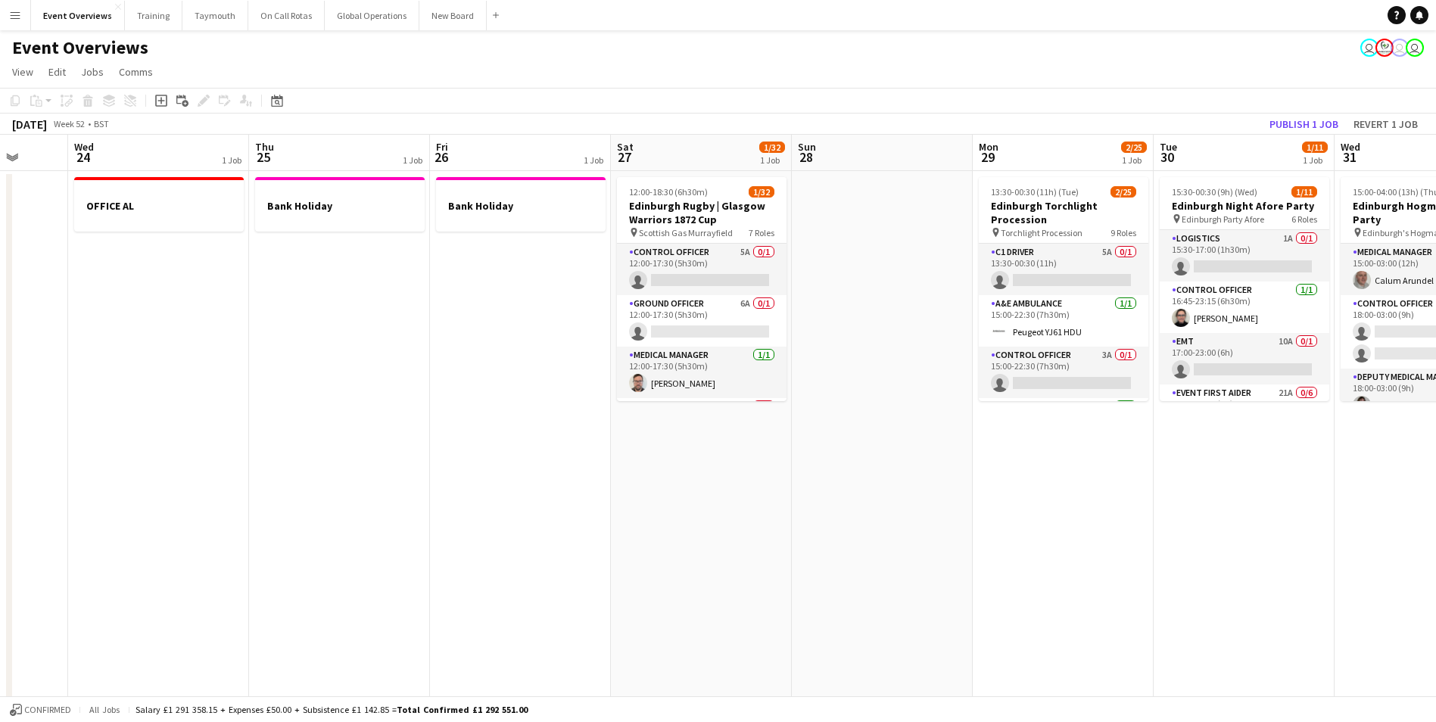
scroll to position [0, 491]
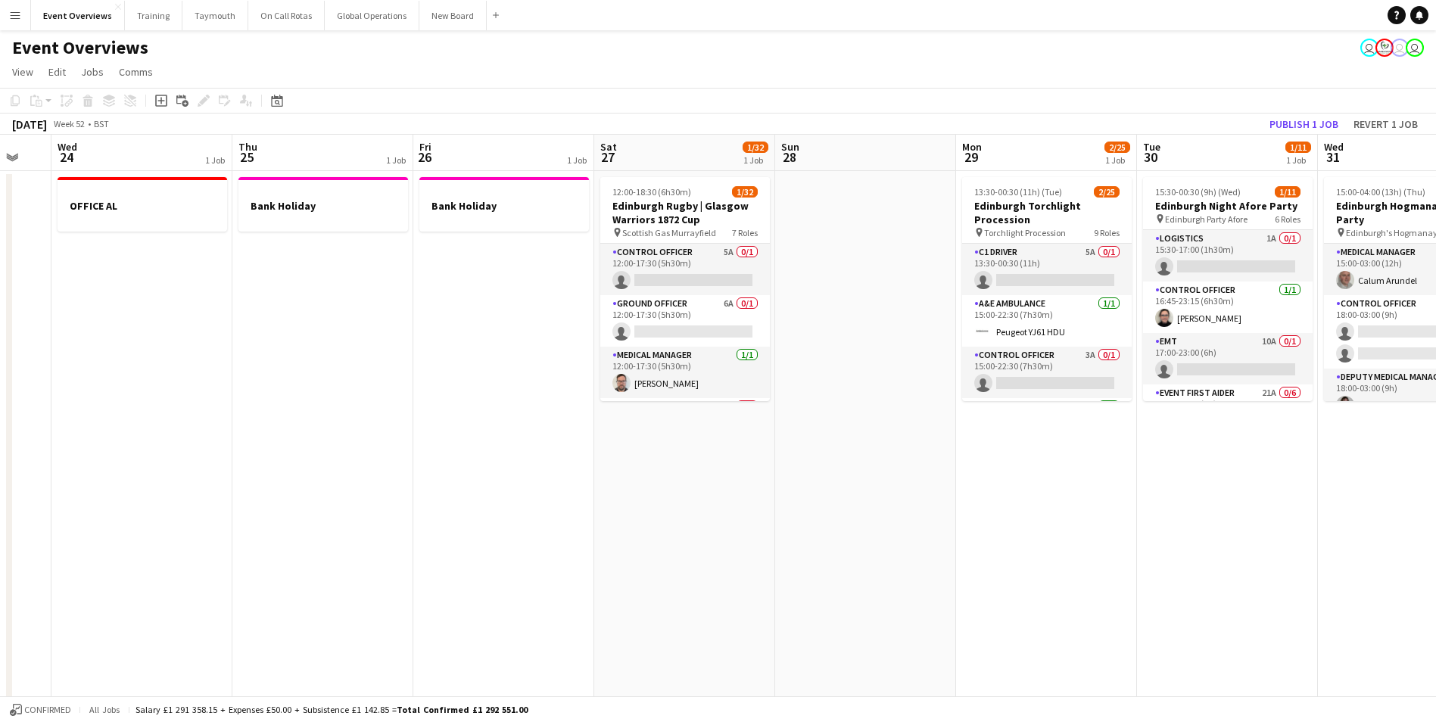
drag, startPoint x: 859, startPoint y: 461, endPoint x: 590, endPoint y: 466, distance: 269.5
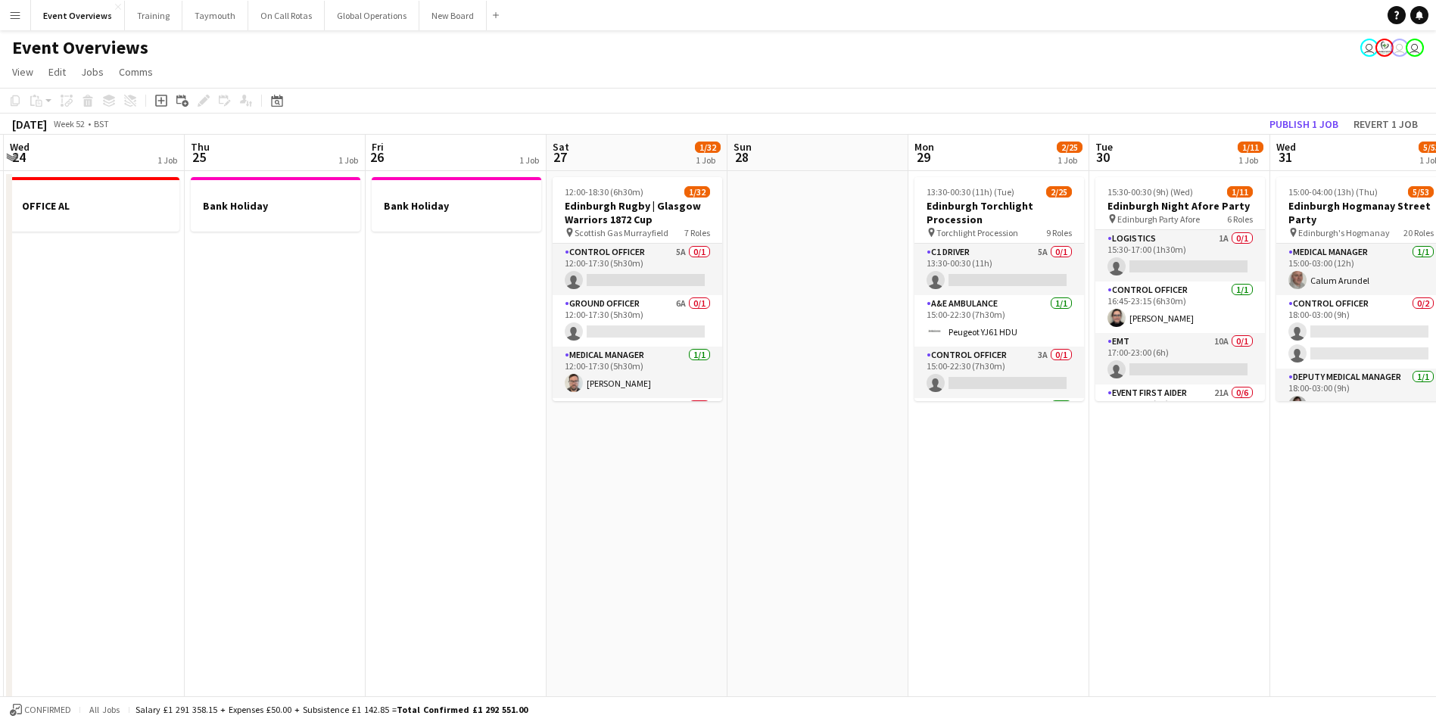
scroll to position [0, 468]
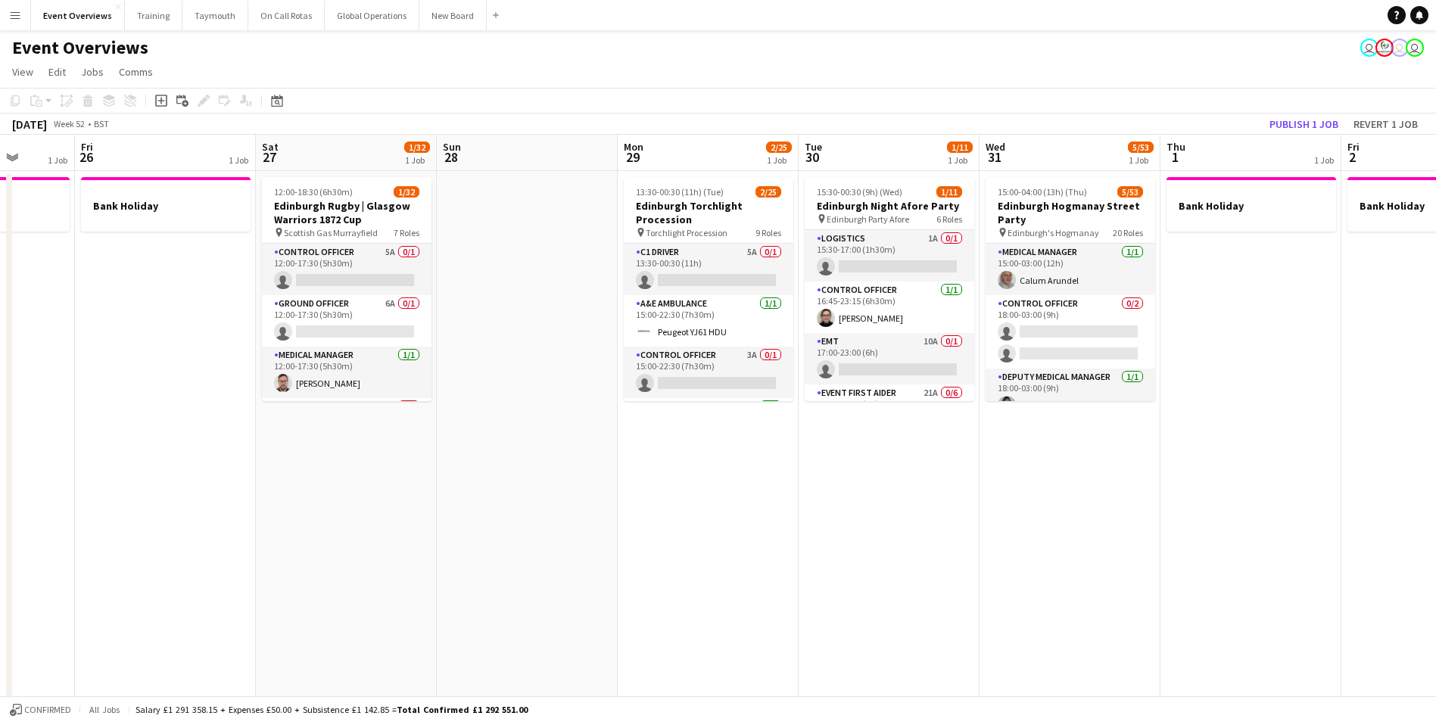
drag, startPoint x: 896, startPoint y: 461, endPoint x: 558, endPoint y: 497, distance: 340.3
click at [276, 104] on icon "Date picker" at bounding box center [277, 101] width 12 height 12
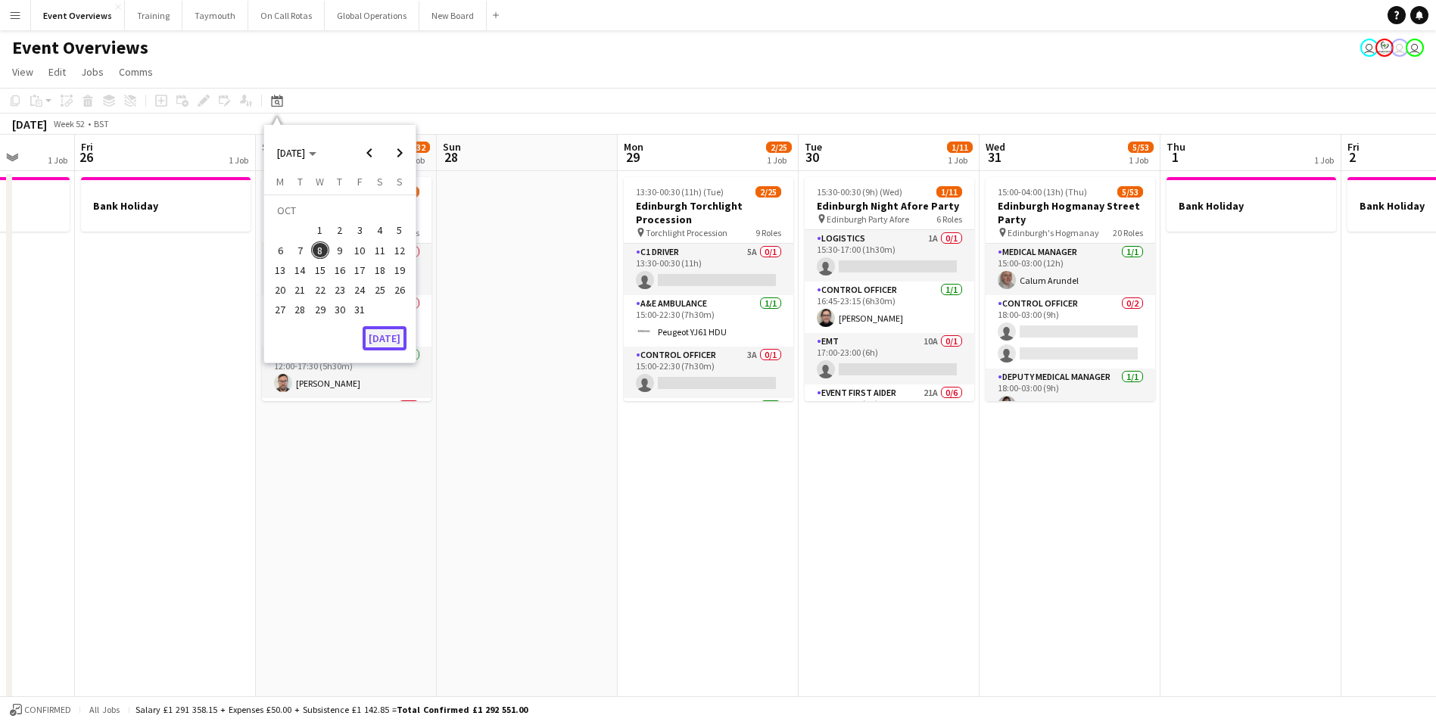
click at [386, 333] on button "[DATE]" at bounding box center [385, 338] width 44 height 24
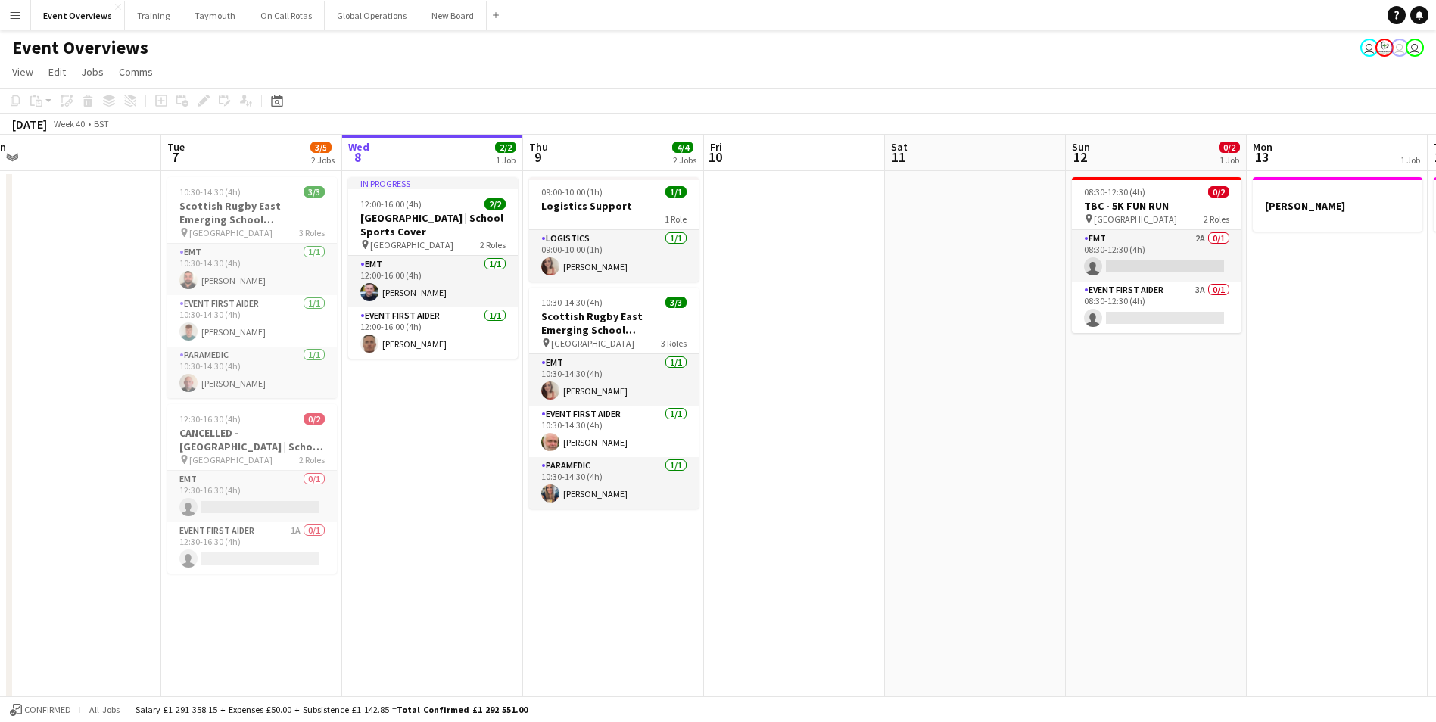
scroll to position [0, 609]
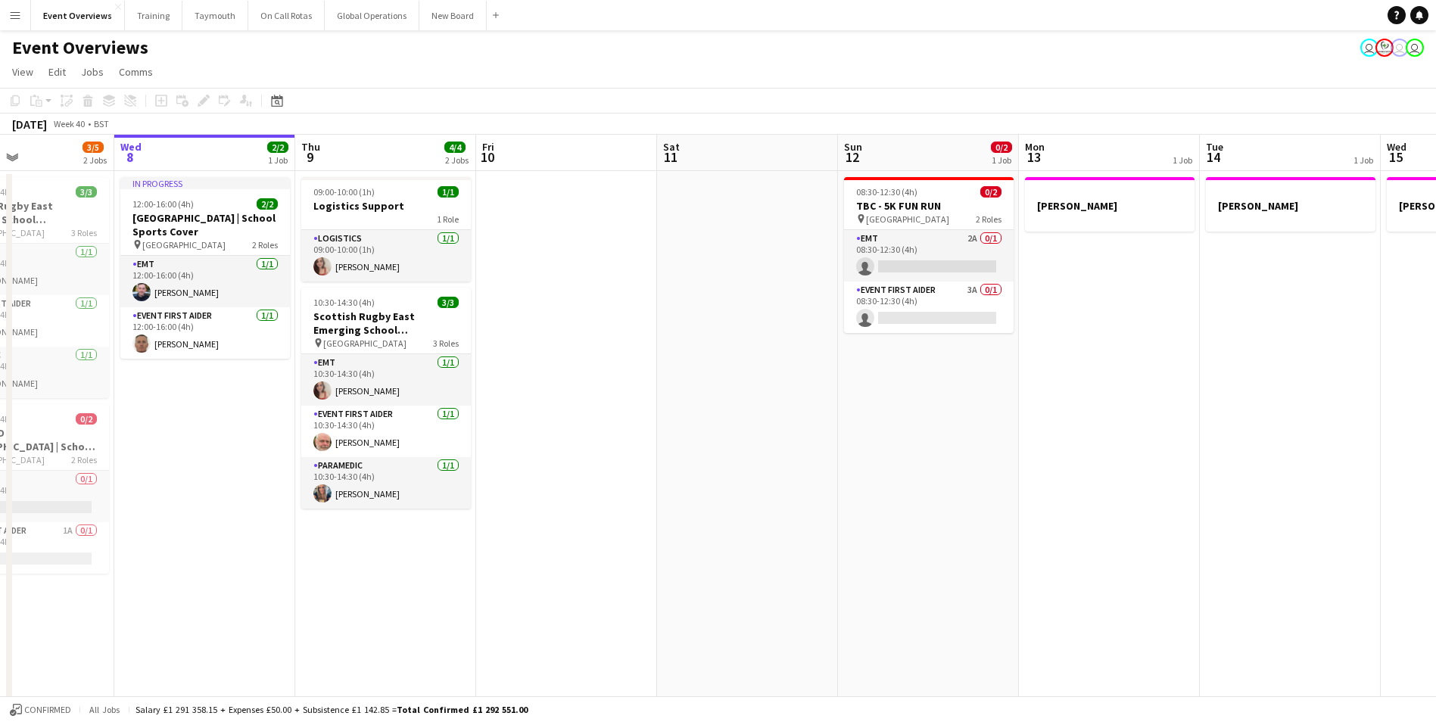
drag, startPoint x: 1044, startPoint y: 421, endPoint x: 774, endPoint y: 438, distance: 270.1
